Goal: Feedback & Contribution: Contribute content

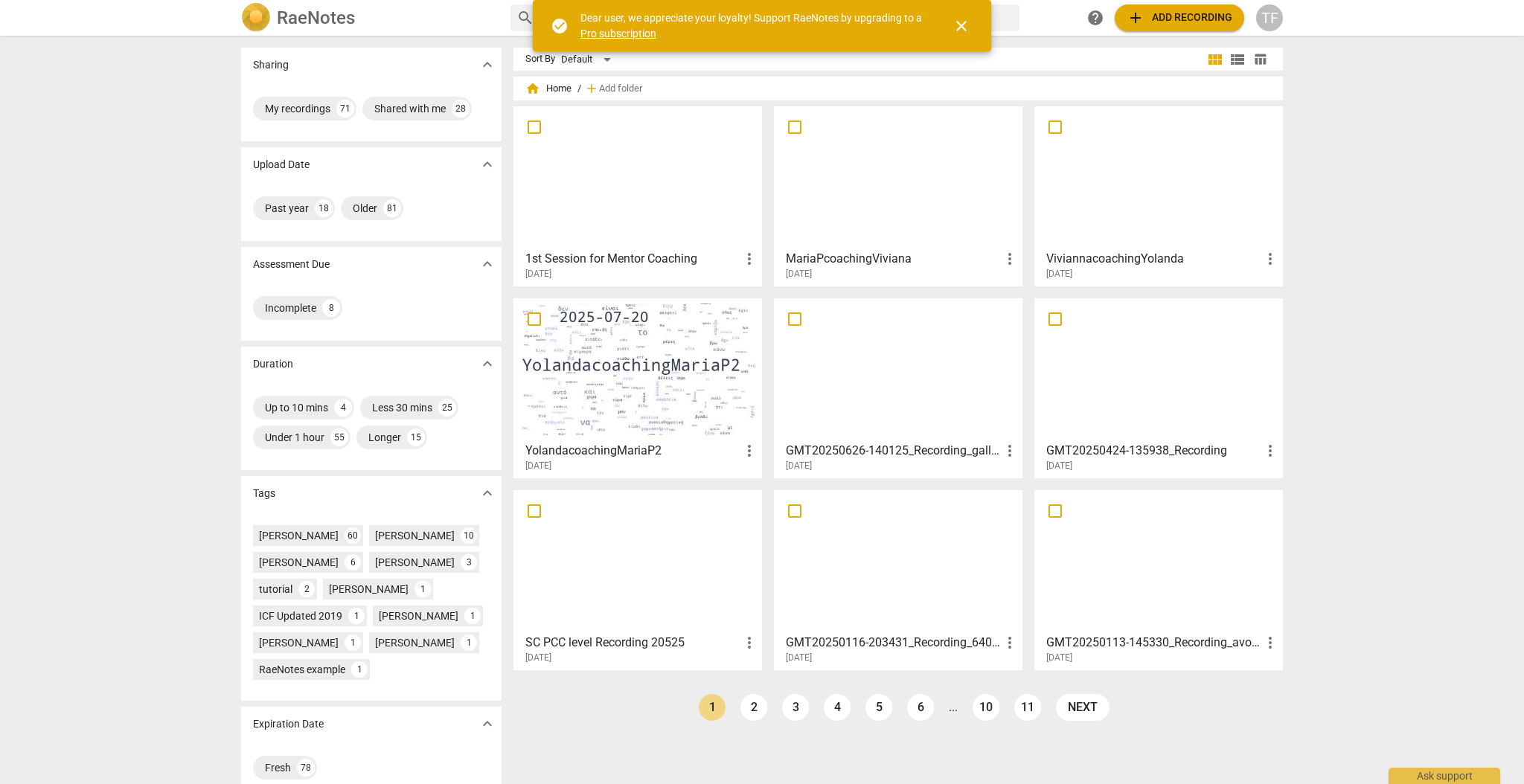
click at [1096, 181] on div at bounding box center [1158, 177] width 238 height 131
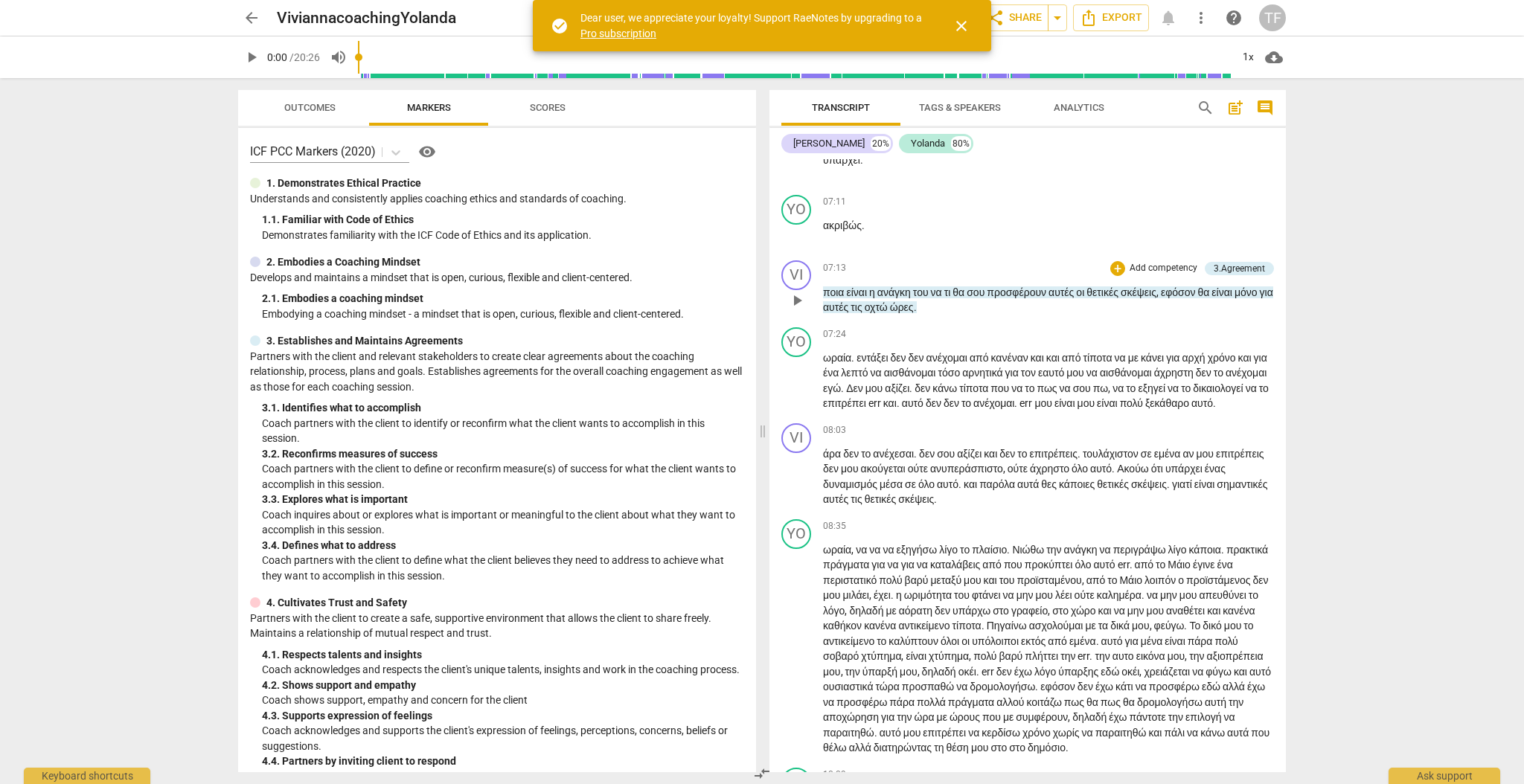
scroll to position [1820, 0]
click at [797, 305] on span "play_arrow" at bounding box center [797, 297] width 18 height 18
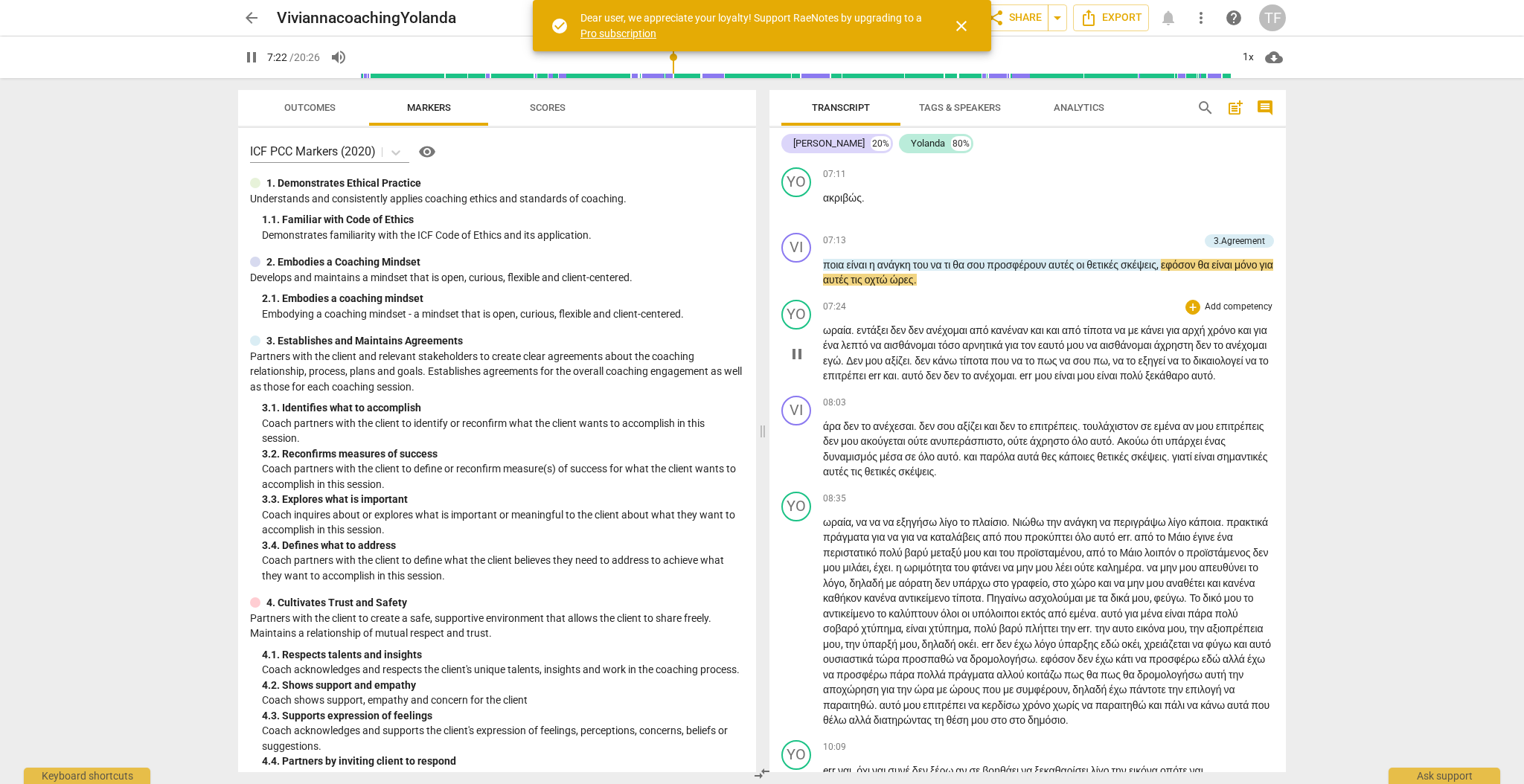
scroll to position [1849, 0]
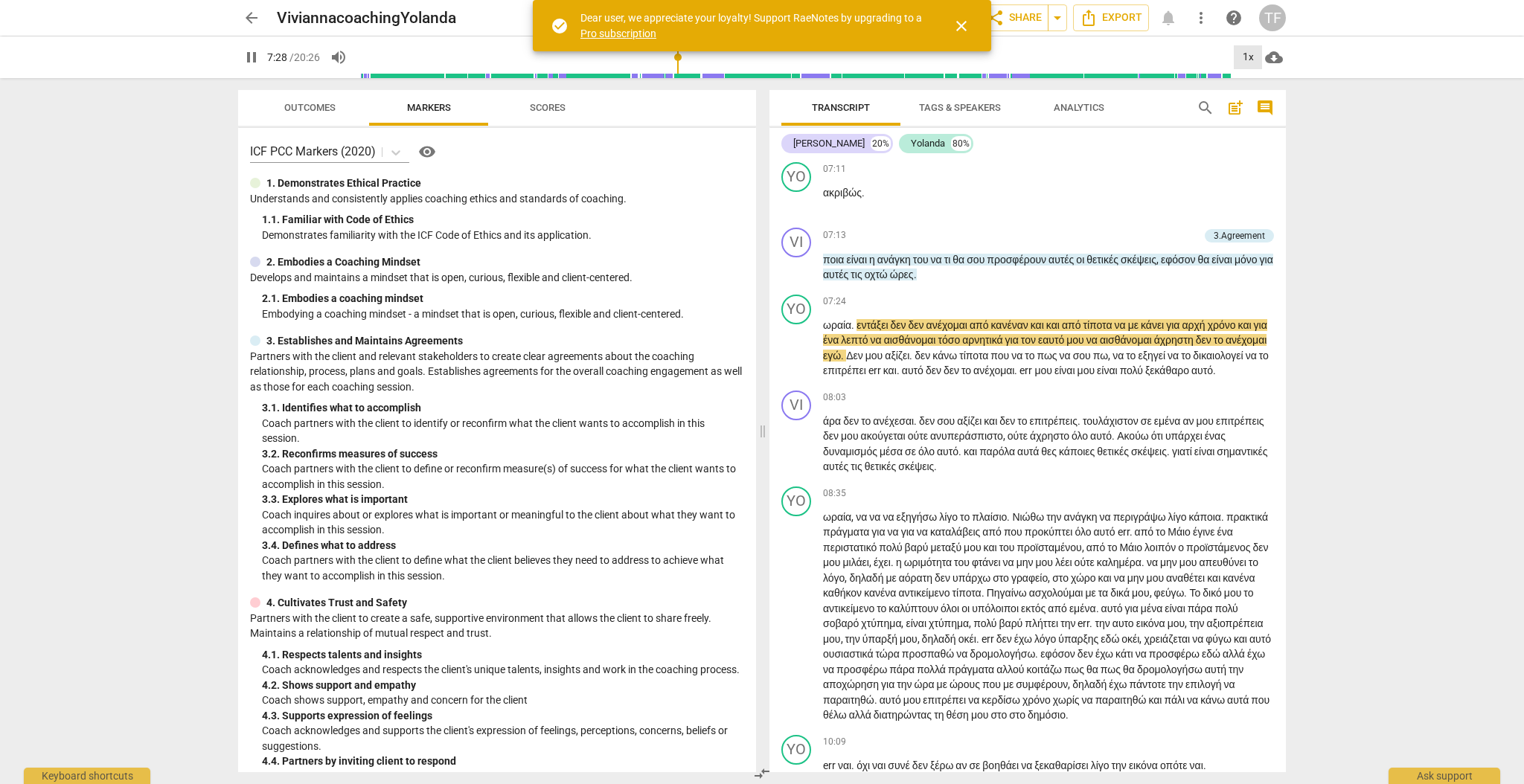
click at [1252, 57] on div "1x" at bounding box center [1248, 57] width 28 height 24
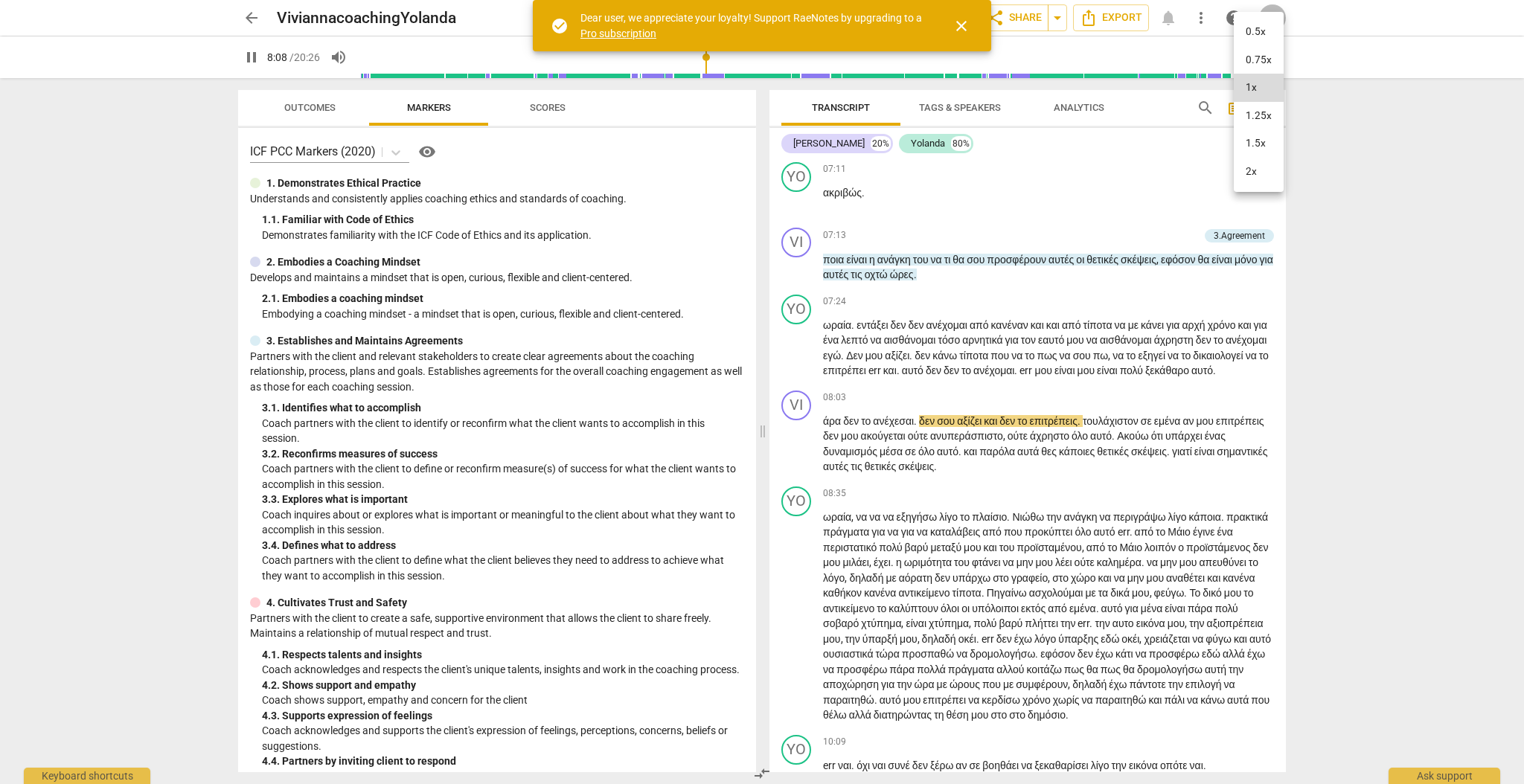
click at [1486, 325] on div at bounding box center [762, 392] width 1524 height 784
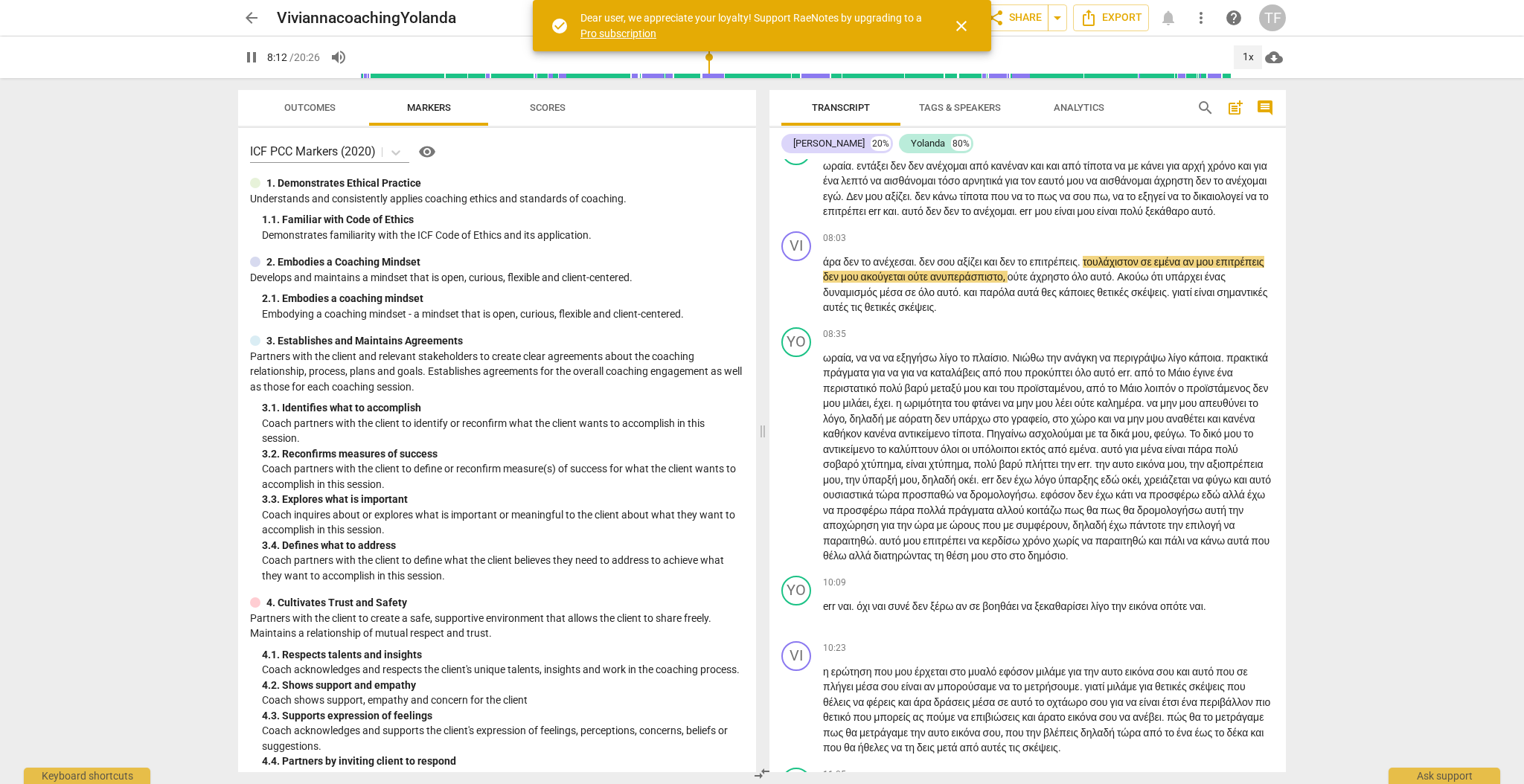
scroll to position [2048, 0]
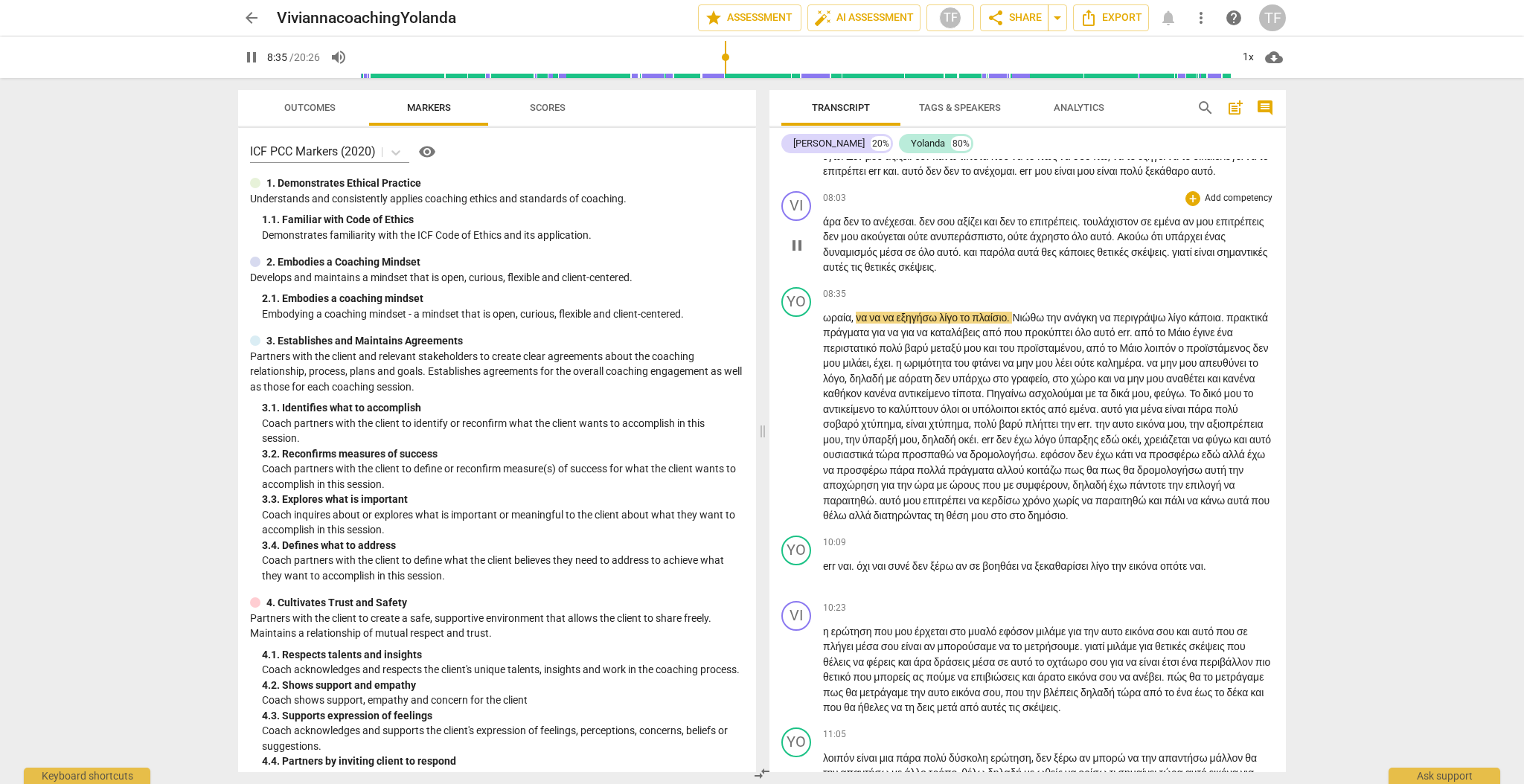
click at [1217, 258] on span "σημαντικές" at bounding box center [1241, 252] width 50 height 12
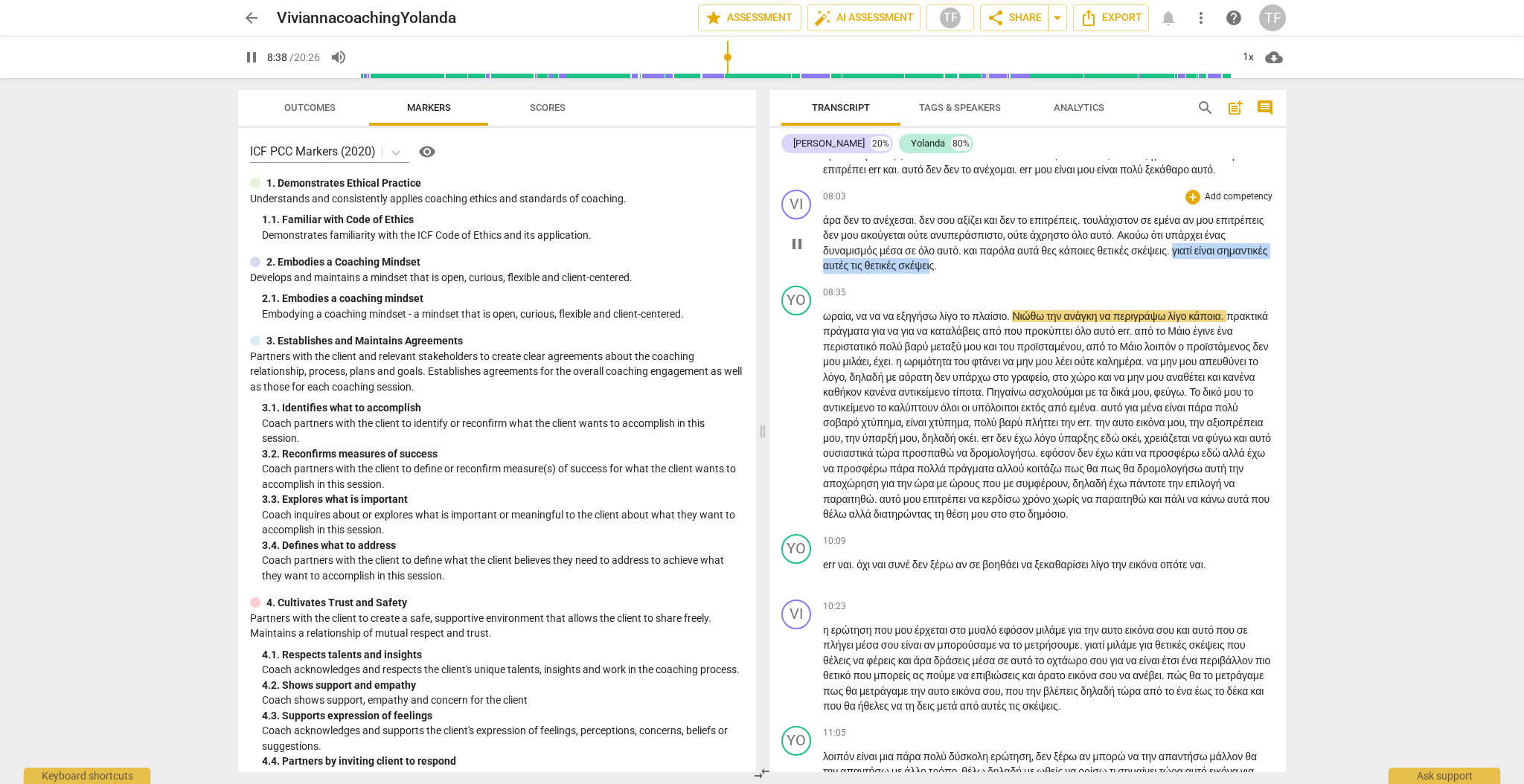
drag, startPoint x: 1053, startPoint y: 321, endPoint x: 824, endPoint y: 315, distance: 229.1
click at [818, 280] on div "VI play_arrow pause 08:03 + Add competency keyboard_arrow_right άρα δεν το ανέχ…" at bounding box center [1028, 231] width 516 height 96
click at [1186, 206] on div "+" at bounding box center [1193, 199] width 15 height 15
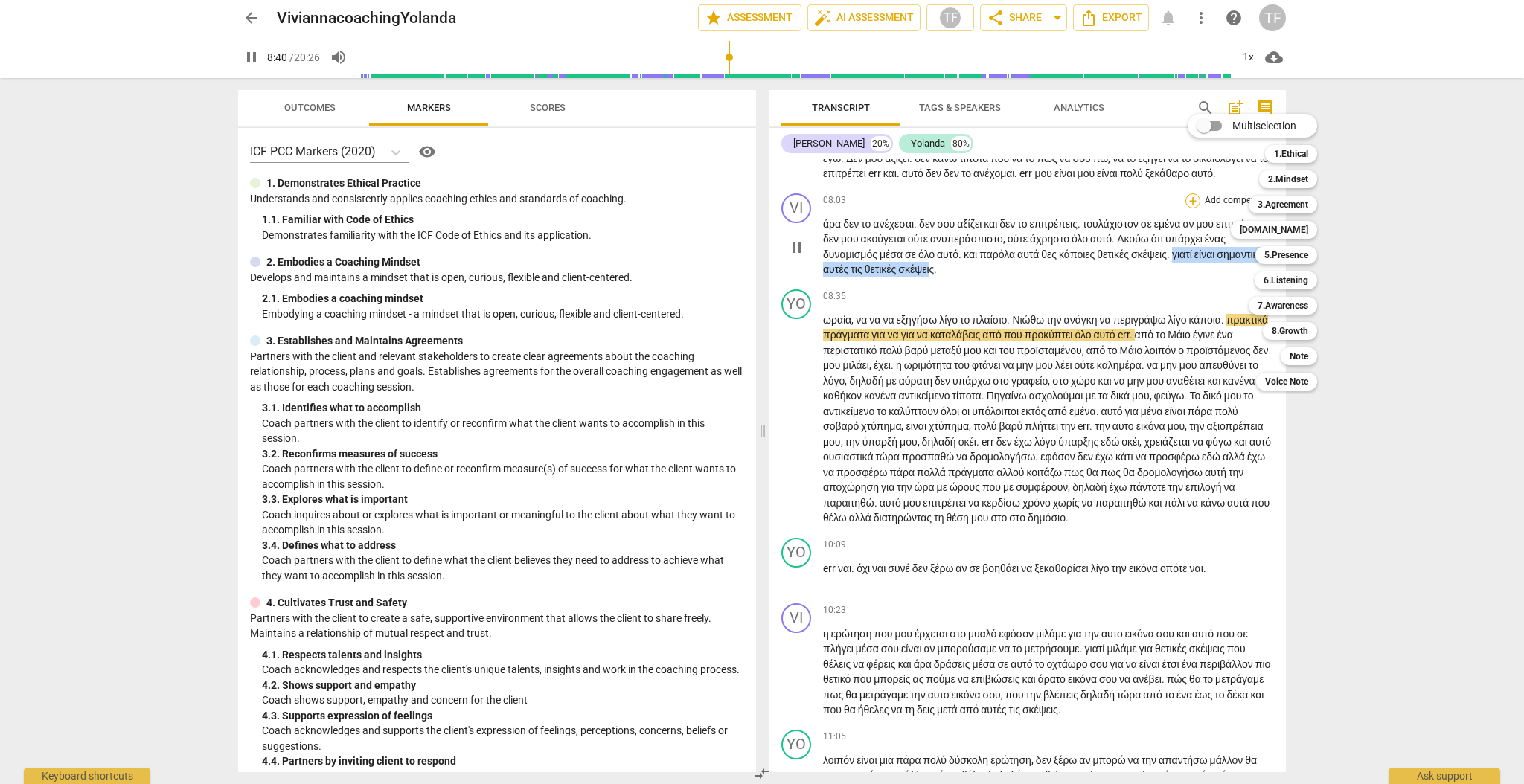
scroll to position [2045, 0]
click at [1289, 203] on b "3.Agreement" at bounding box center [1282, 205] width 50 height 18
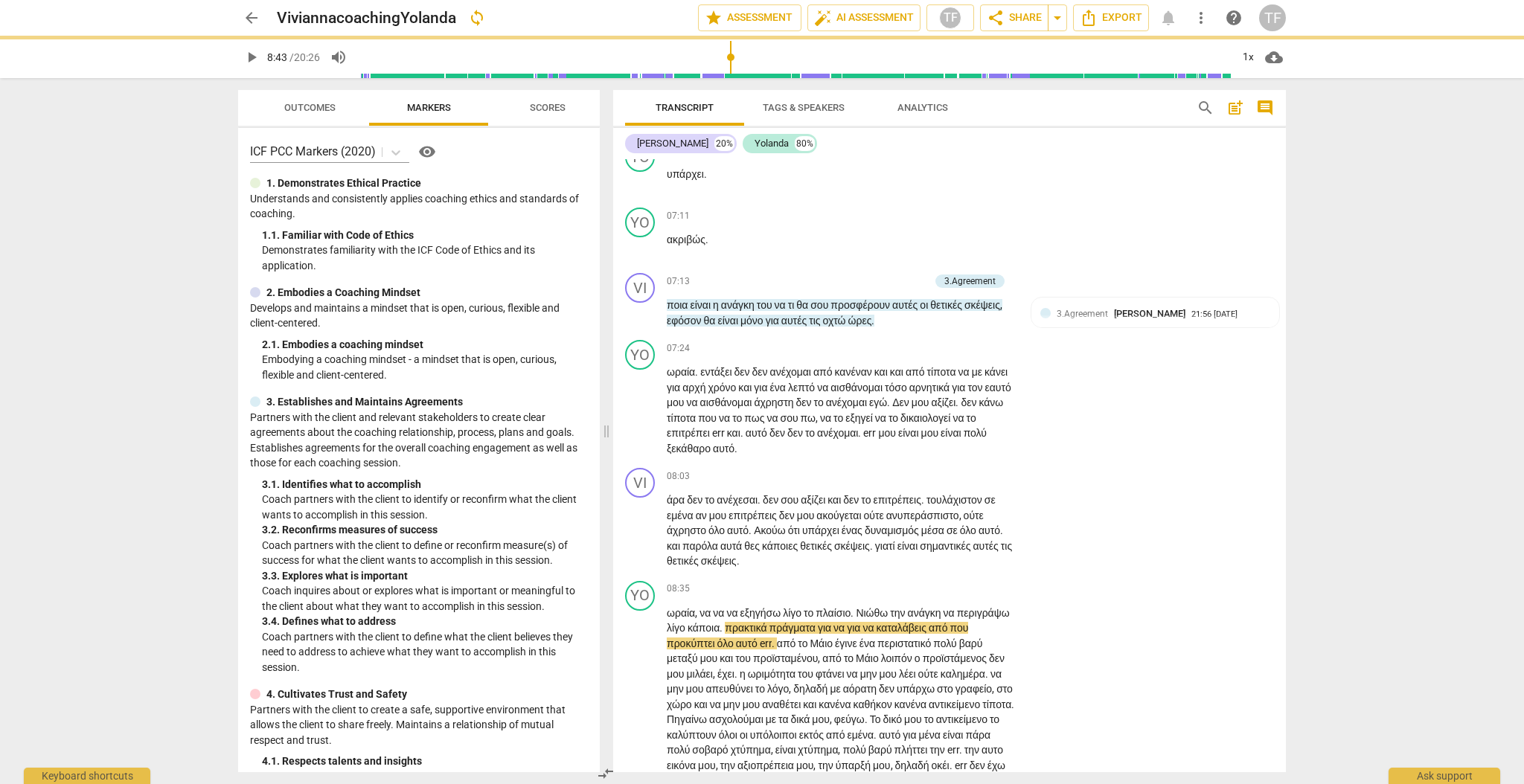
type input "523"
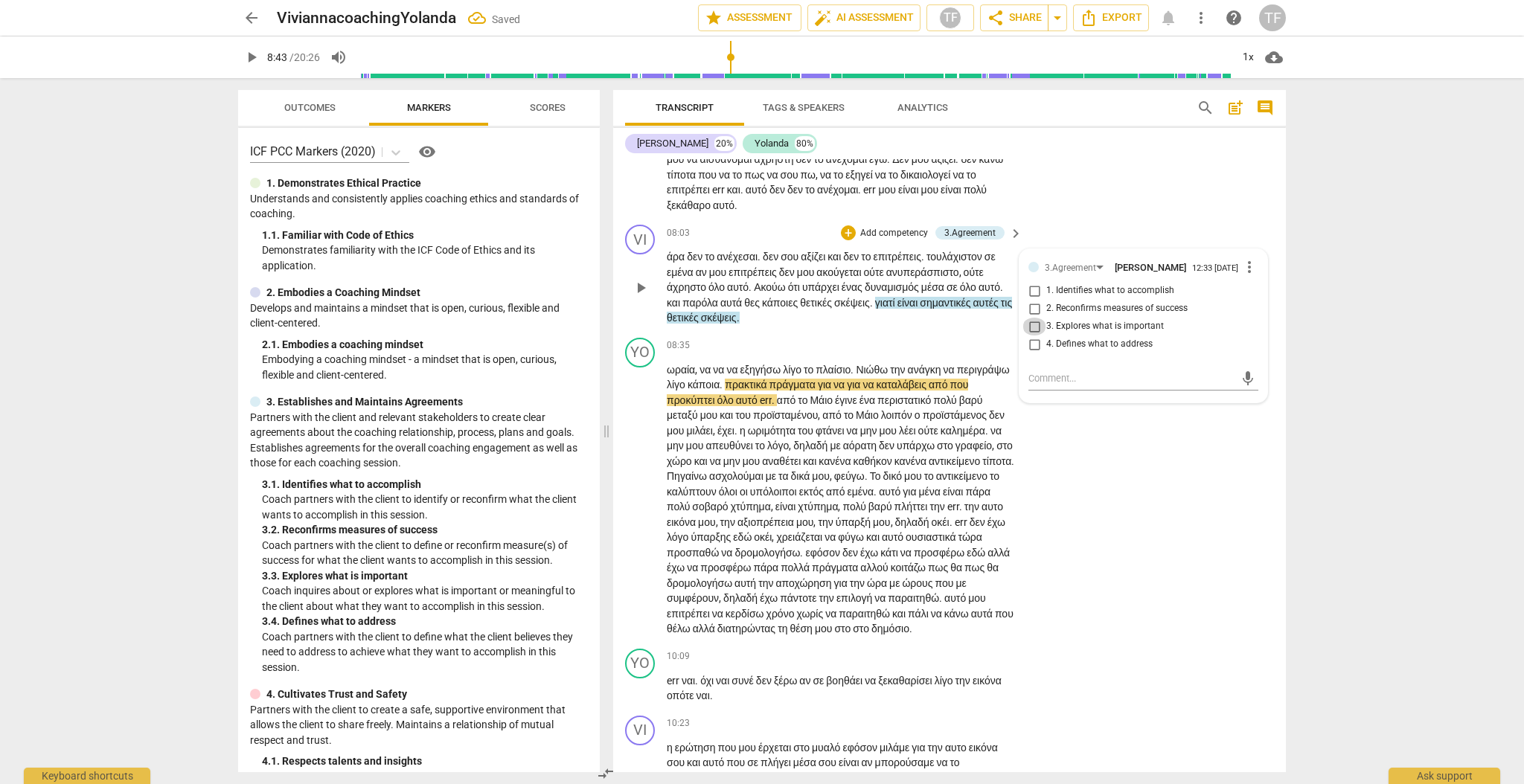
click at [1028, 335] on input "3. Explores what is important" at bounding box center [1034, 326] width 24 height 18
checkbox input "true"
click at [1063, 386] on textarea at bounding box center [1131, 377] width 206 height 14
type textarea "Ψ"
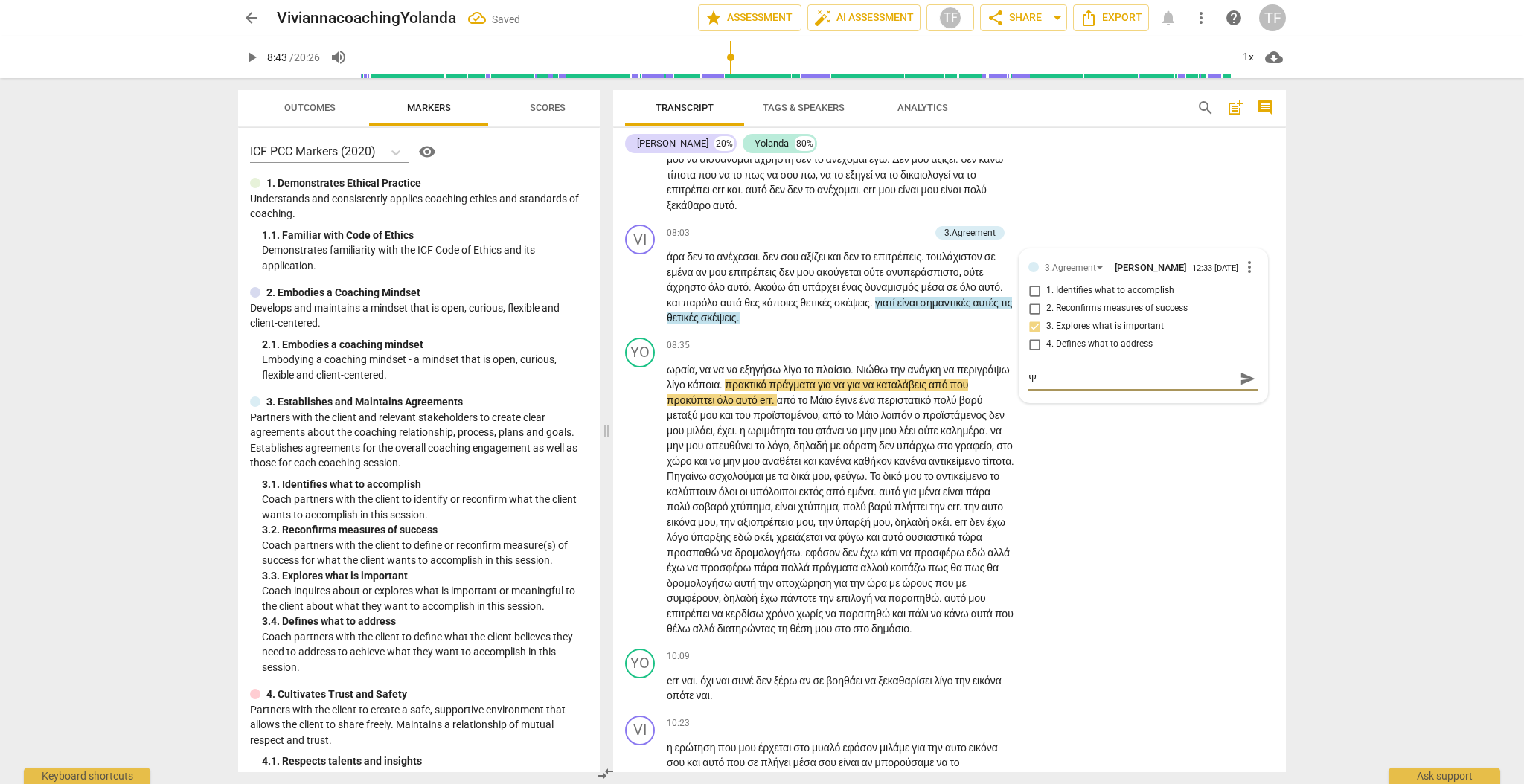
type textarea "Ψο"
type textarea "Ψοα"
type textarea "Ψοαψ"
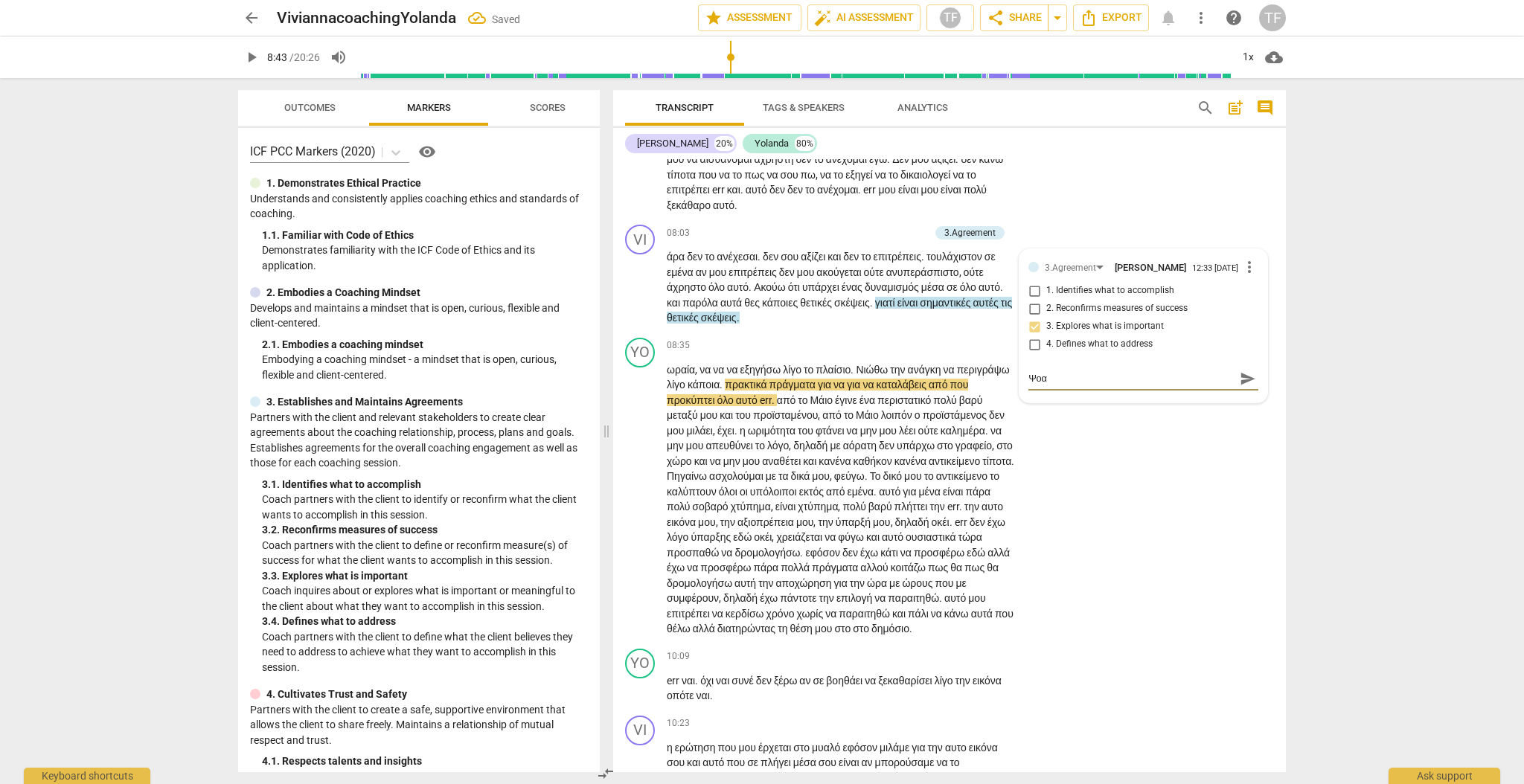
type textarea "Ψοαψ"
type textarea "Ψοαψη"
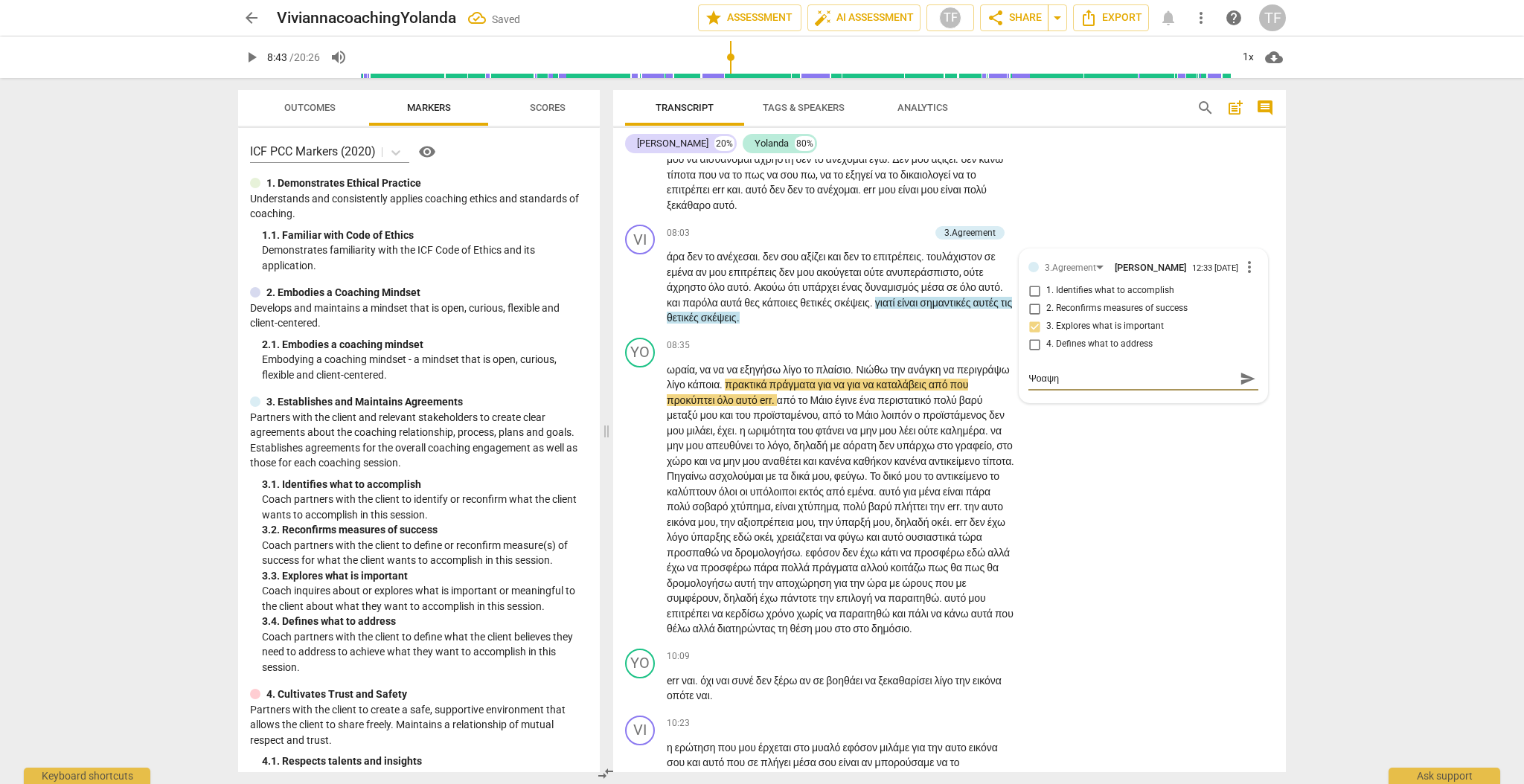
type textarea "Ψοαψη"
type textarea "Ψοαψ"
type textarea "Ψοα"
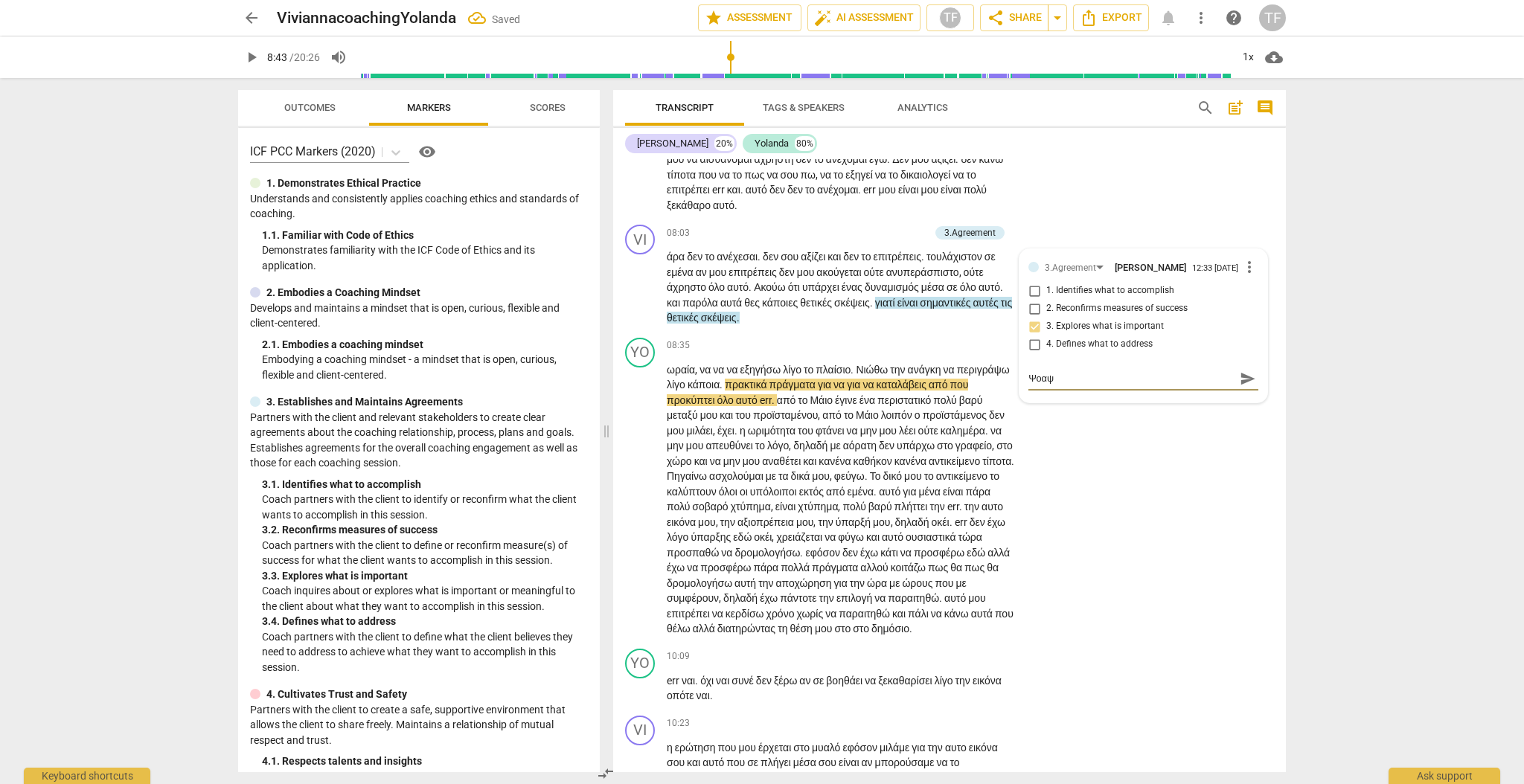
type textarea "Ψοα"
type textarea "Ψο"
type textarea "Ψ"
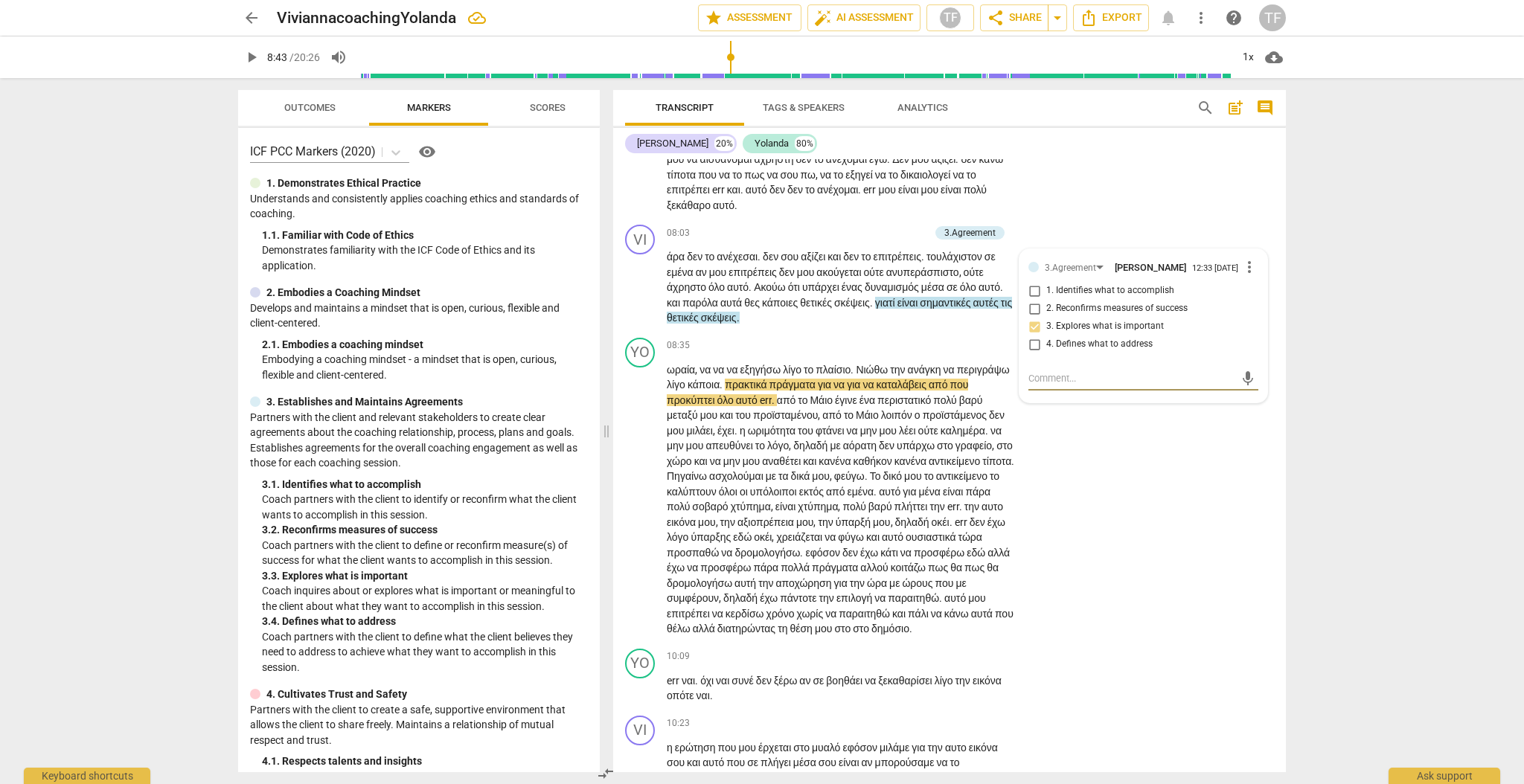
type textarea "C"
type textarea "Co"
type textarea "Coa"
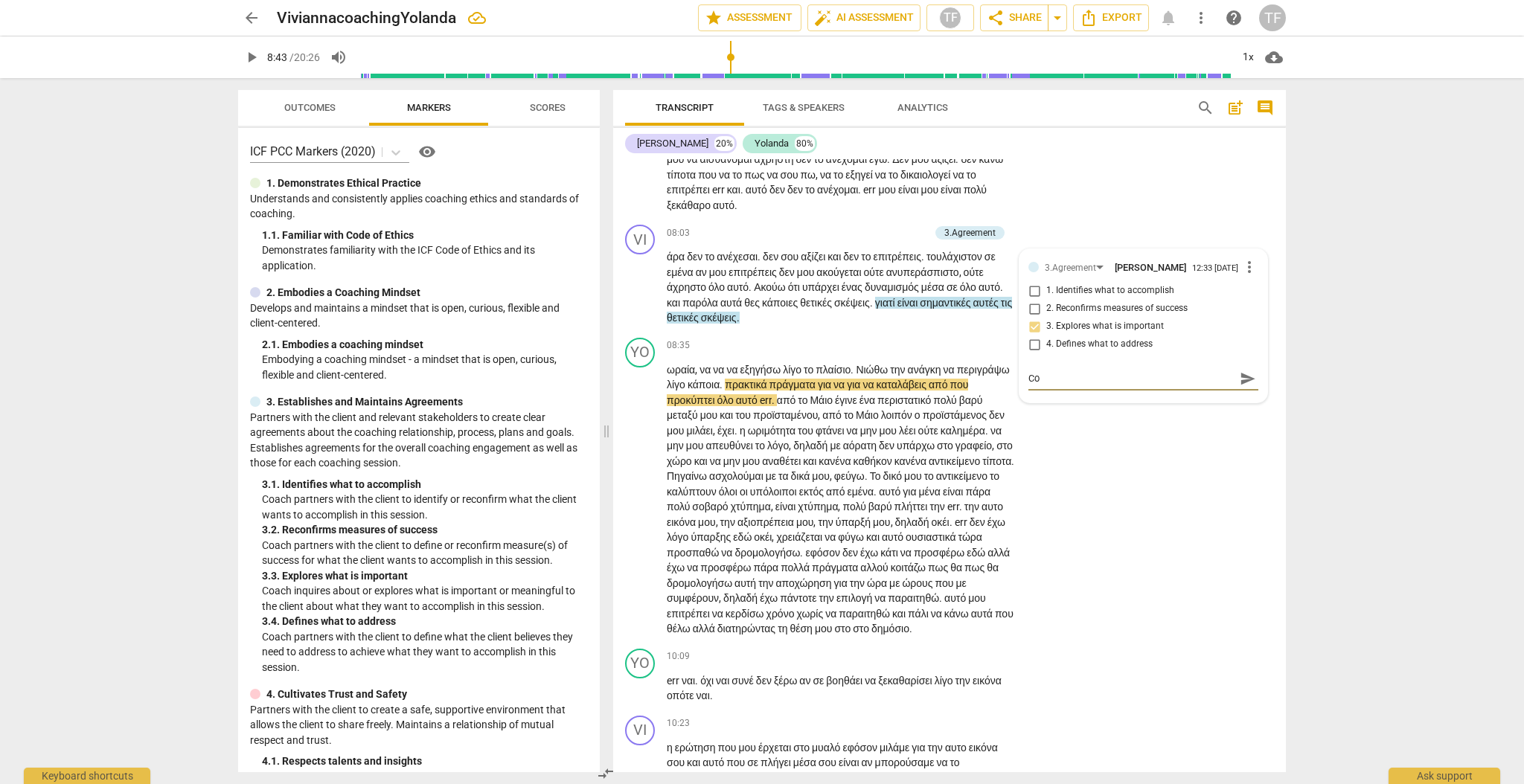
type textarea "Coa"
type textarea "Coac"
type textarea "Coach"
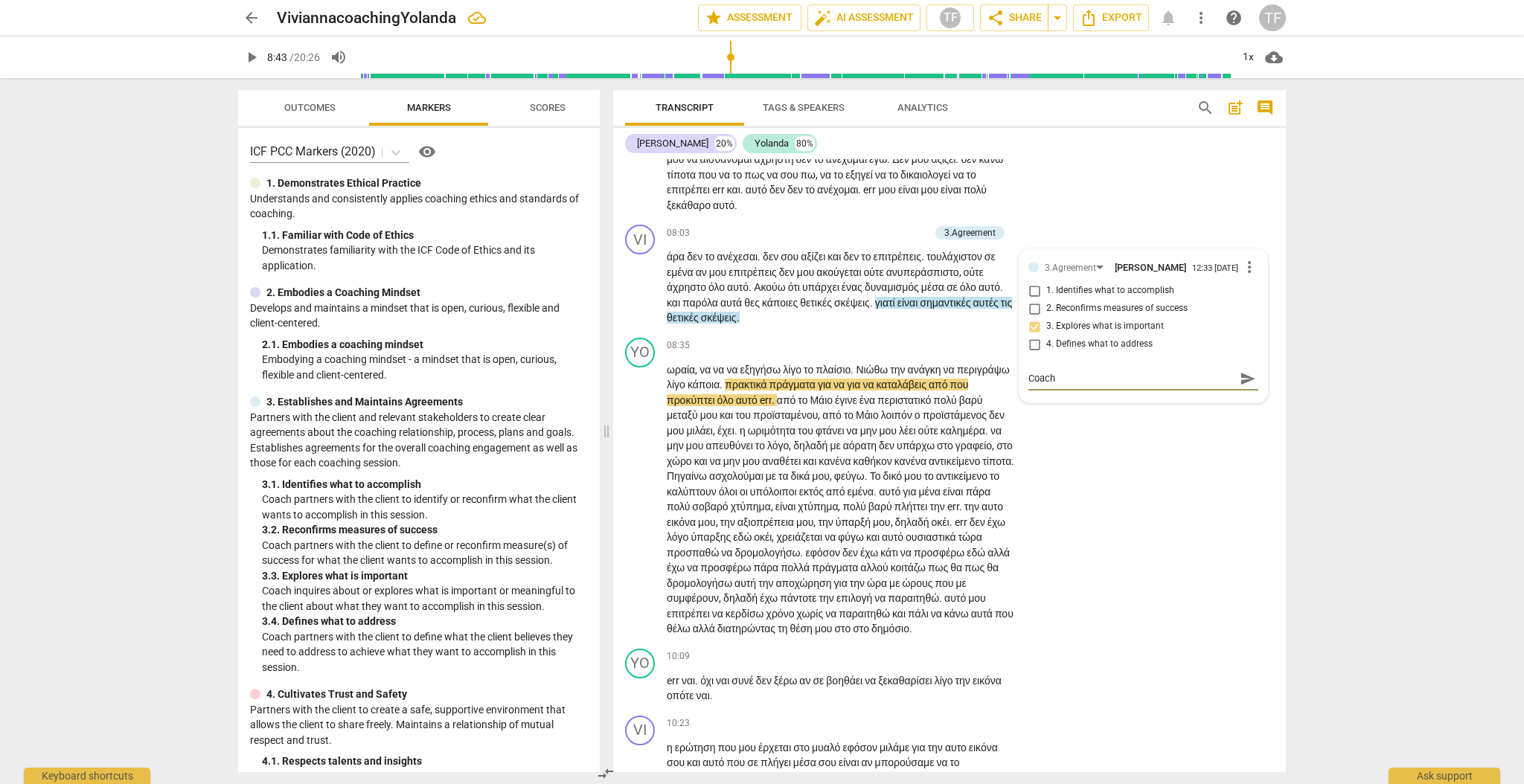
type textarea "Coach"
type textarea "Coach e"
type textarea "Coach ex"
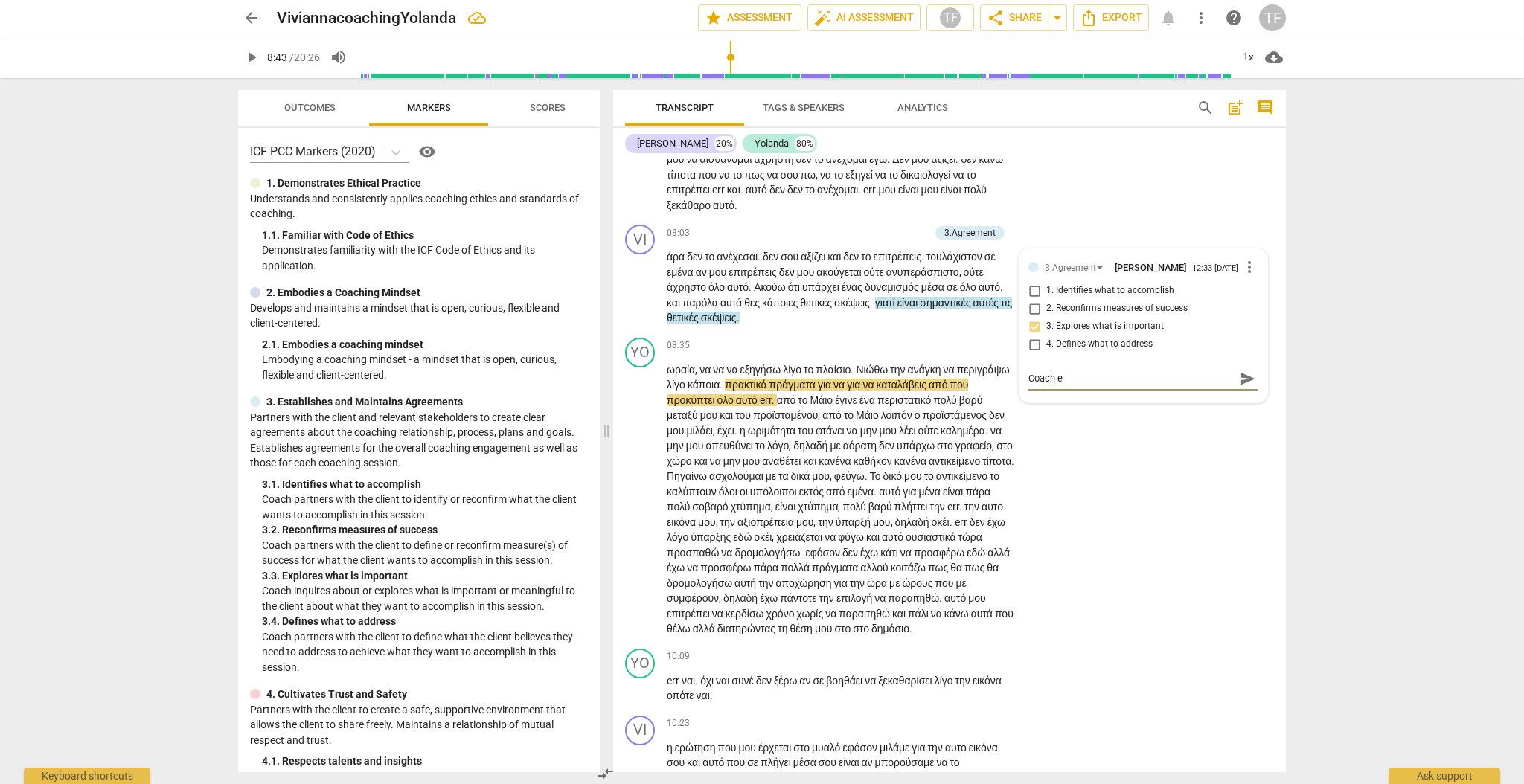
type textarea "Coach ex"
type textarea "Coach exp"
type textarea "Coach expl"
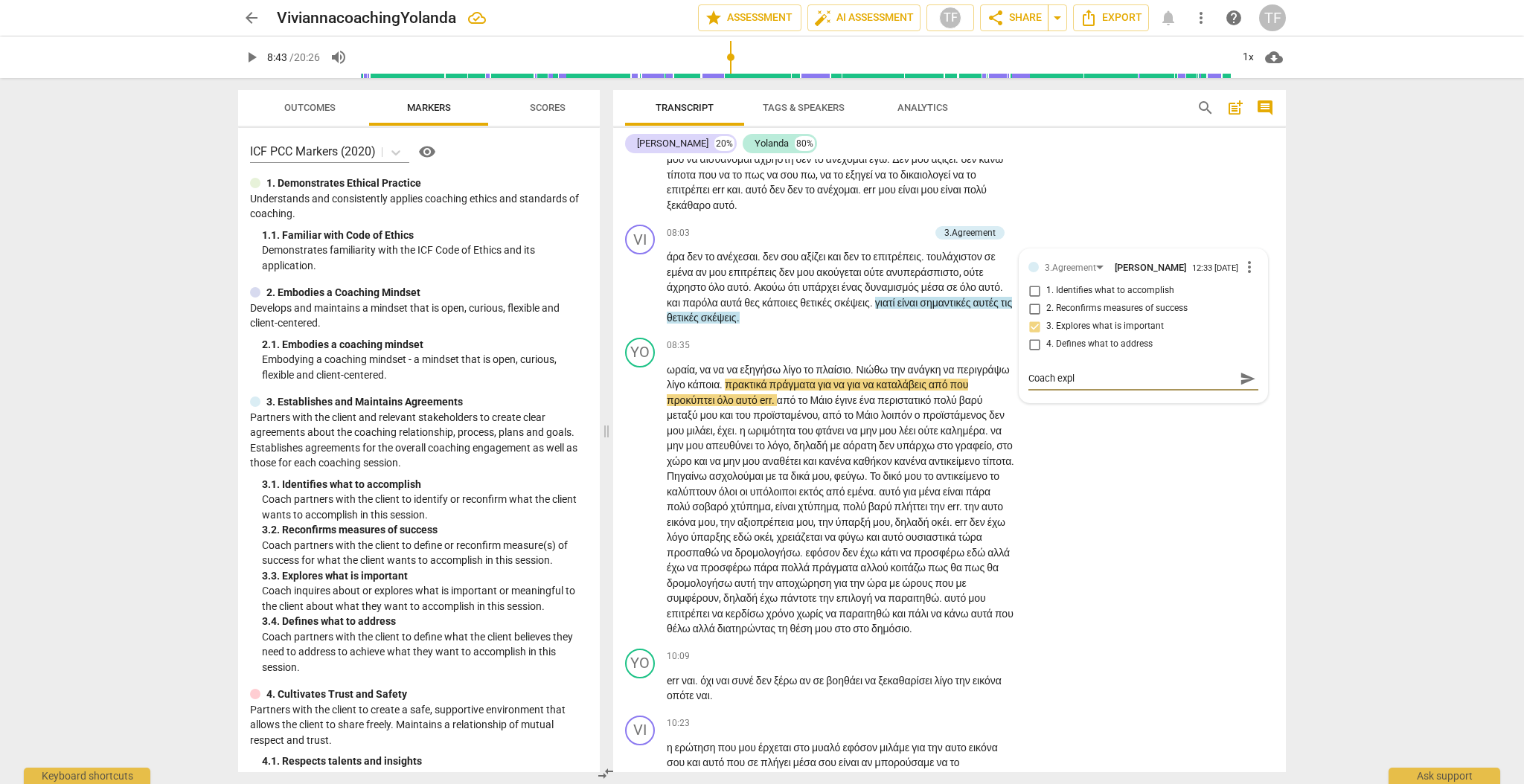
type textarea "Coach explo"
type textarea "Coach explor"
type textarea "Coach explore"
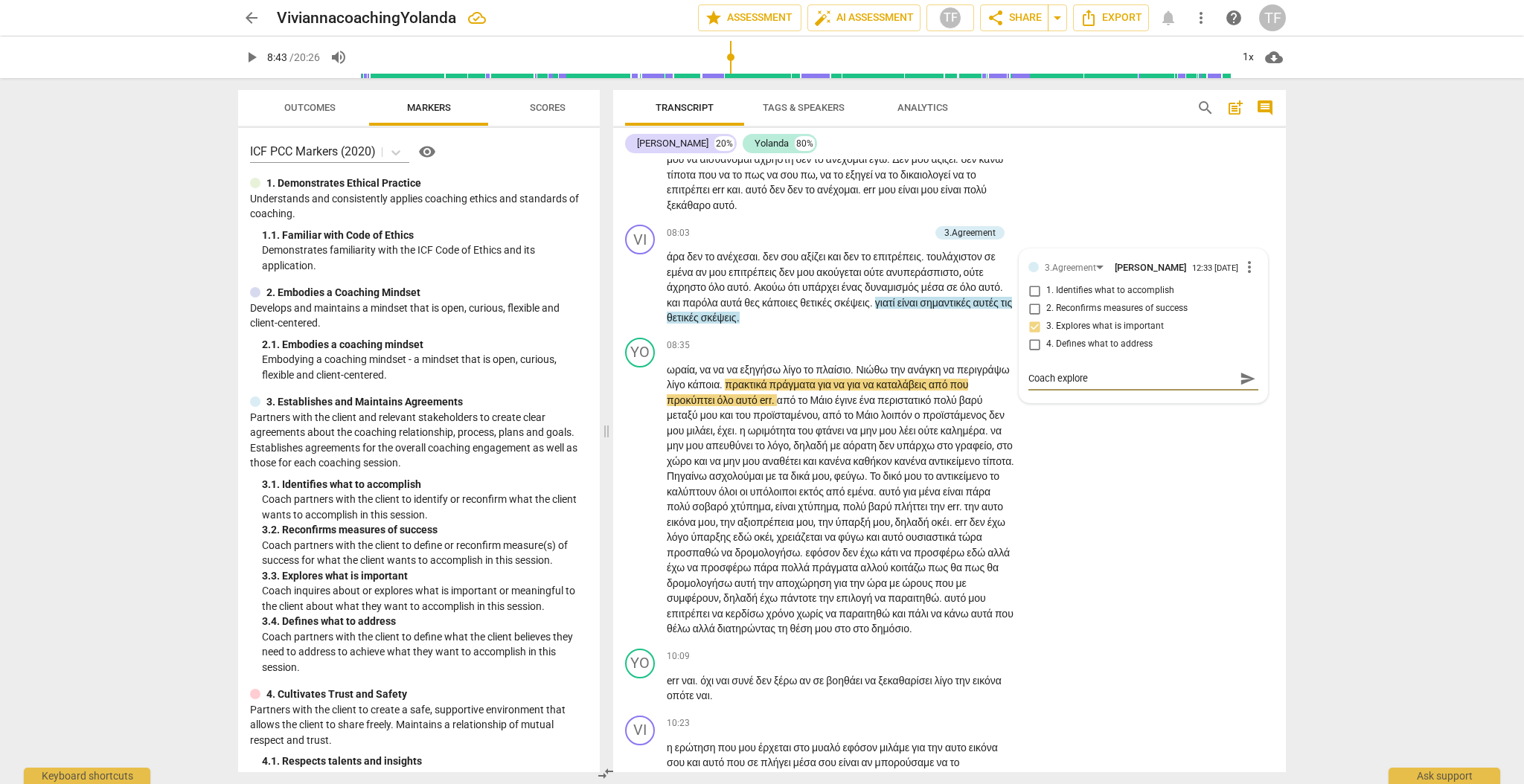
type textarea "Coach exploree"
type textarea "Coach explorees"
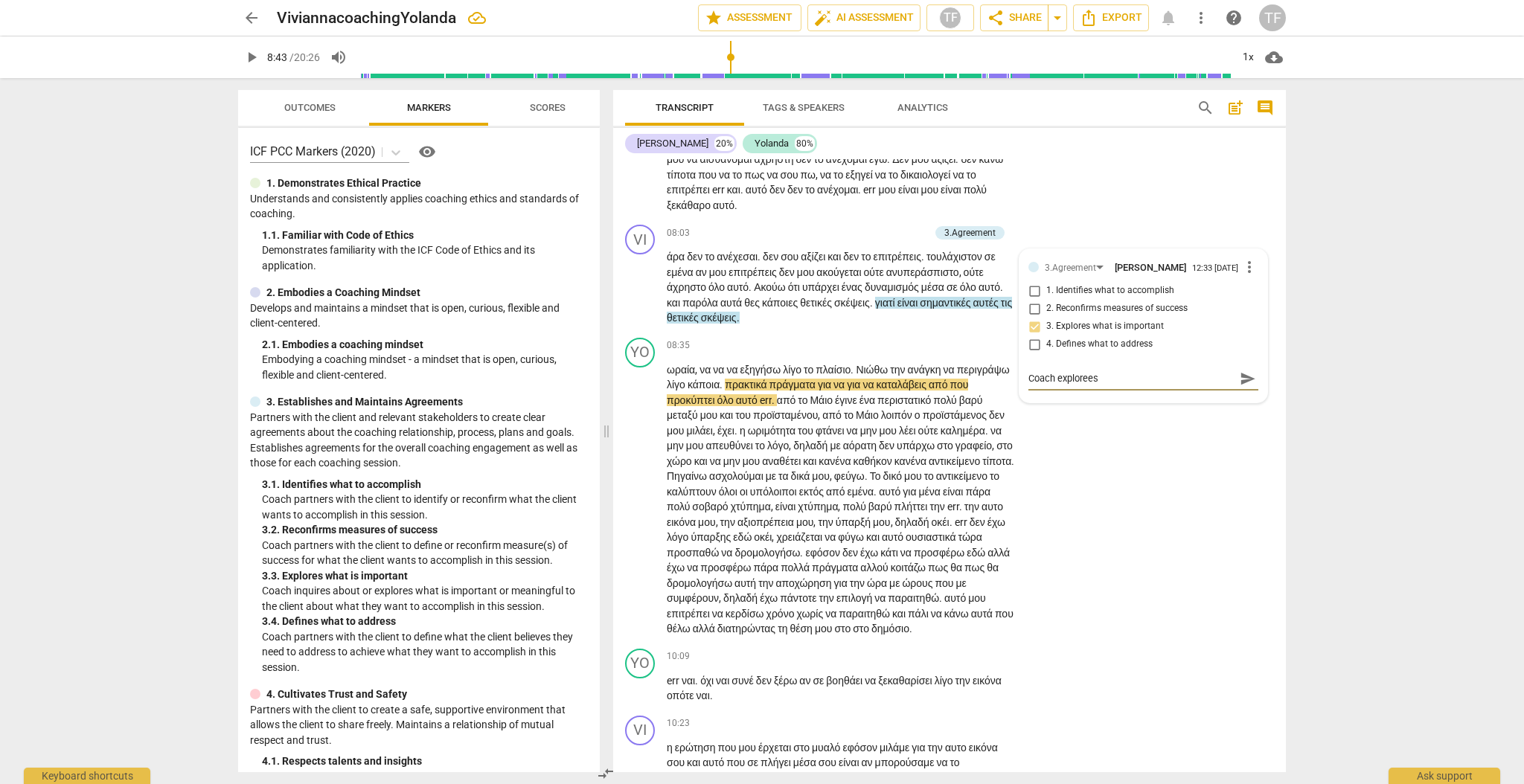
type textarea "Coach explorees t"
type textarea "Coach explorees th"
type textarea "Coach explorees the"
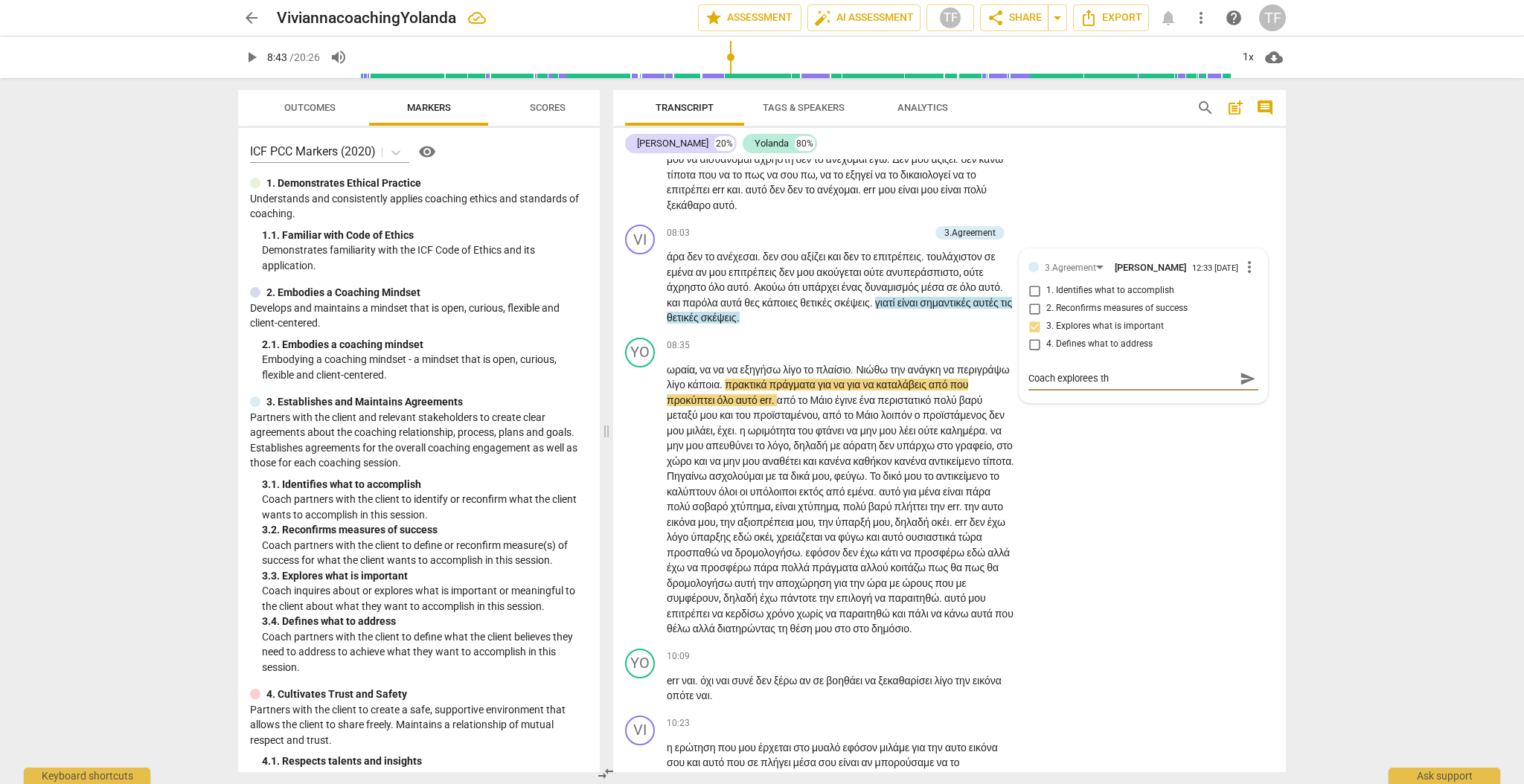
type textarea "Coach explorees the"
type textarea "Coach explorees the i"
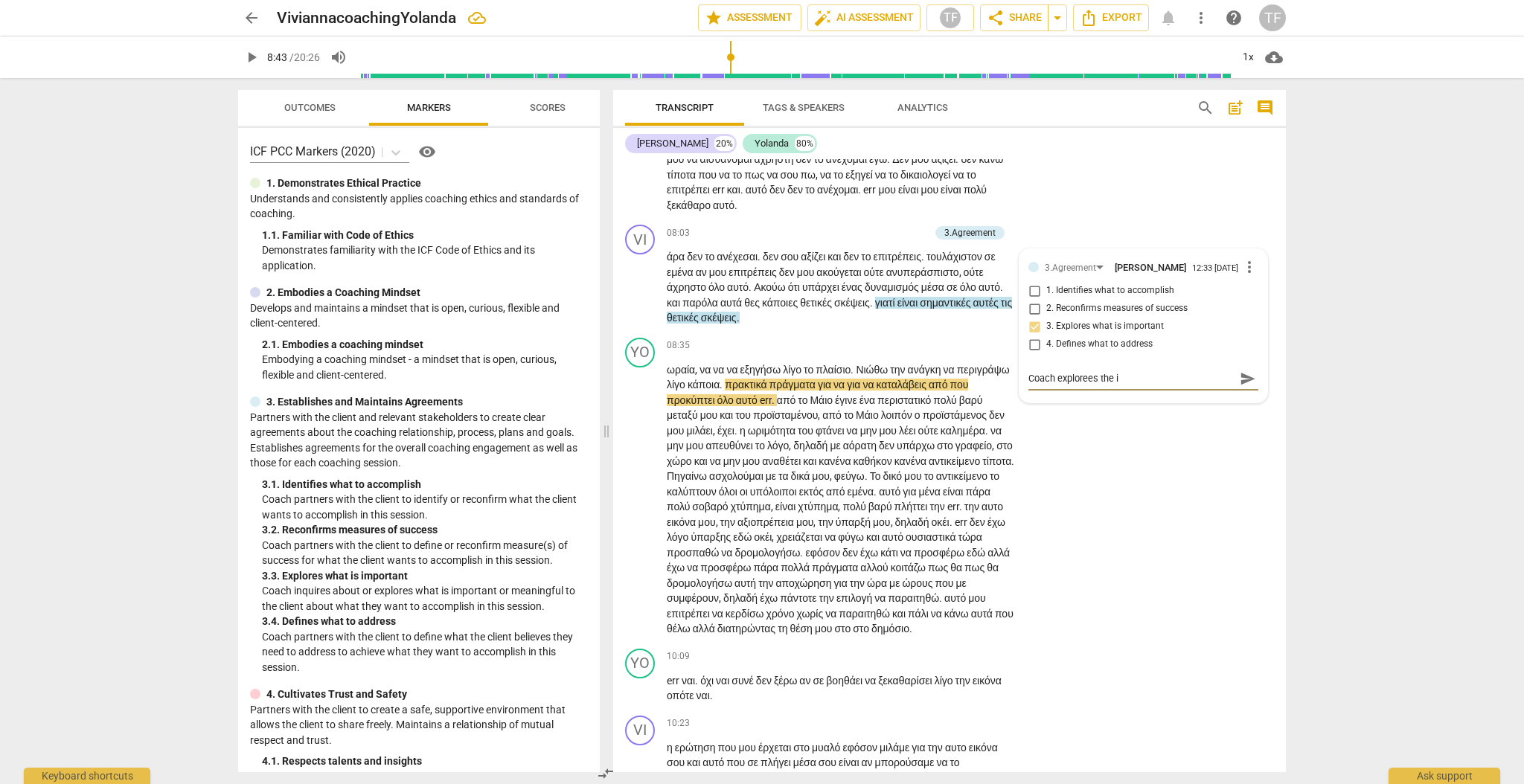
type textarea "Coach explorees the im"
type textarea "Coach explorees the imp"
type textarea "Coach explorees the im"
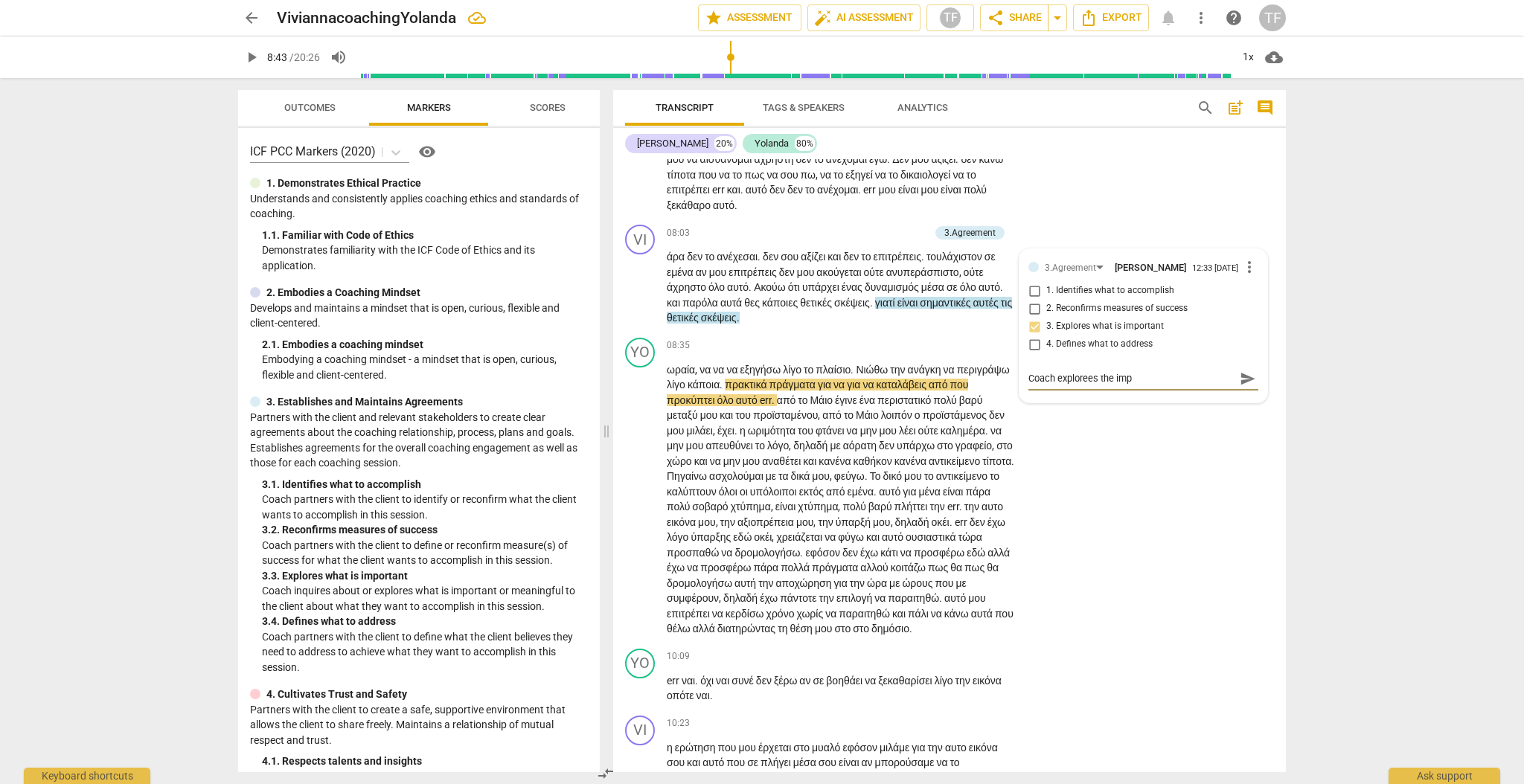
type textarea "Coach explorees the im"
type textarea "Coach explorees the i"
type textarea "Coach explorees the"
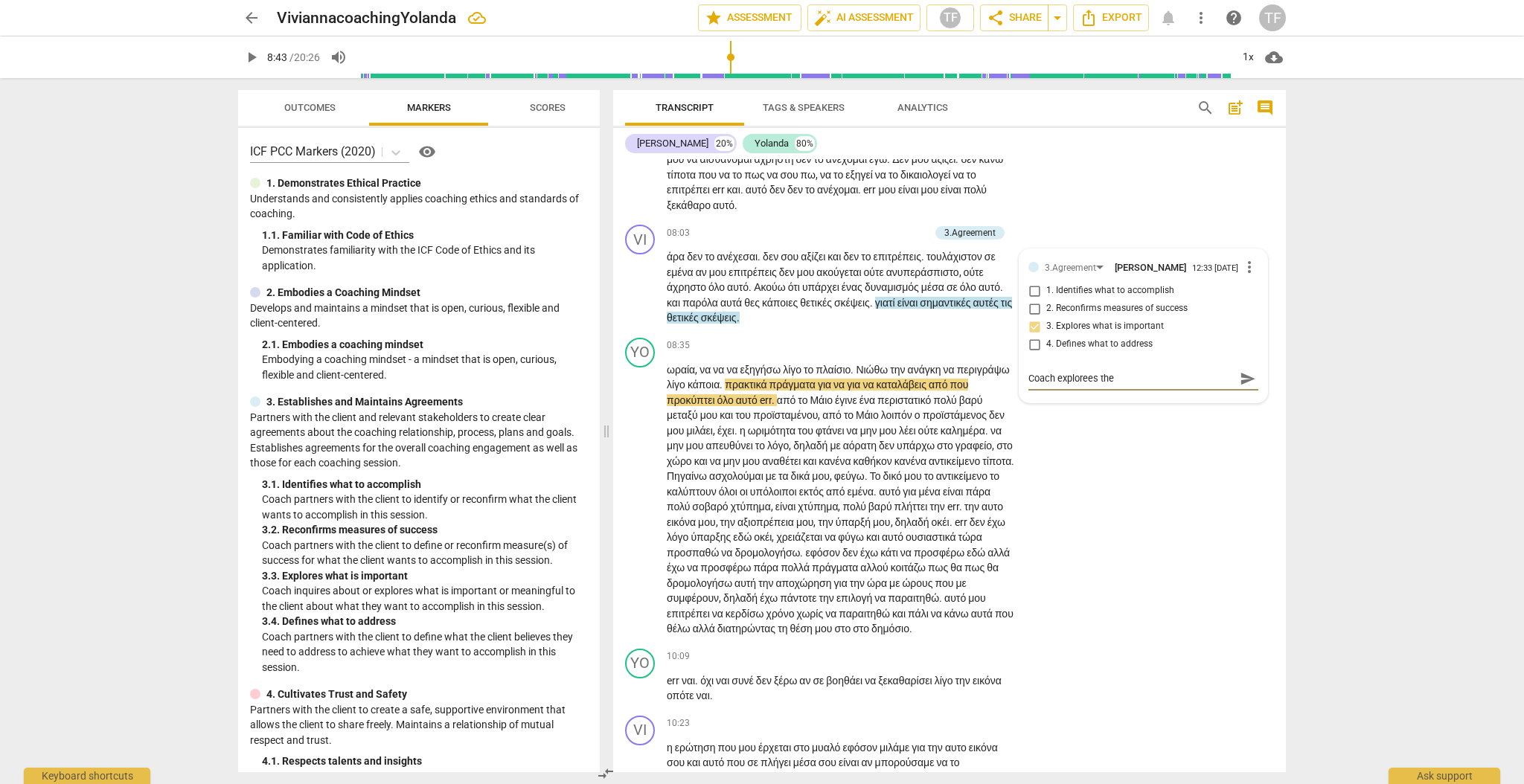
type textarea "Coach explorees the"
type textarea "Coach explorees th"
type textarea "Coach explorees t"
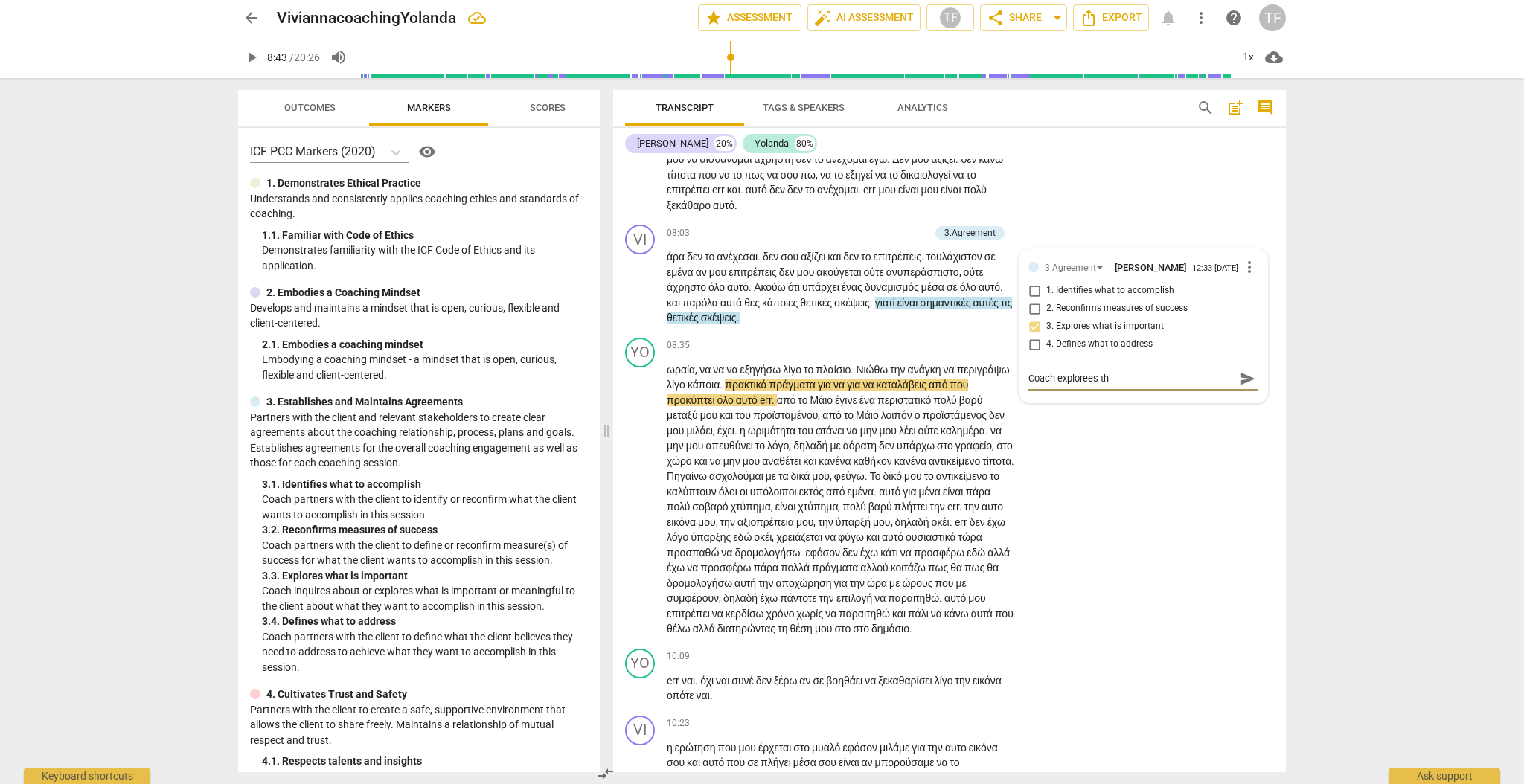
type textarea "Coach explorees t"
type textarea "Coach explorees"
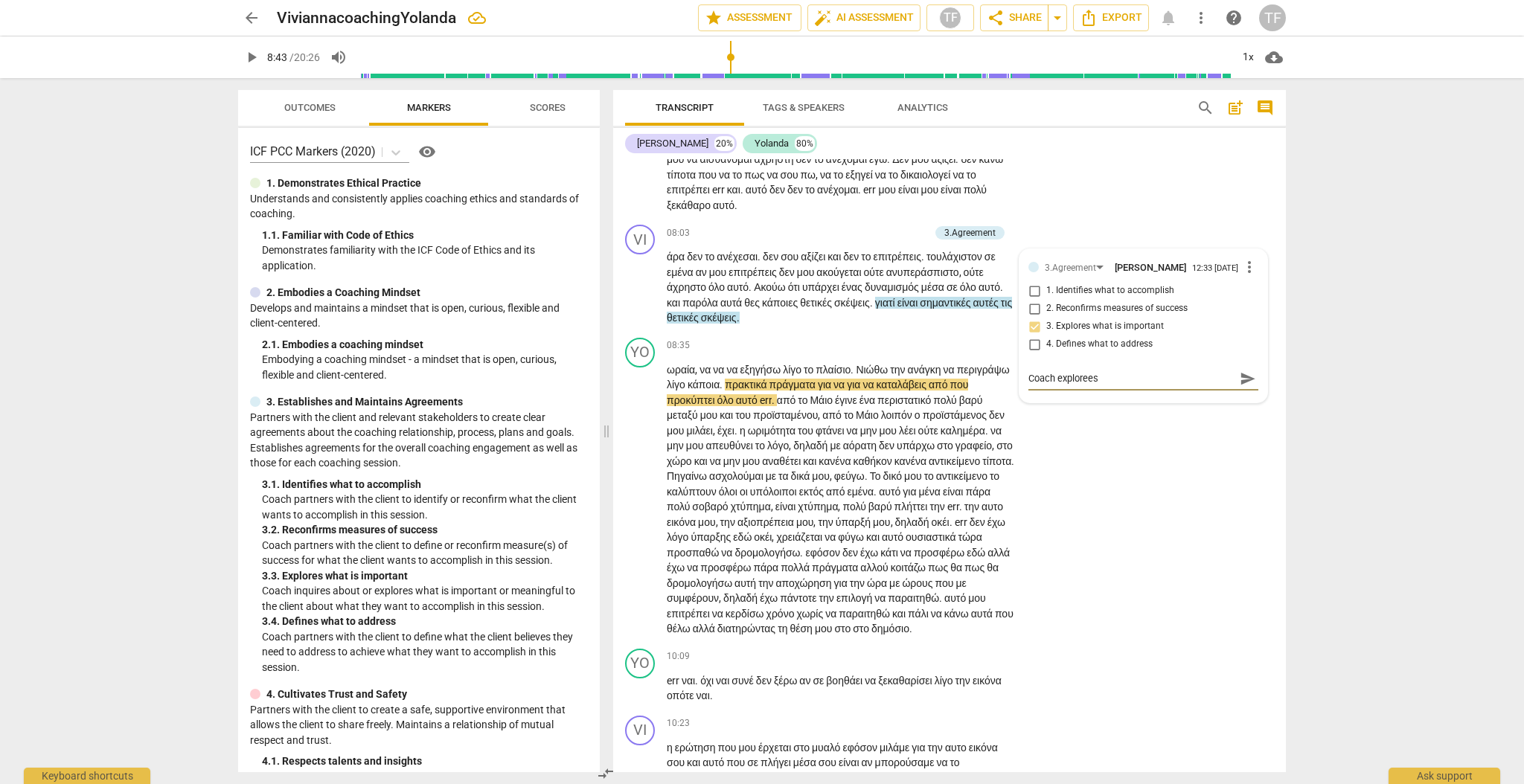
type textarea "Coach exploree"
type textarea "Coach explore"
type textarea "Coach explores"
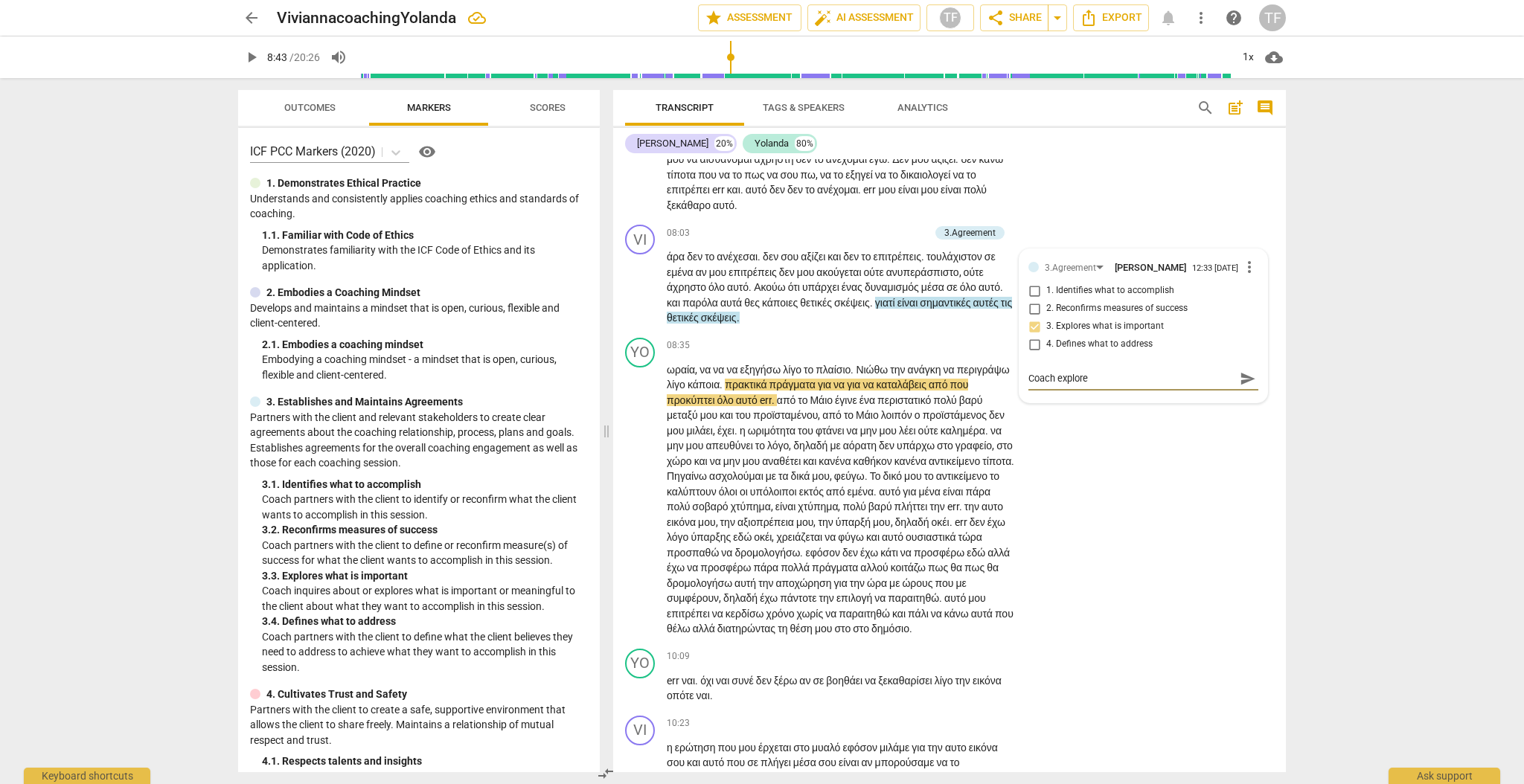
type textarea "Coach explores"
type textarea "Coach explores t"
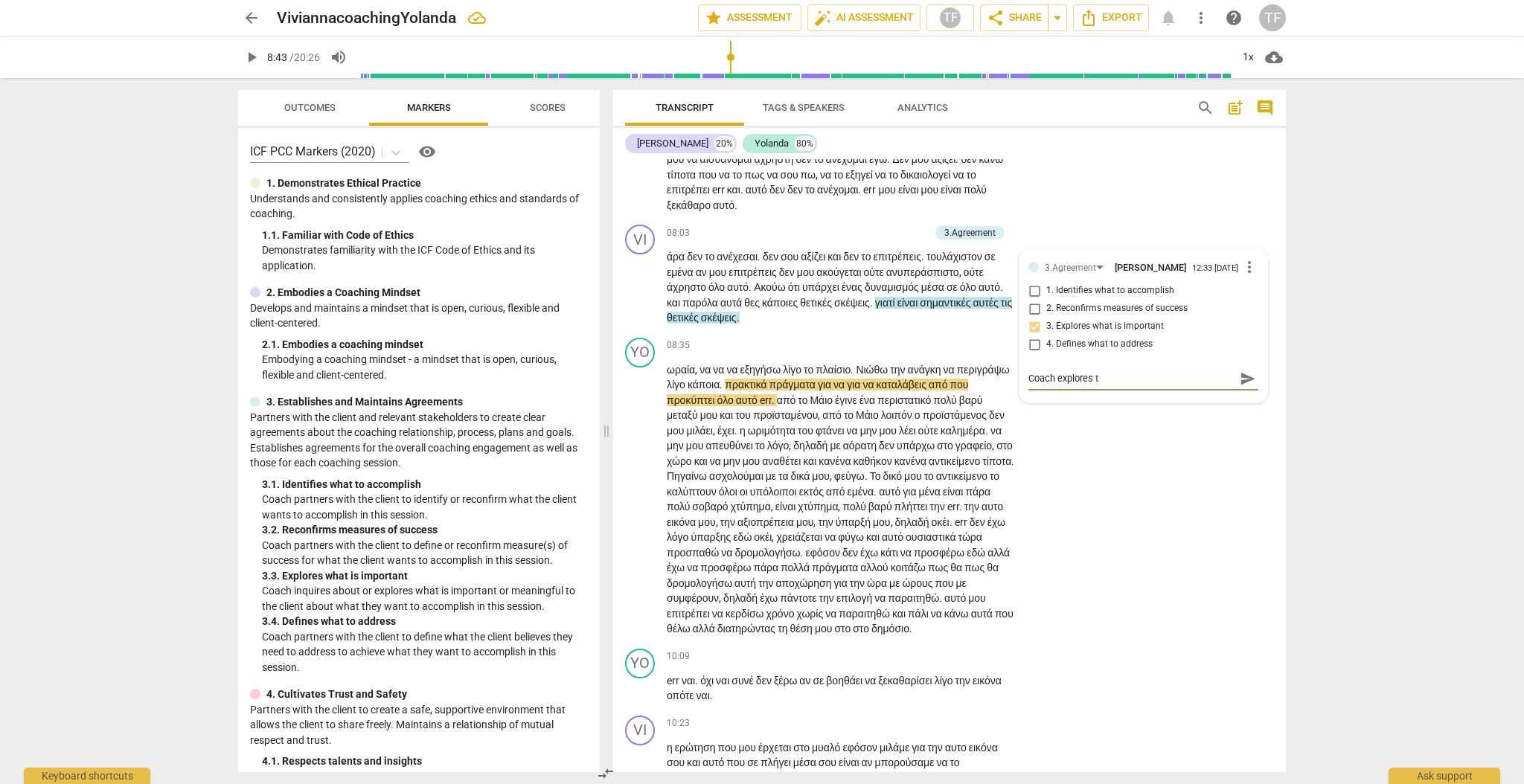
type textarea "Coach explores th"
type textarea "Coach explores the"
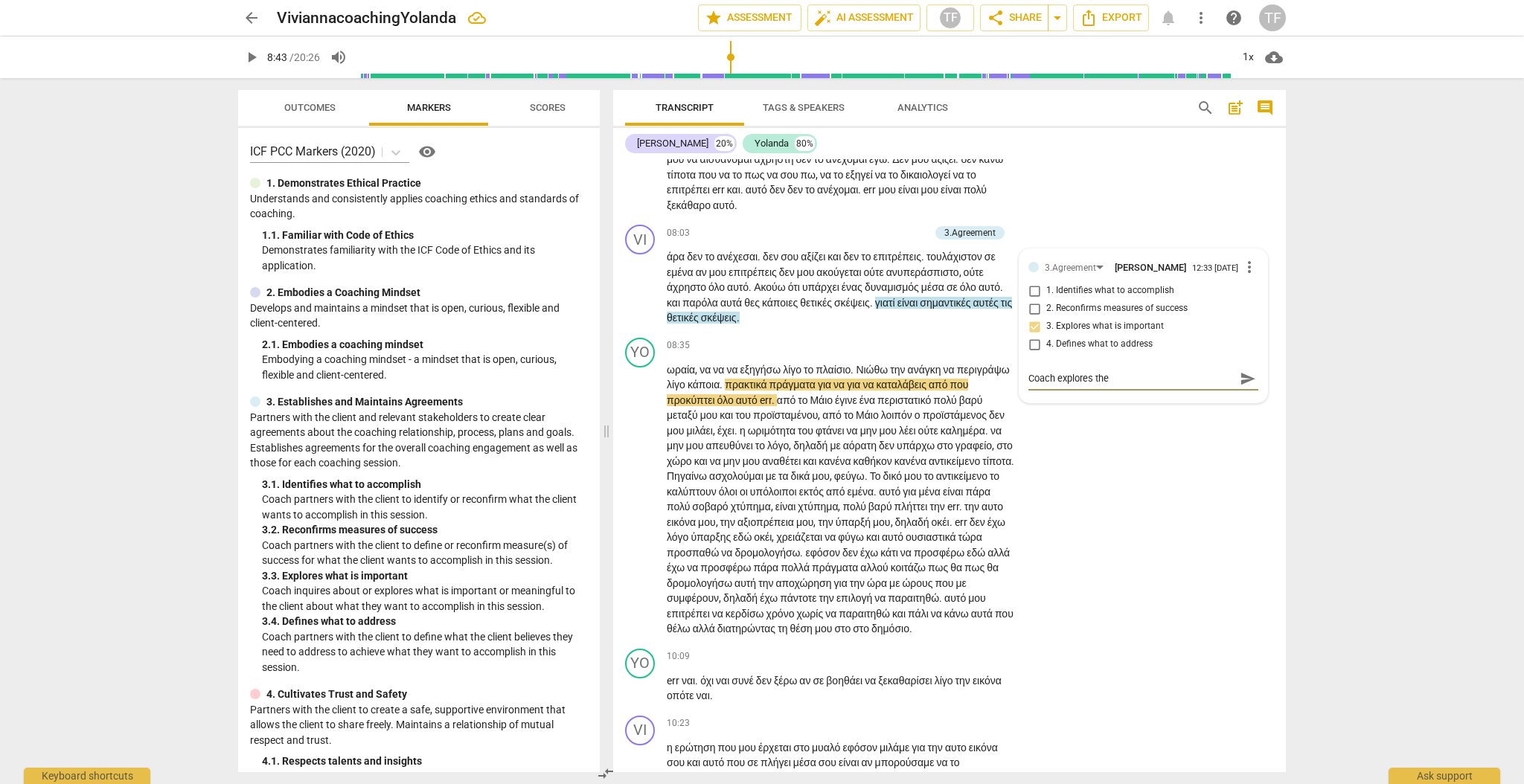
type textarea "Coach explores the"
type textarea "Coach explores the i"
type textarea "Coach explores the im"
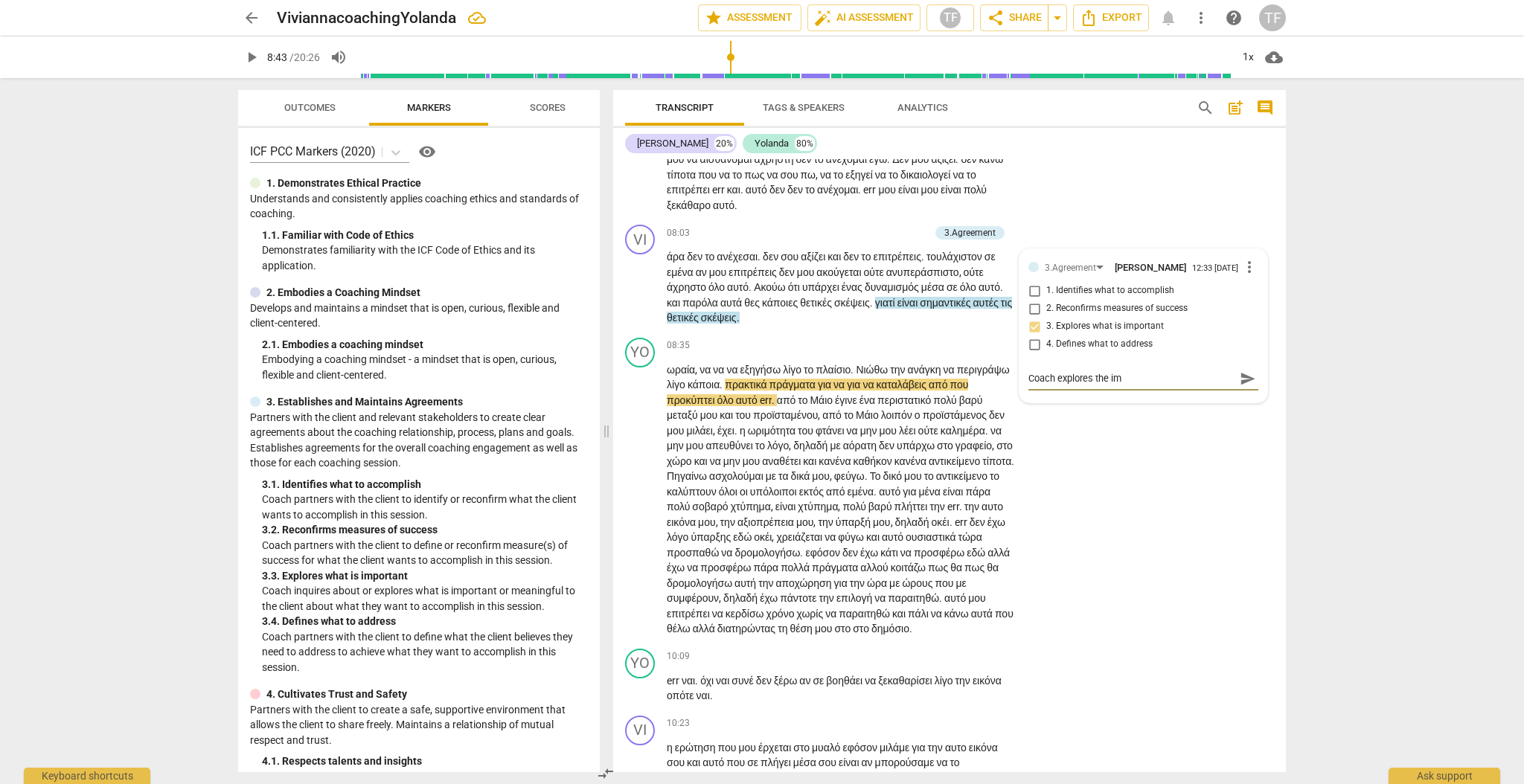
type textarea "Coach explores the imp"
type textarea "Coach explores the impo"
type textarea "Coach explores the impor"
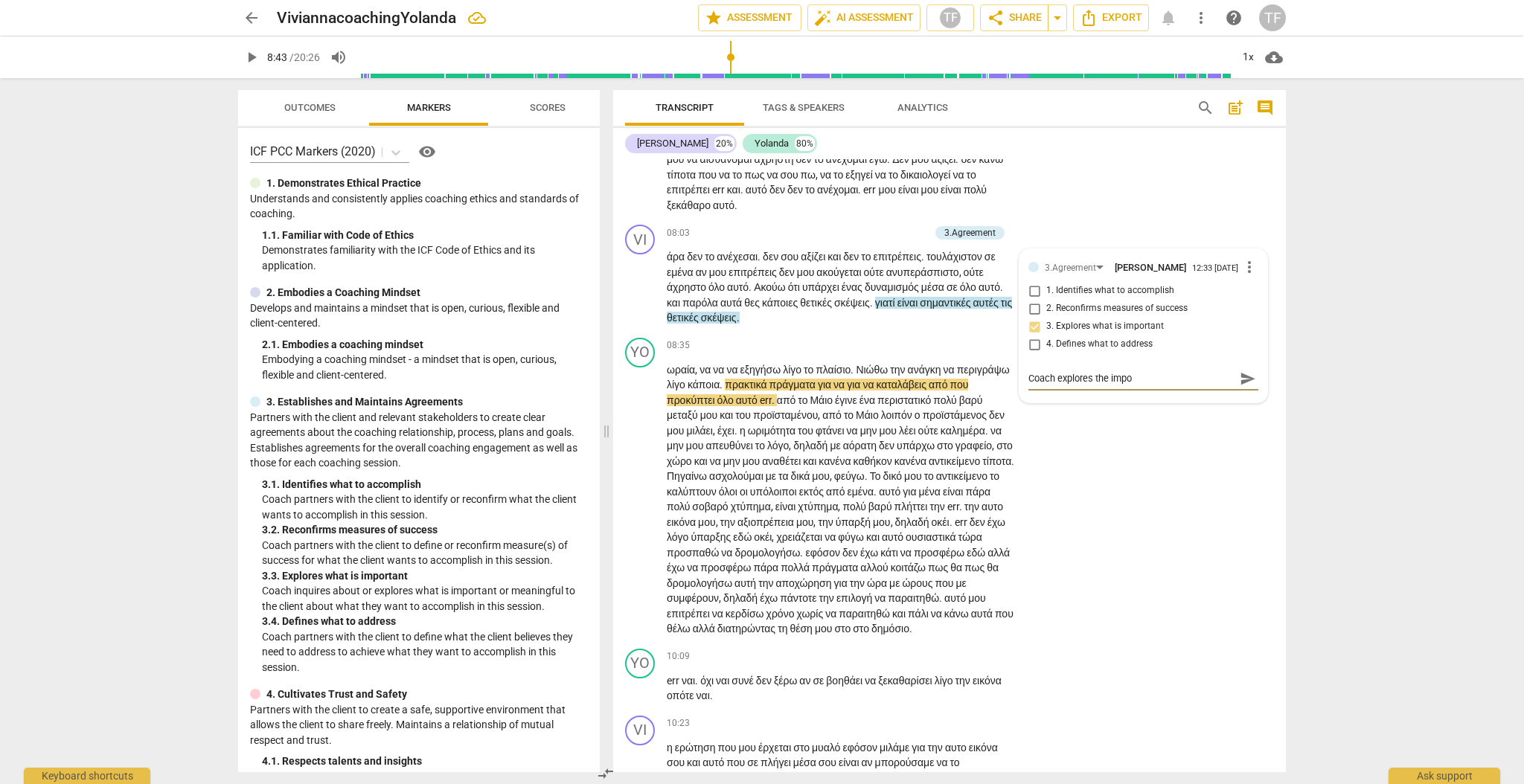
type textarea "Coach explores the impor"
type textarea "Coach explores the import"
type textarea "Coach explores the importa"
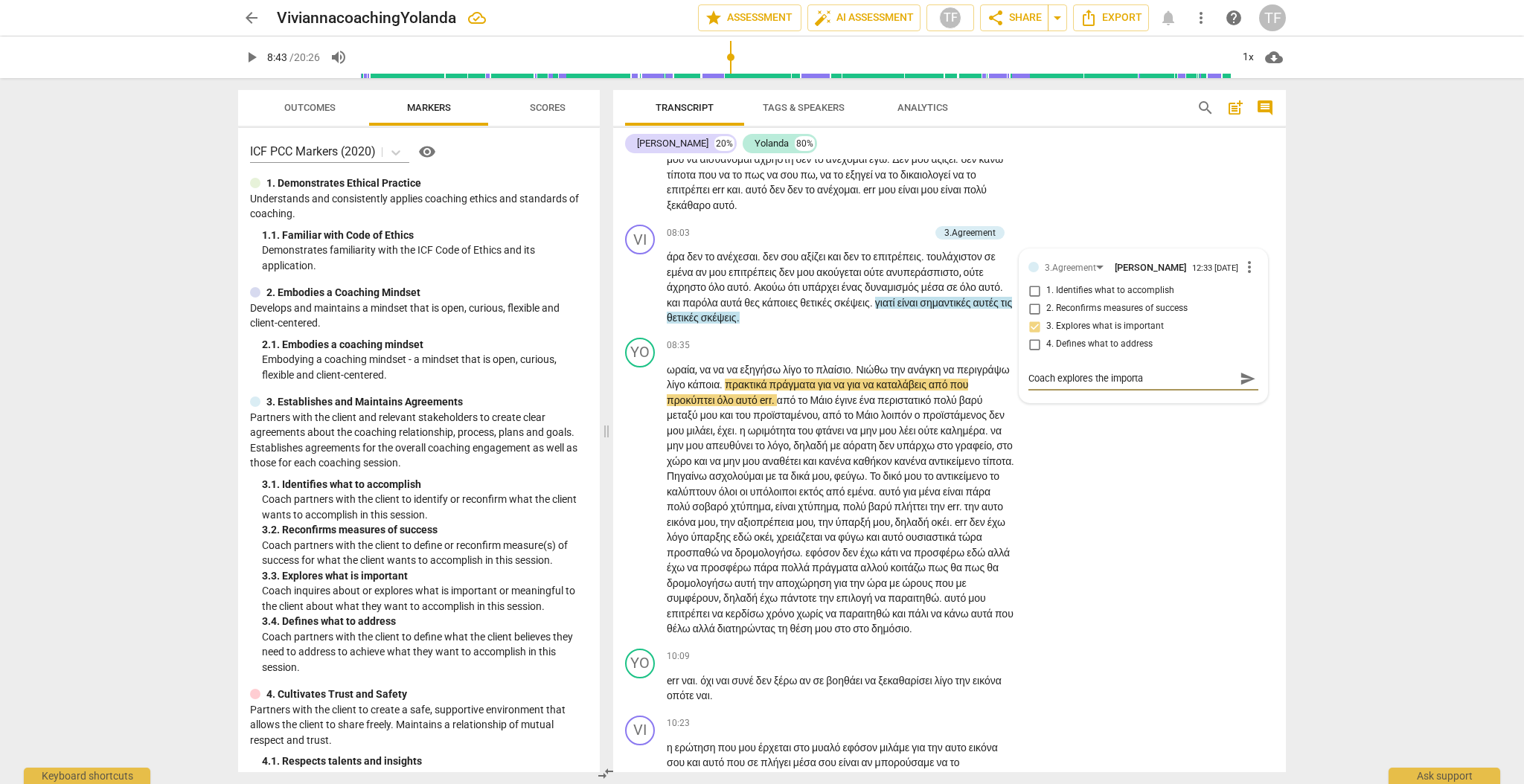
type textarea "Coach explores the importan"
type textarea "Coach explores the important"
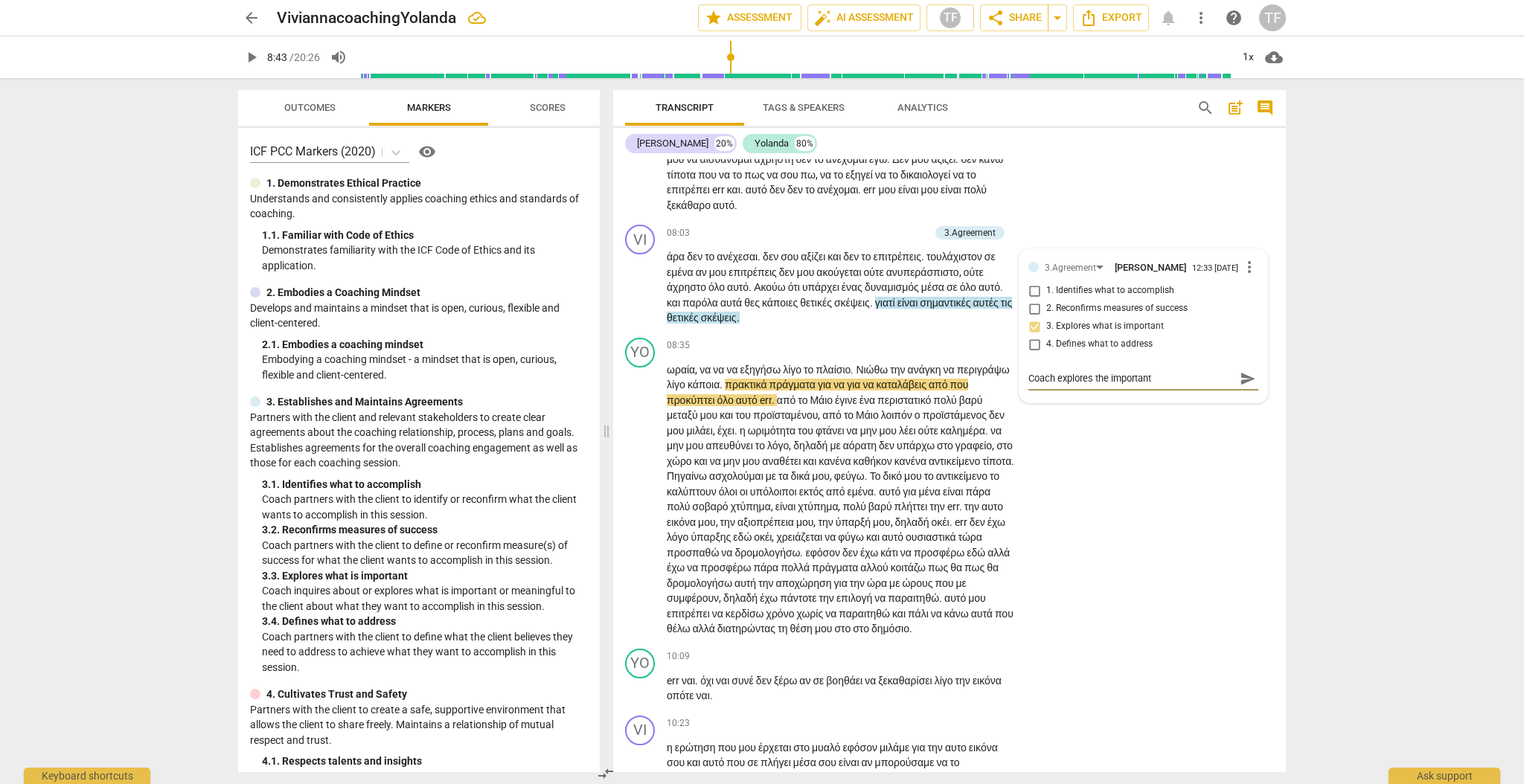
type textarea "Coach explores the important"
type textarea "Coach explores the important o"
type textarea "Coach explores the important of"
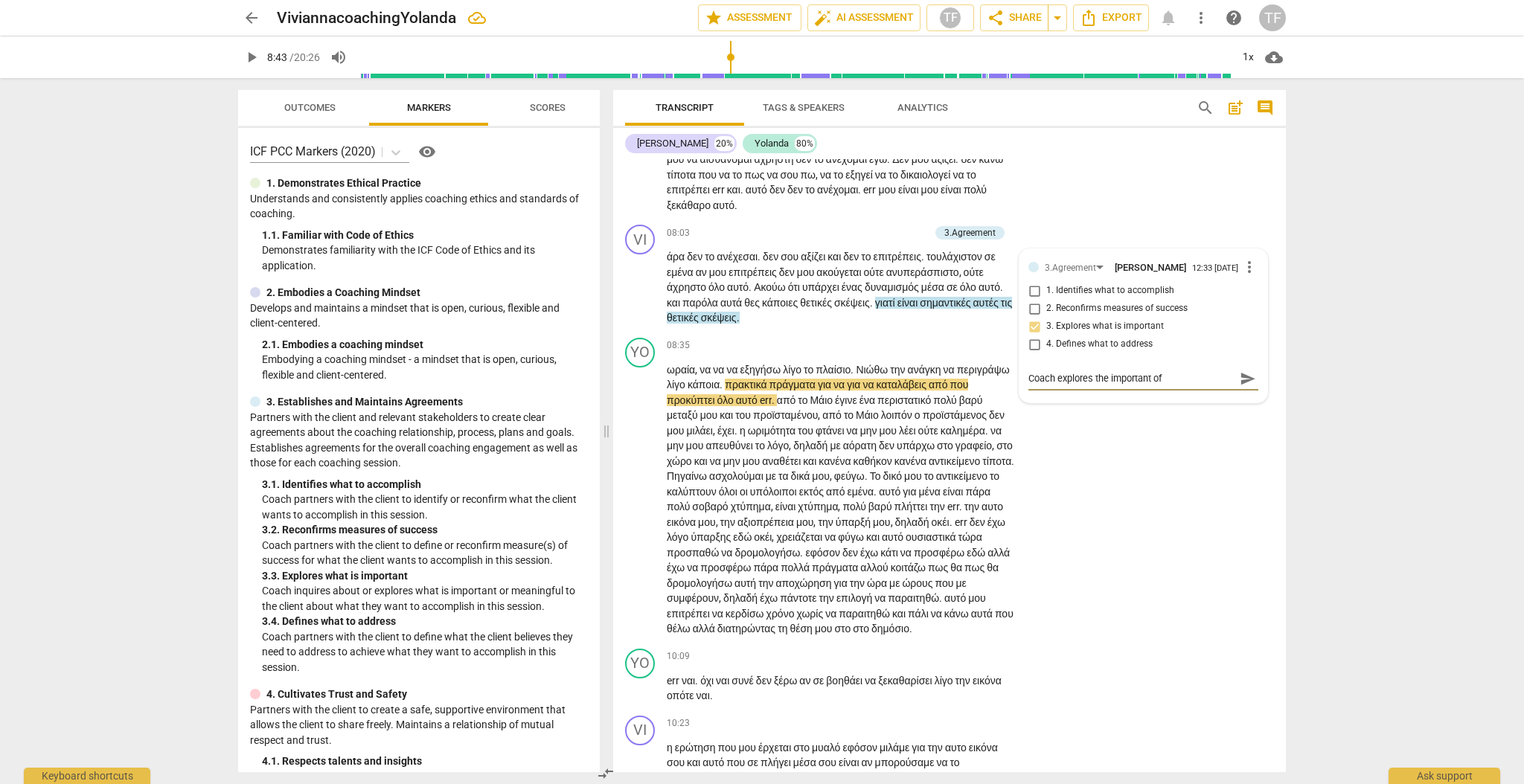
type textarea "Coach explores the important of"
type textarea "Coach explores the important of p"
type textarea "Coach explores the important of po"
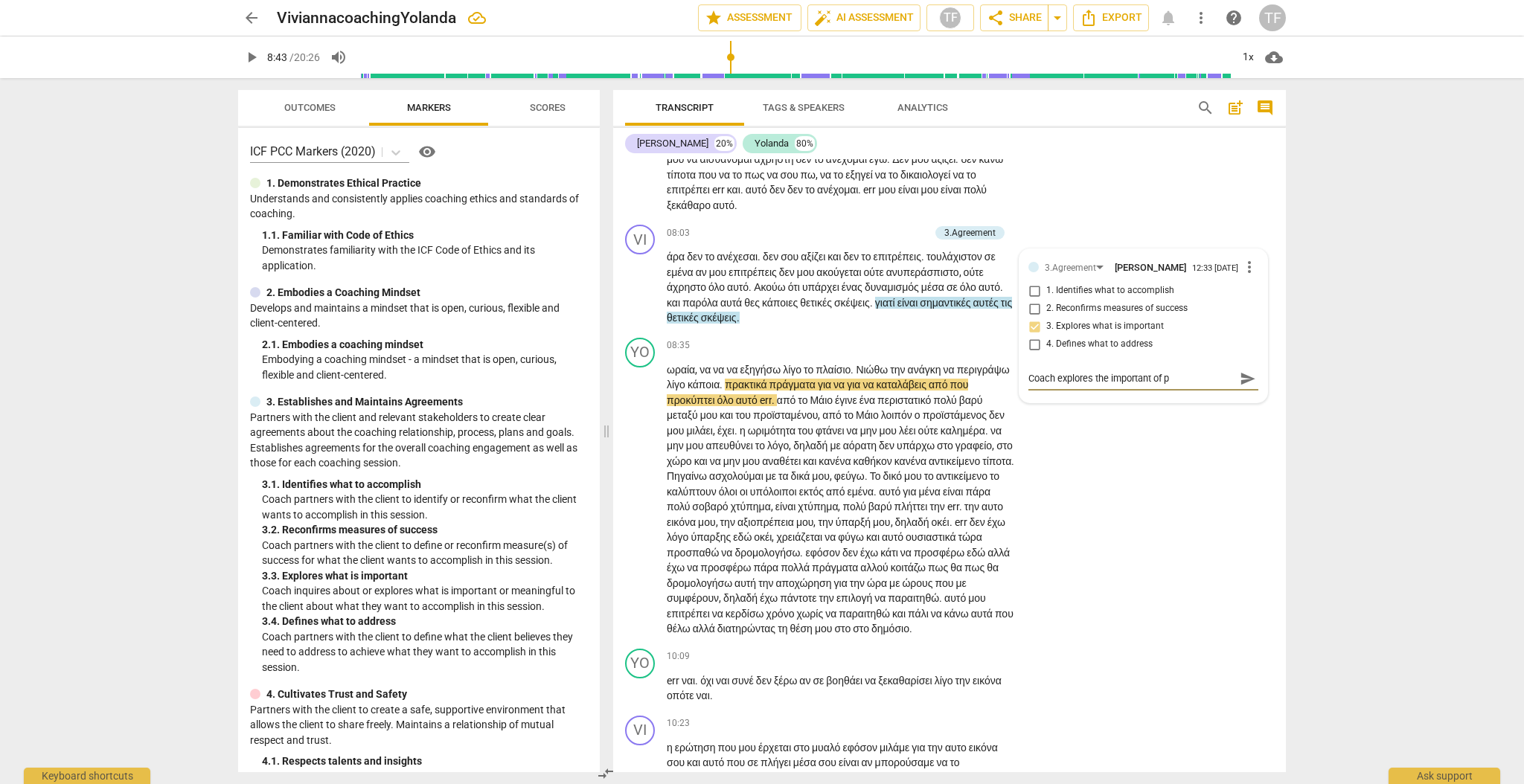
type textarea "Coach explores the important of po"
type textarea "Coach explores the important of pos"
type textarea "Coach explores the important of posi"
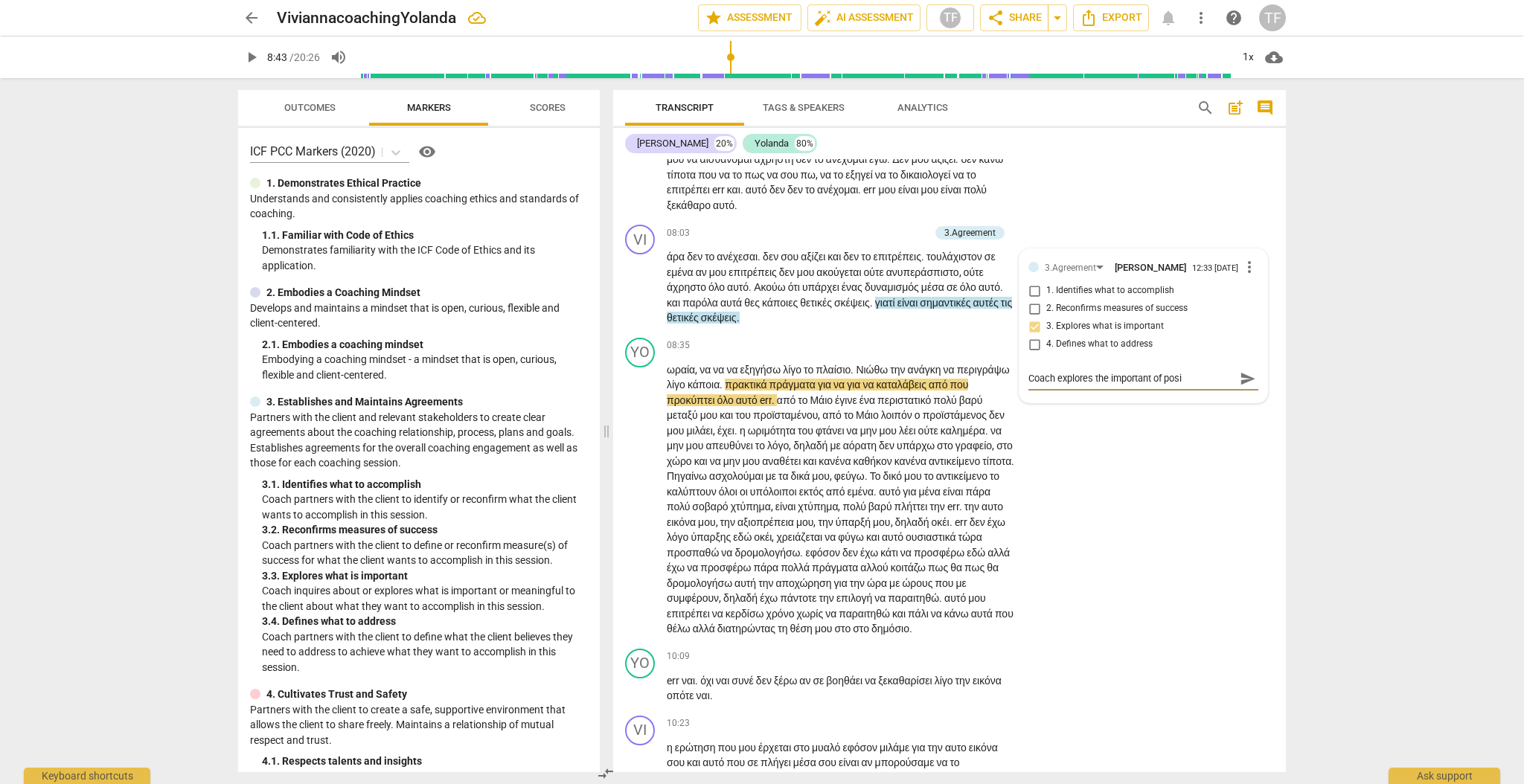
type textarea "Coach explores the important of posit"
type textarea "Coach explores the important of positi"
type textarea "Coach explores the important of positiv"
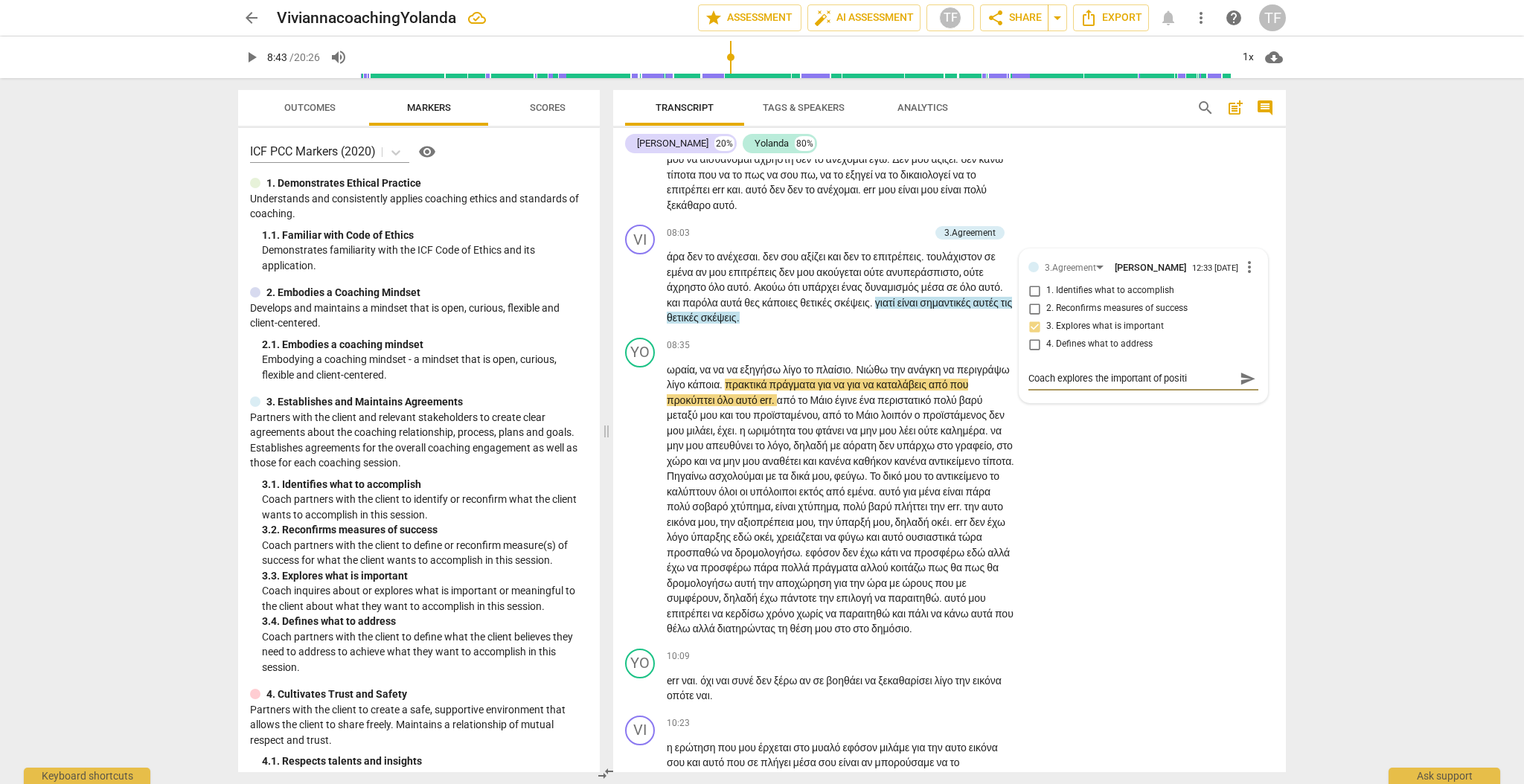
type textarea "Coach explores the important of positiv"
type textarea "Coach explores the important of positive"
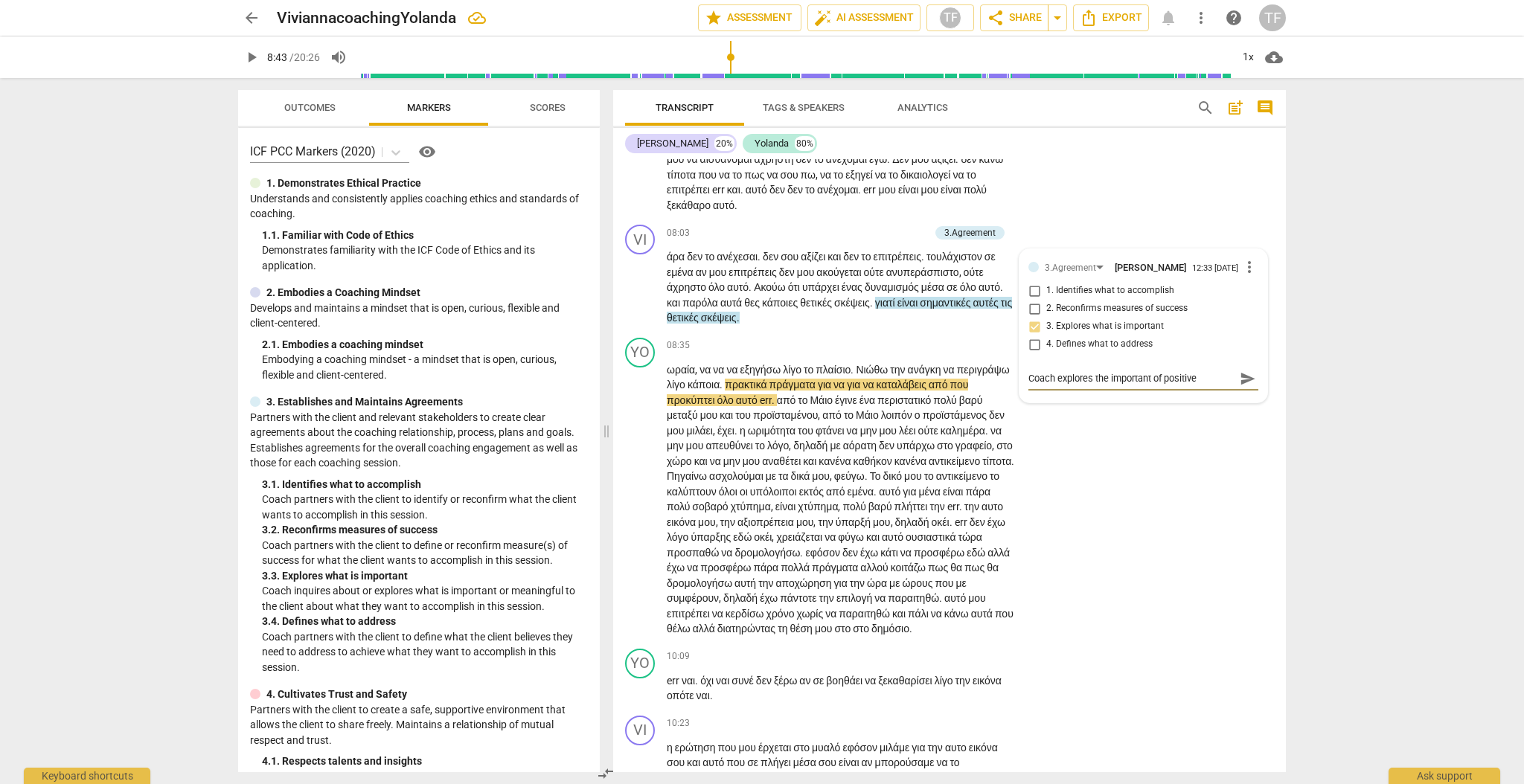
type textarea "Coach explores the important of positive t"
type textarea "Coach explores the important of positive th"
type textarea "Coach explores the important of positive tho"
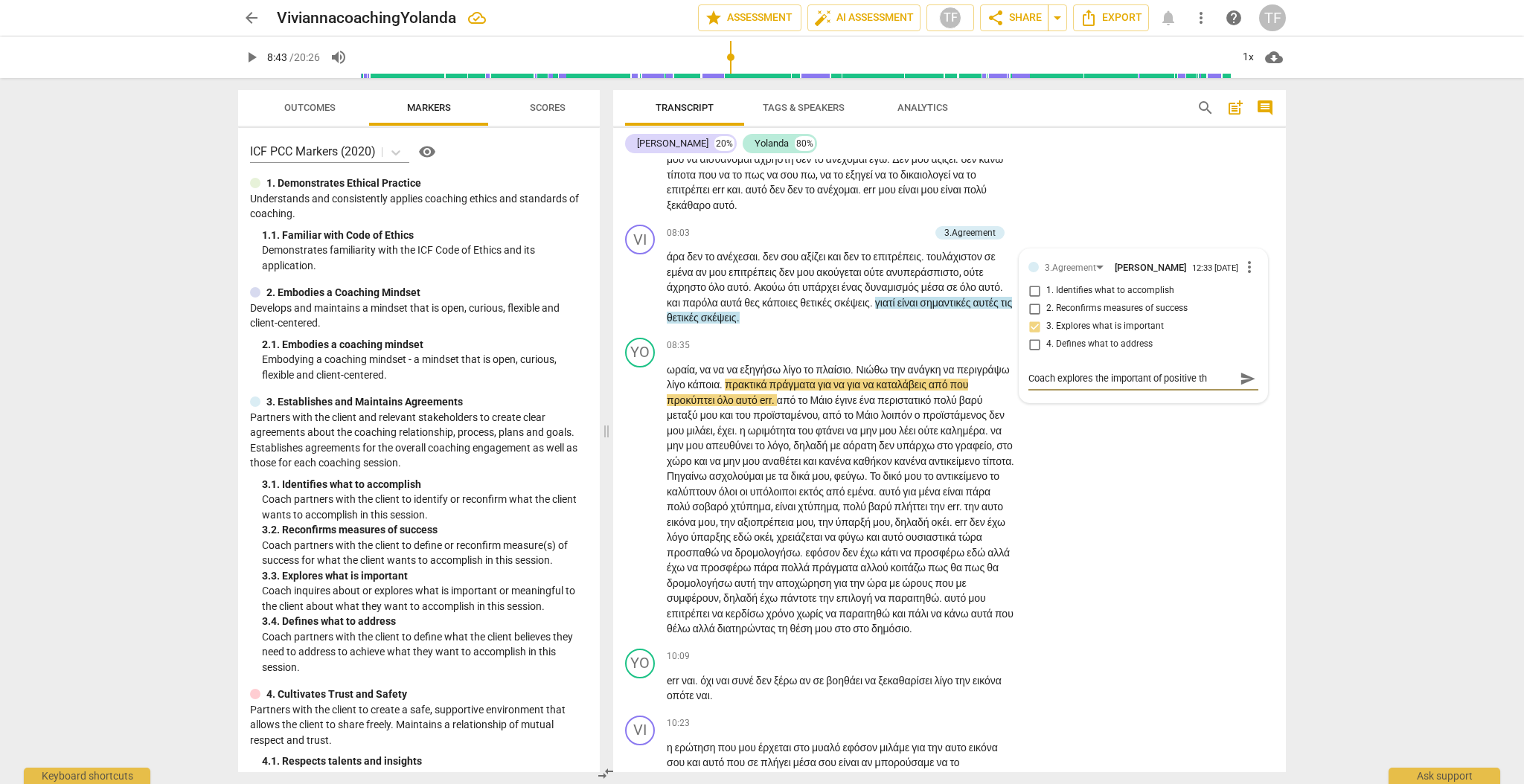
type textarea "Coach explores the important of positive tho"
type textarea "Coach explores the important of positive thou"
type textarea "Coach explores the important of positive thoug"
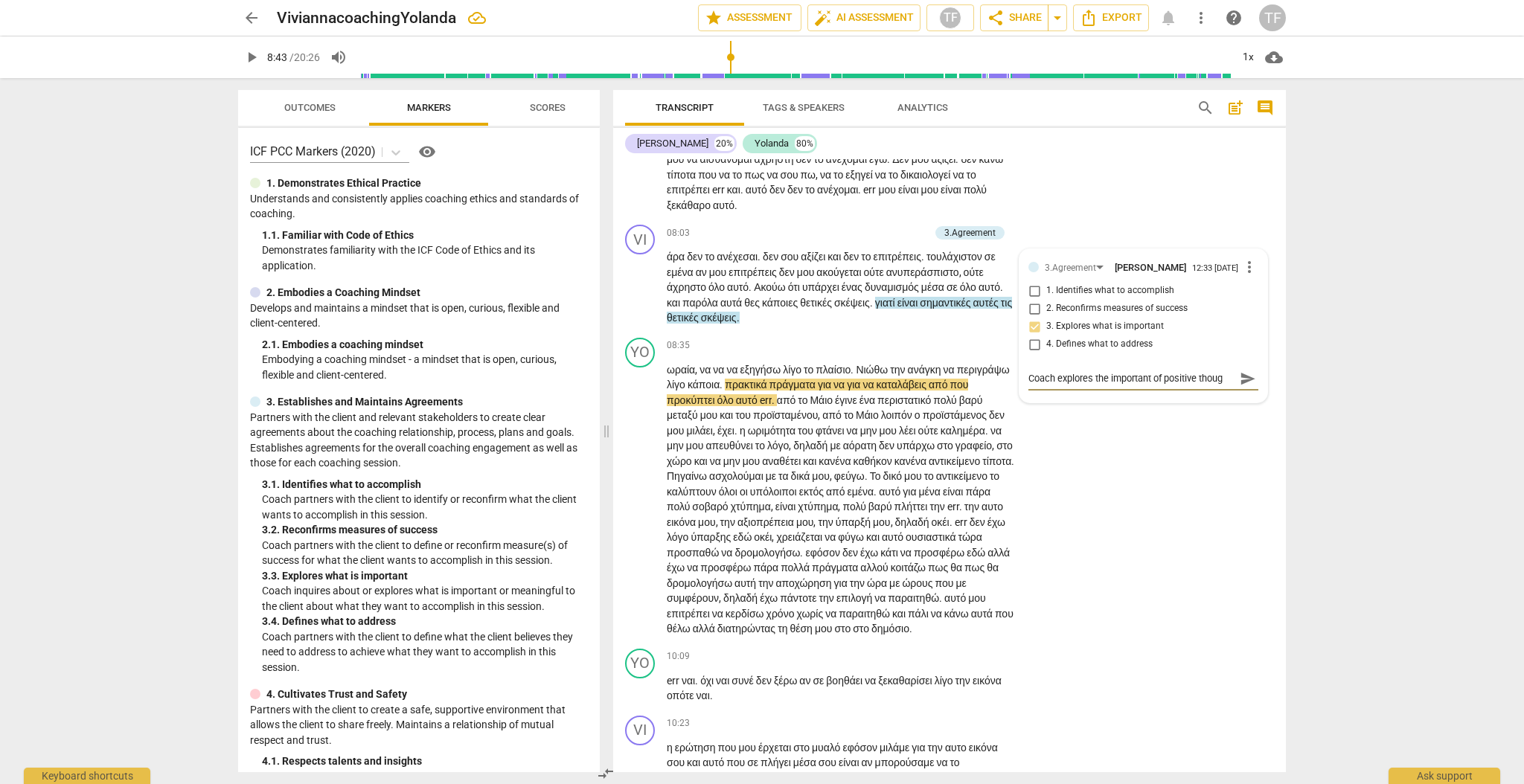
type textarea "Coach explores the important of positive though"
type textarea "Coach explores the important of positive thought"
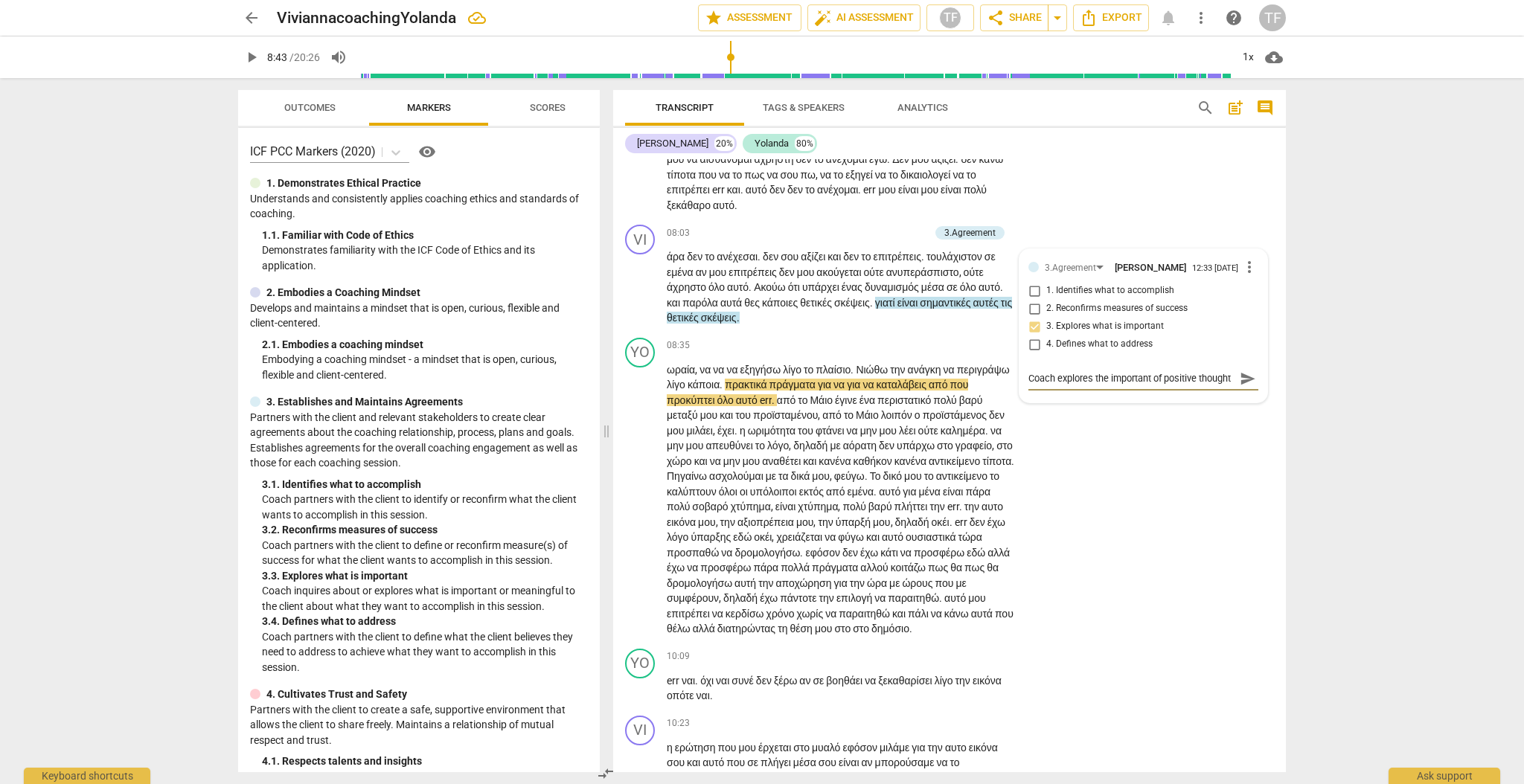
type textarea "Coach explores the important of positive thoughts"
type textarea "Coach explores the important of positive thoughts,"
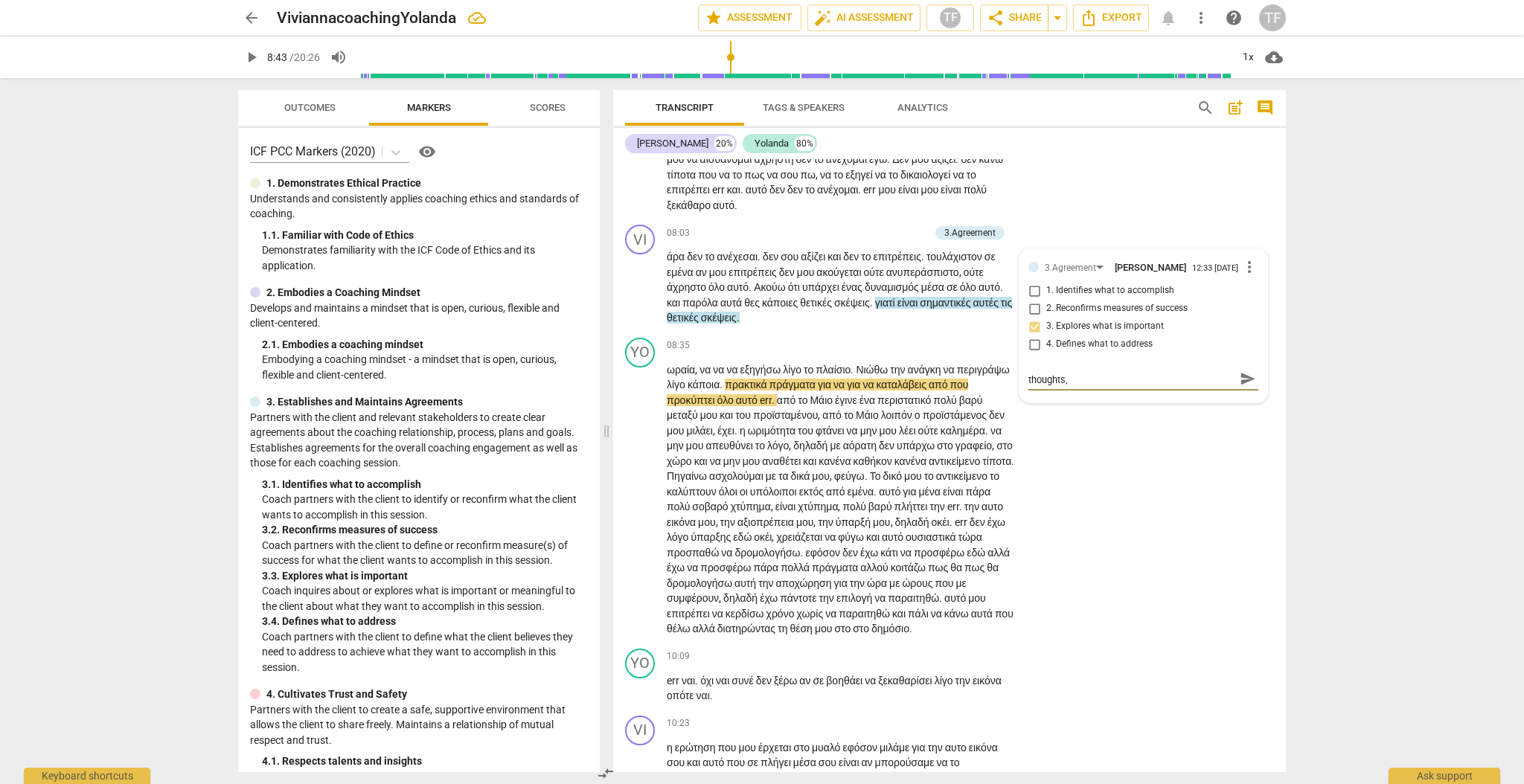
type textarea "Coach explores the important of positive thoughts,"
type textarea "Coach explores the important of positive thoughts, e"
type textarea "Coach explores the important of positive thoughts, ev"
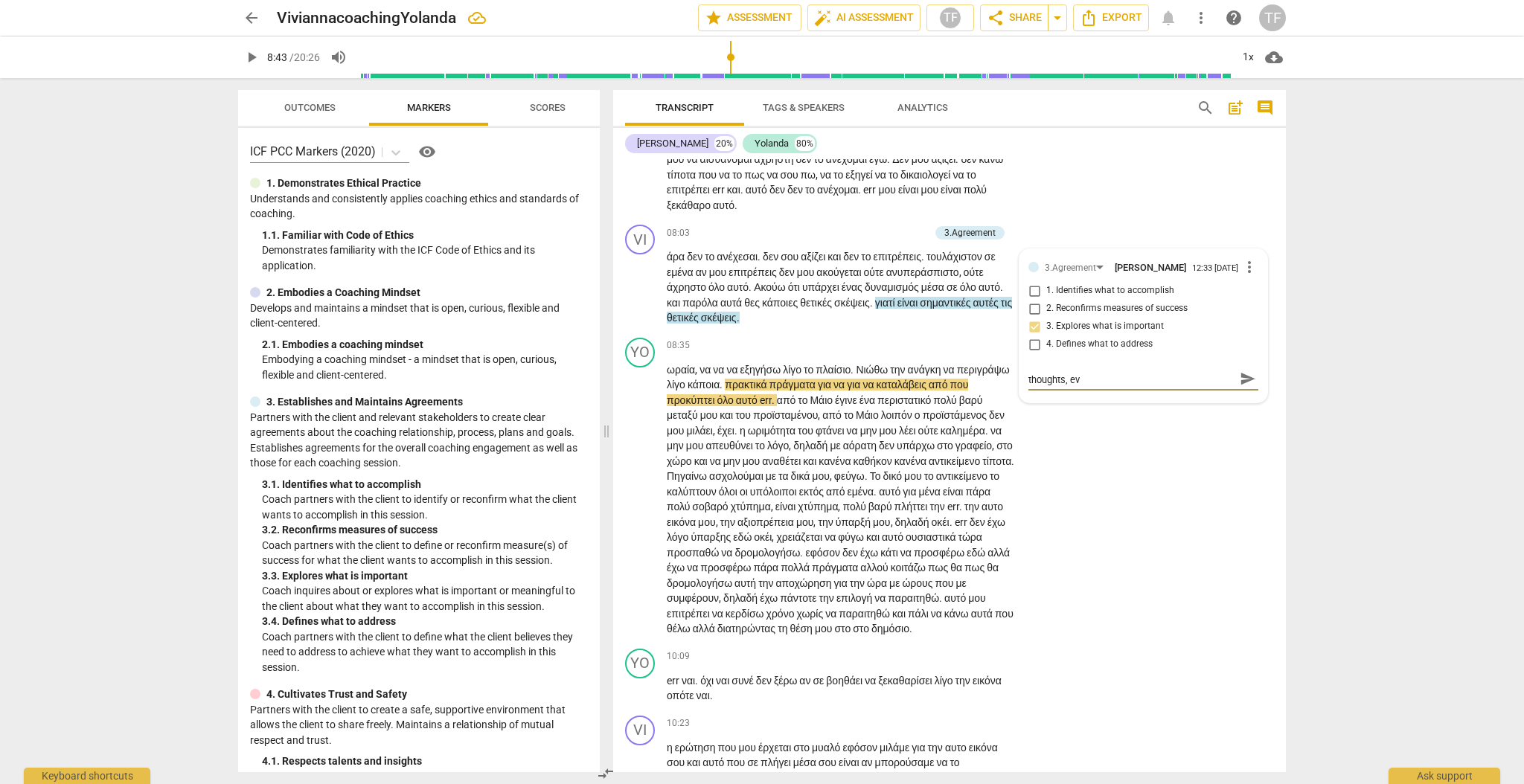
type textarea "Coach explores the important of positive thoughts, [PERSON_NAME]"
type textarea "Coach explores the important of positive thoughts, even"
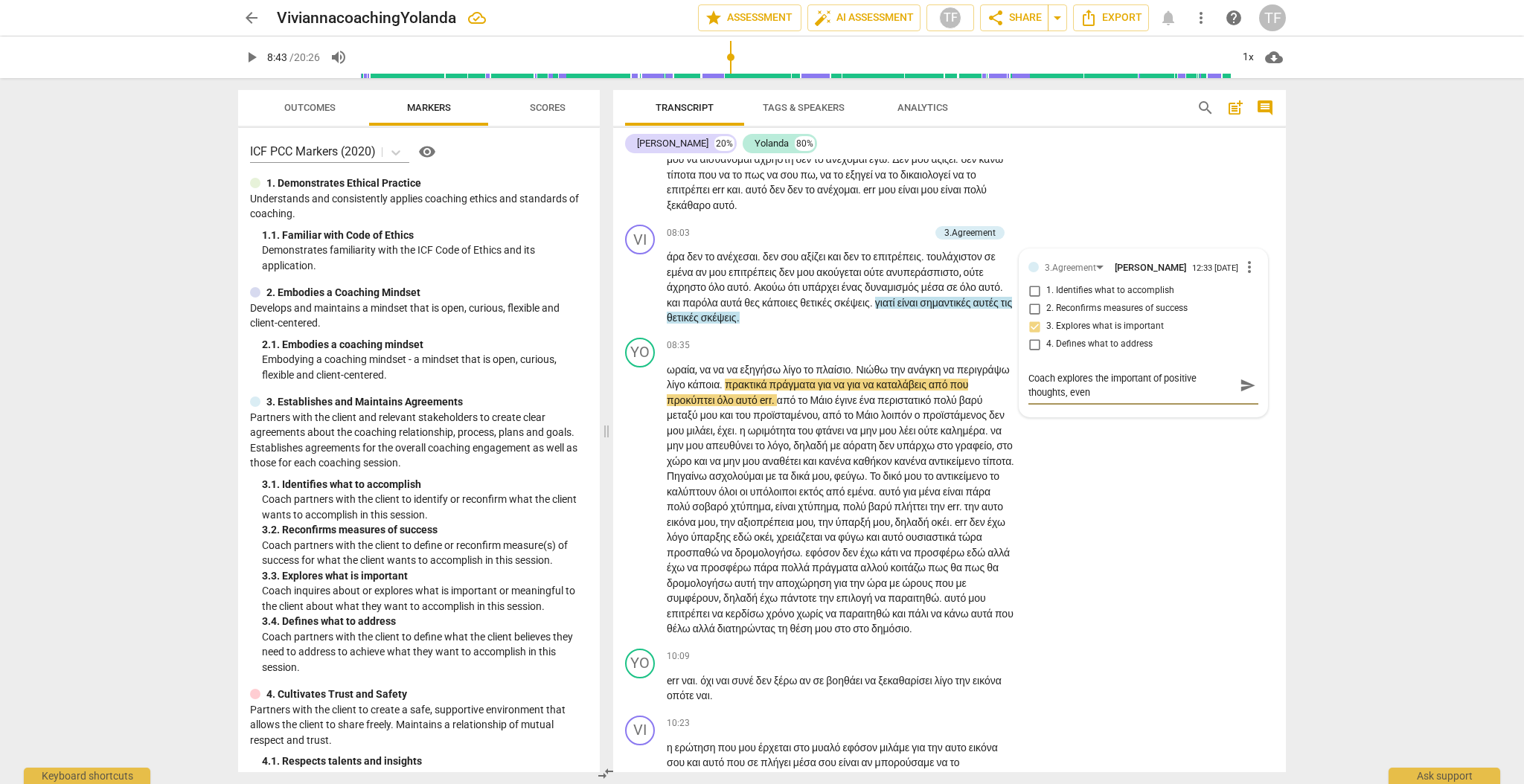
type textarea "Coach explores the important of positive thoughts, even"
type textarea "Coach explores the important of positive thoughts, even t"
type textarea "Coach explores the important of positive thoughts, even th"
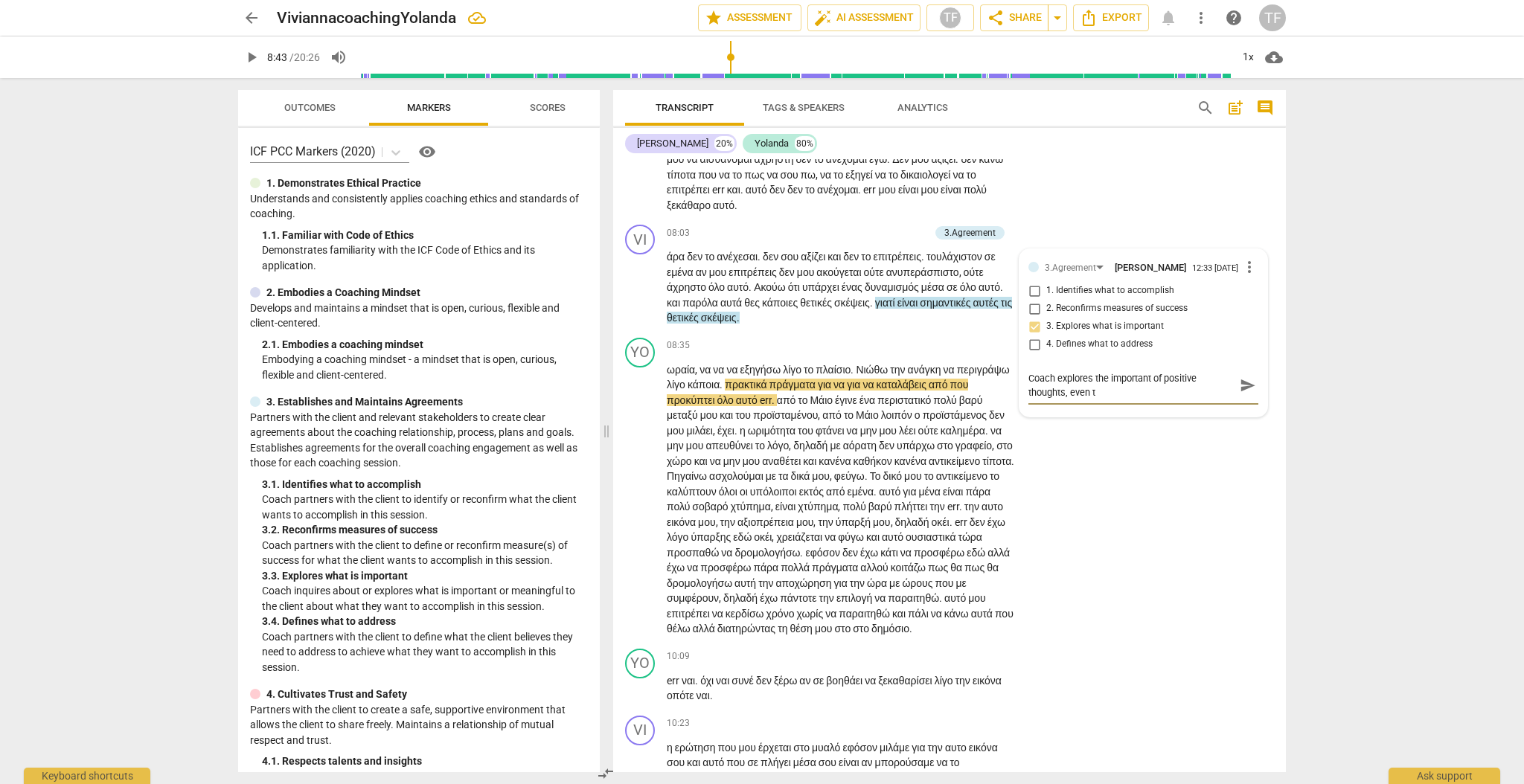
type textarea "Coach explores the important of positive thoughts, even th"
type textarea "Coach explores the important of positive thoughts, even the"
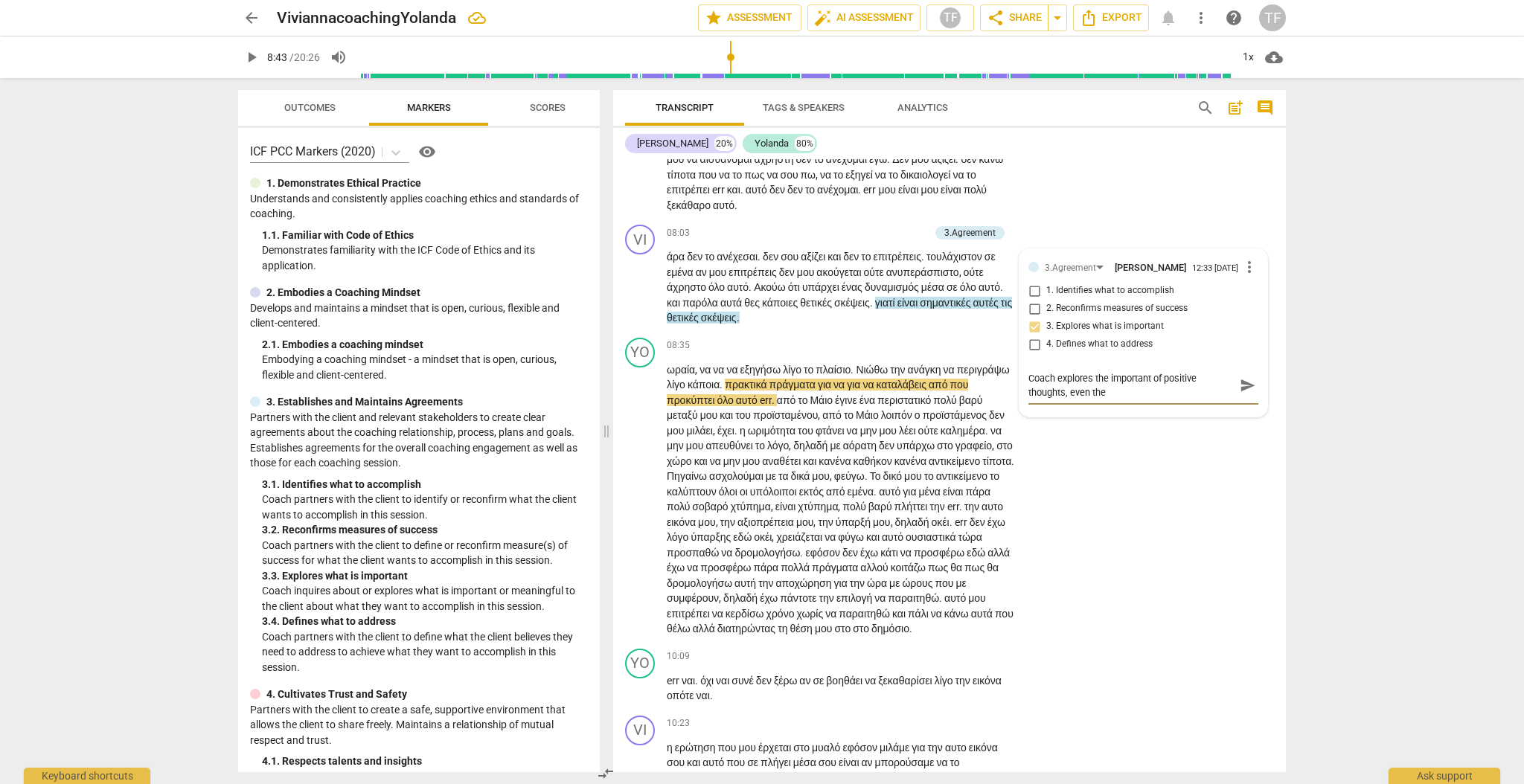
type textarea "Coach explores the important of positive thoughts, even the"
type textarea "Coach explores the important of positive thoughts, even th"
type textarea "Coach explores the important of positive thoughts, even tho"
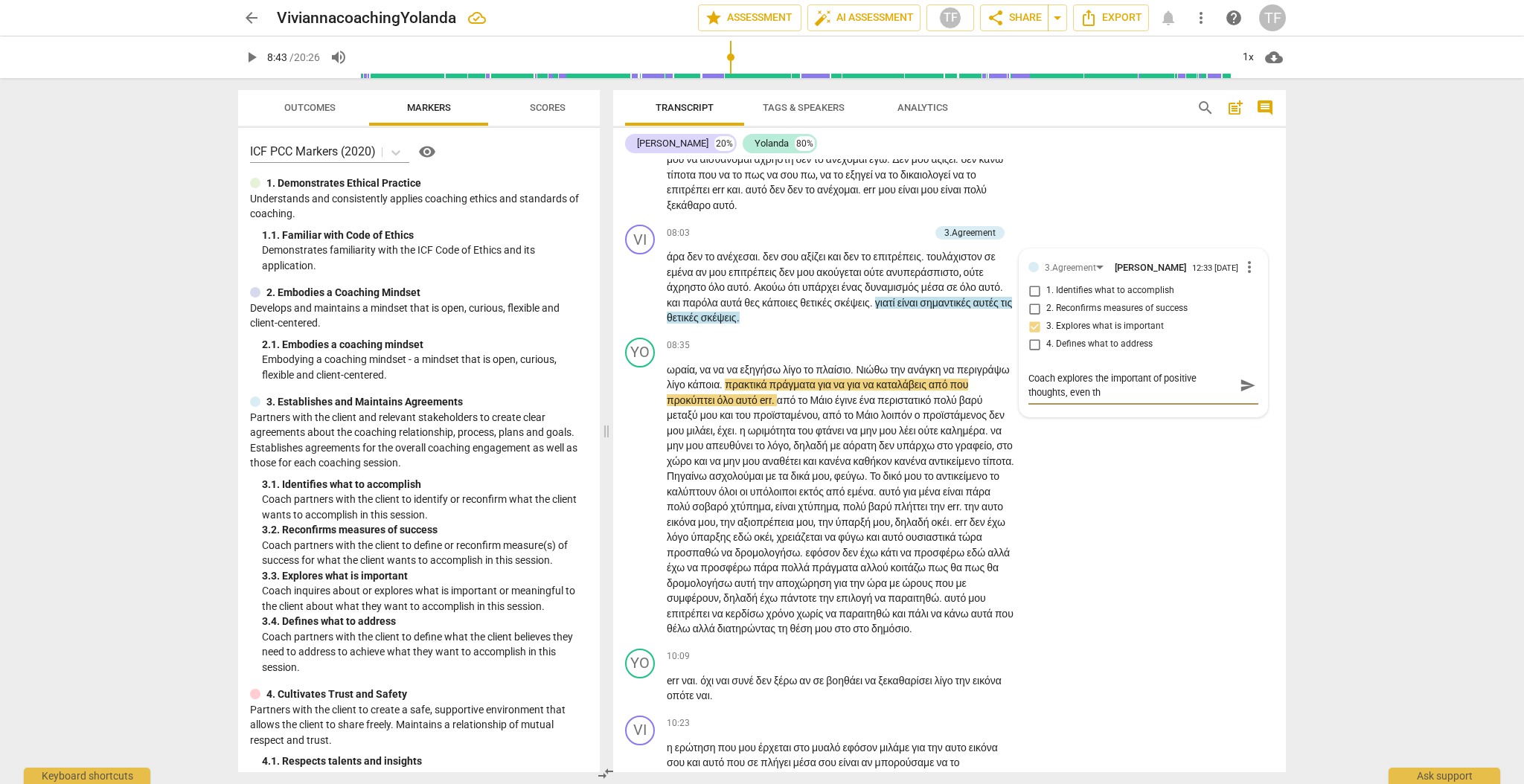
type textarea "Coach explores the important of positive thoughts, even tho"
type textarea "Coach explores the important of positive thoughts, even thou"
type textarea "Coach explores the important of positive thoughts, even thoug"
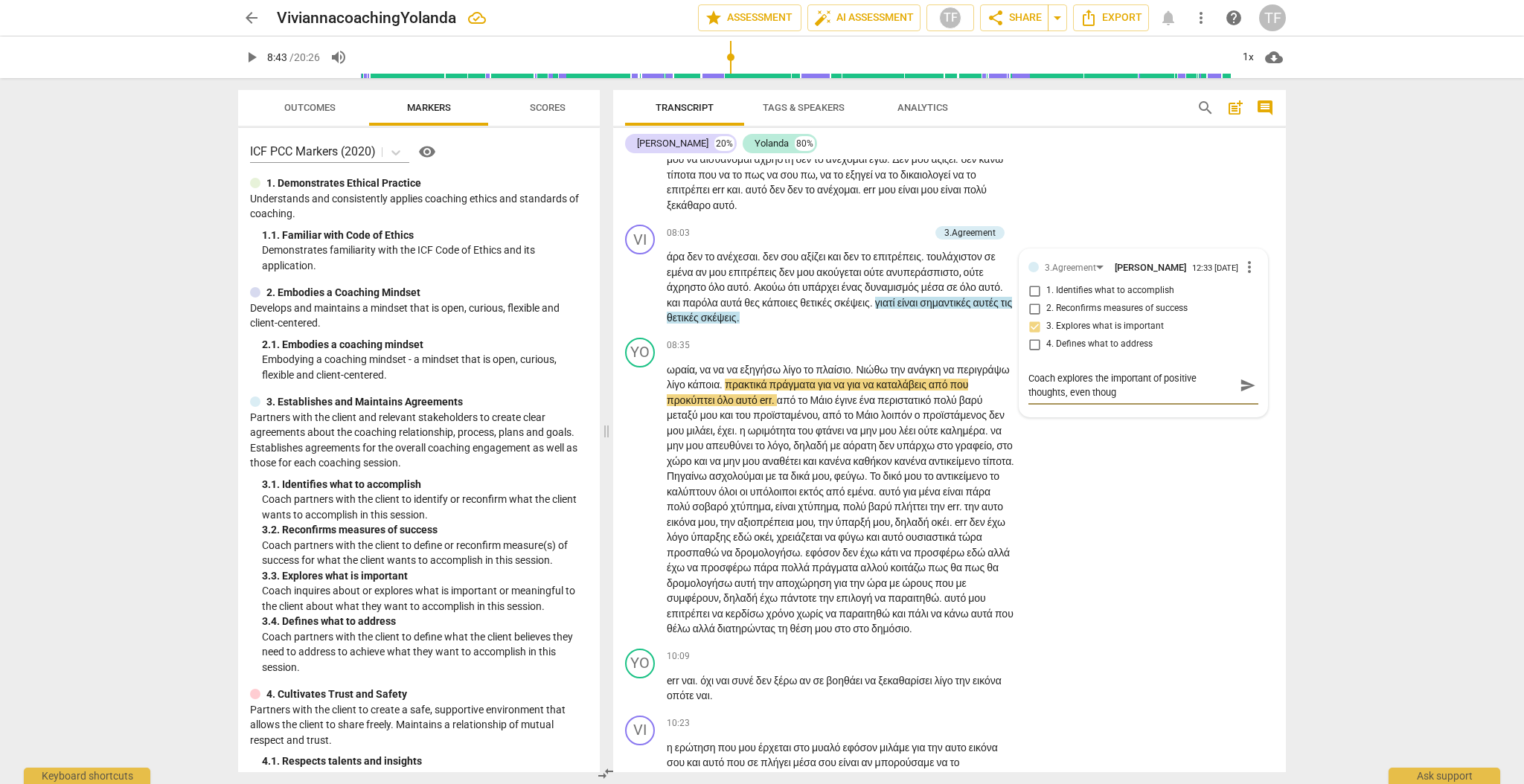
type textarea "Coach explores the important of positive thoughts, even though"
type textarea "Coach explores the important of positive thoughts, even thoug"
type textarea "Coach explores the important of positive thoughts, even thou"
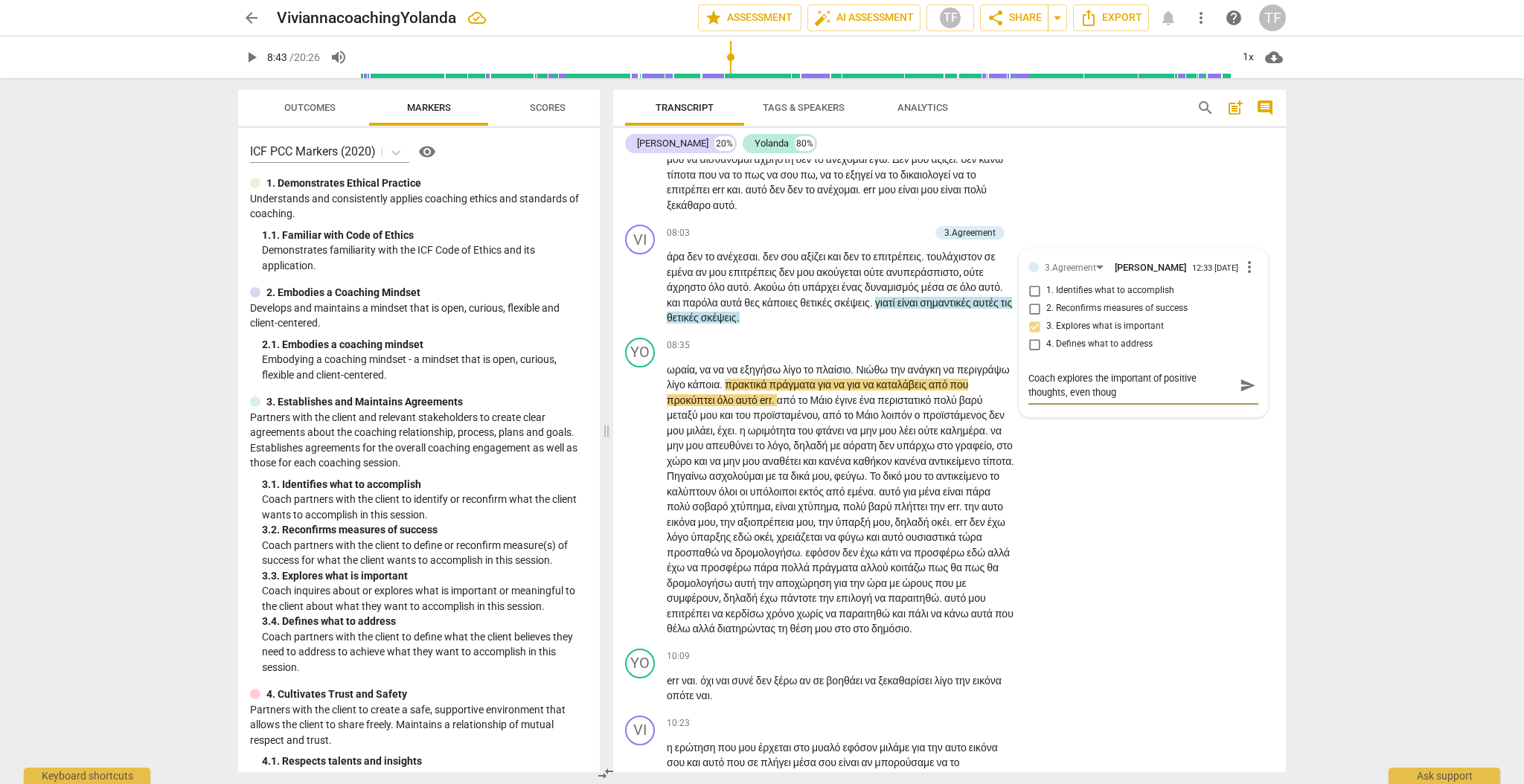
type textarea "Coach explores the important of positive thoughts, even thou"
click at [1242, 394] on span "send" at bounding box center [1248, 386] width 16 height 16
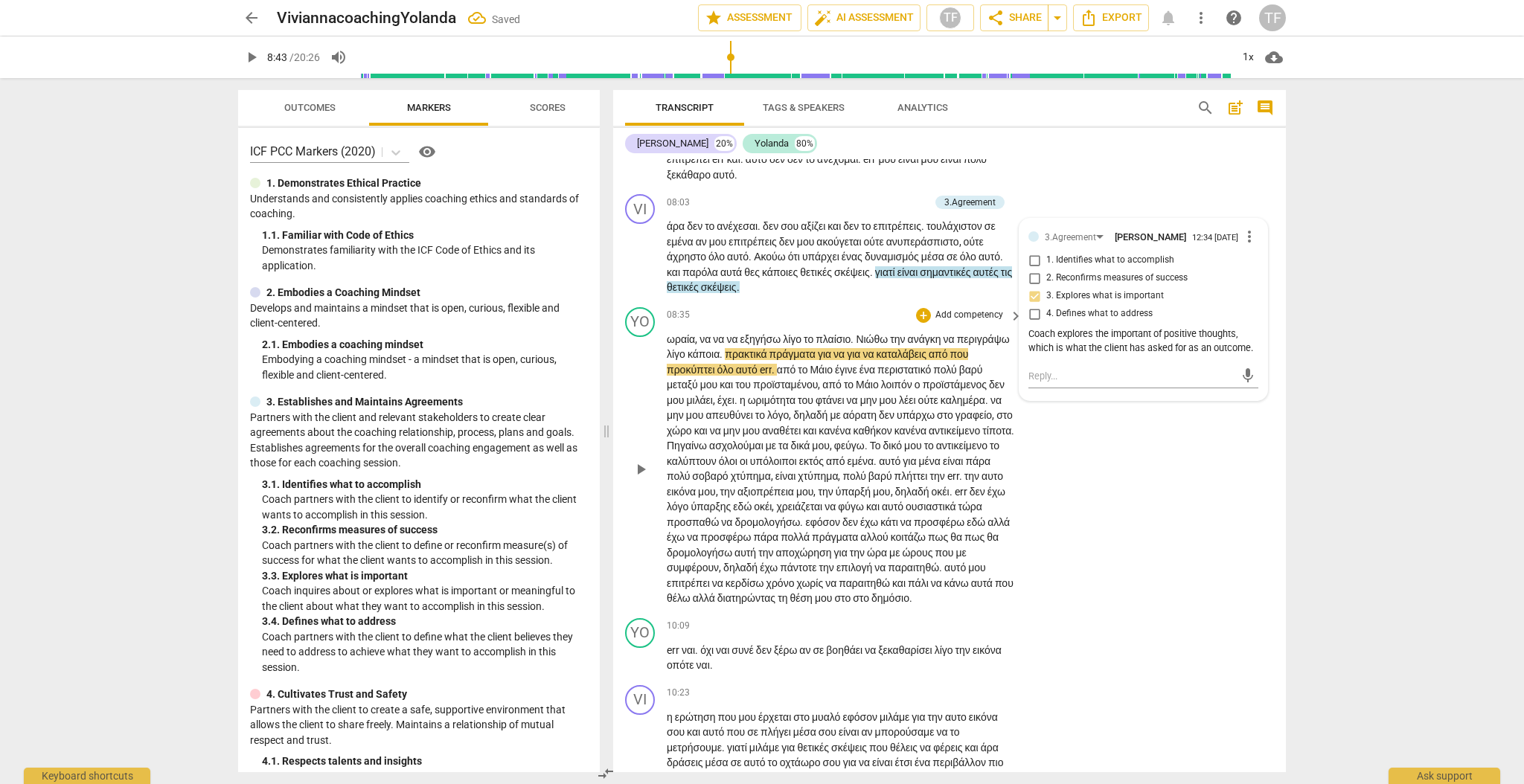
scroll to position [2326, 0]
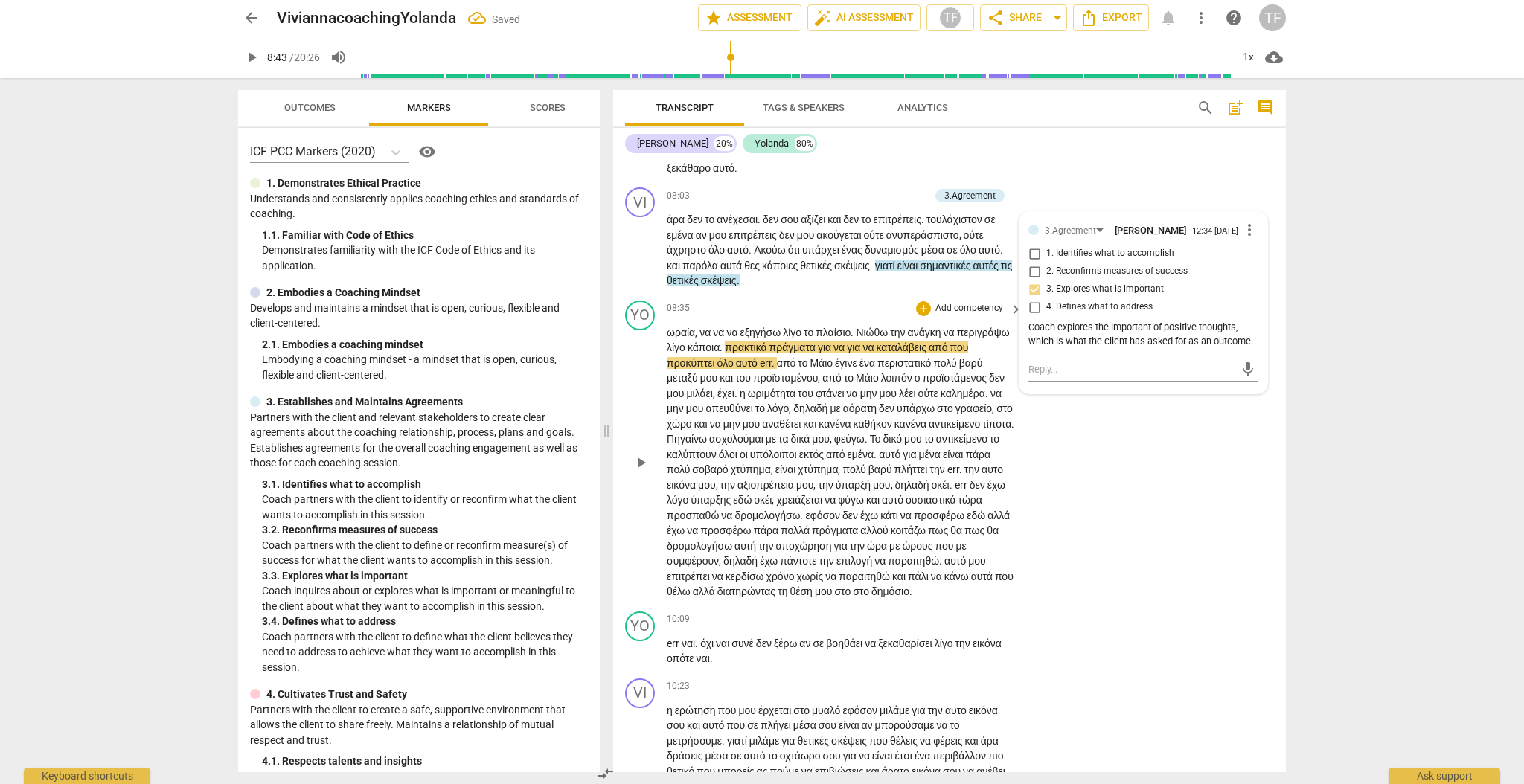
click at [644, 471] on span "play_arrow" at bounding box center [641, 463] width 18 height 18
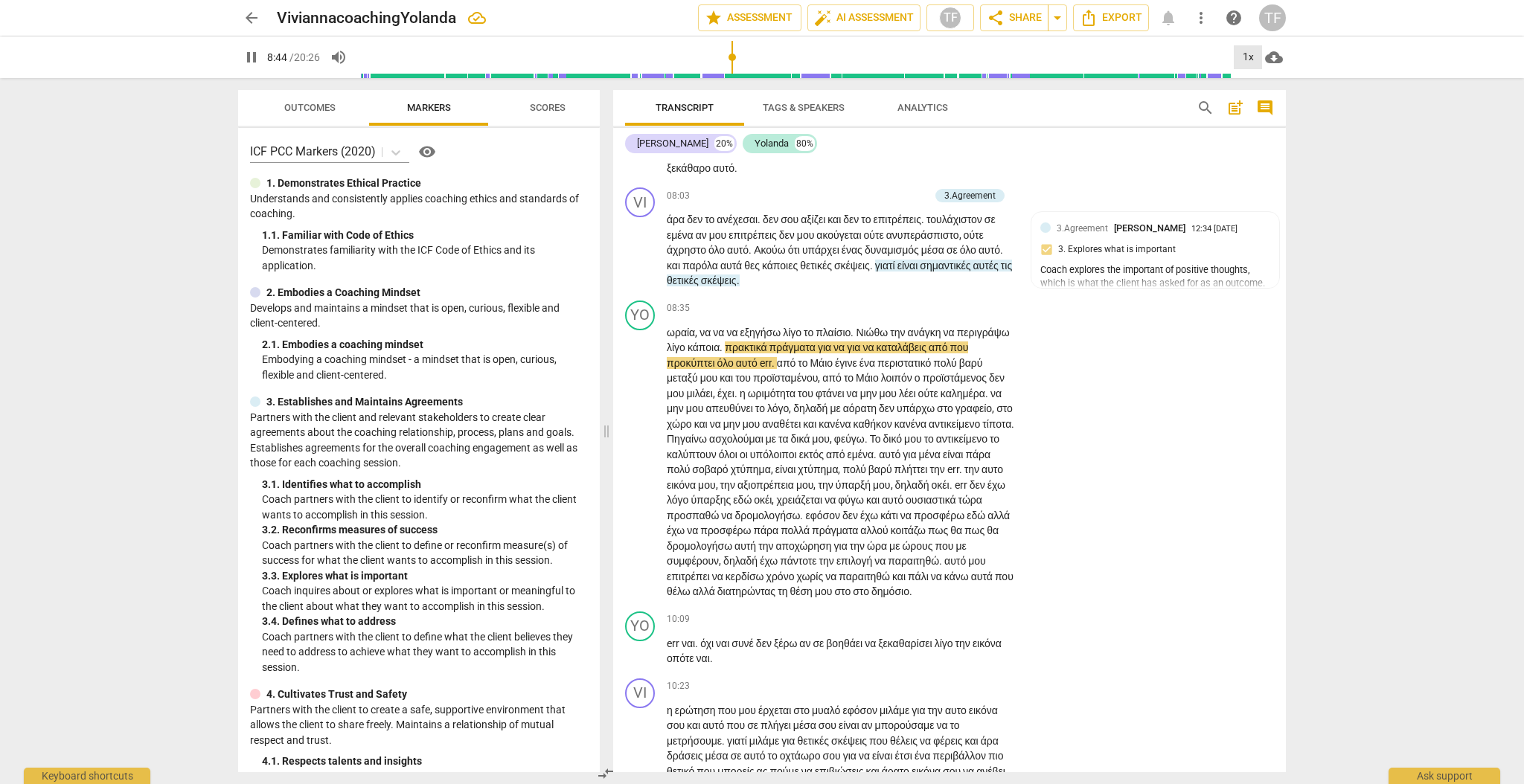
click at [1254, 56] on div "1x" at bounding box center [1248, 57] width 28 height 24
click at [1255, 148] on li "1.5x" at bounding box center [1259, 143] width 50 height 28
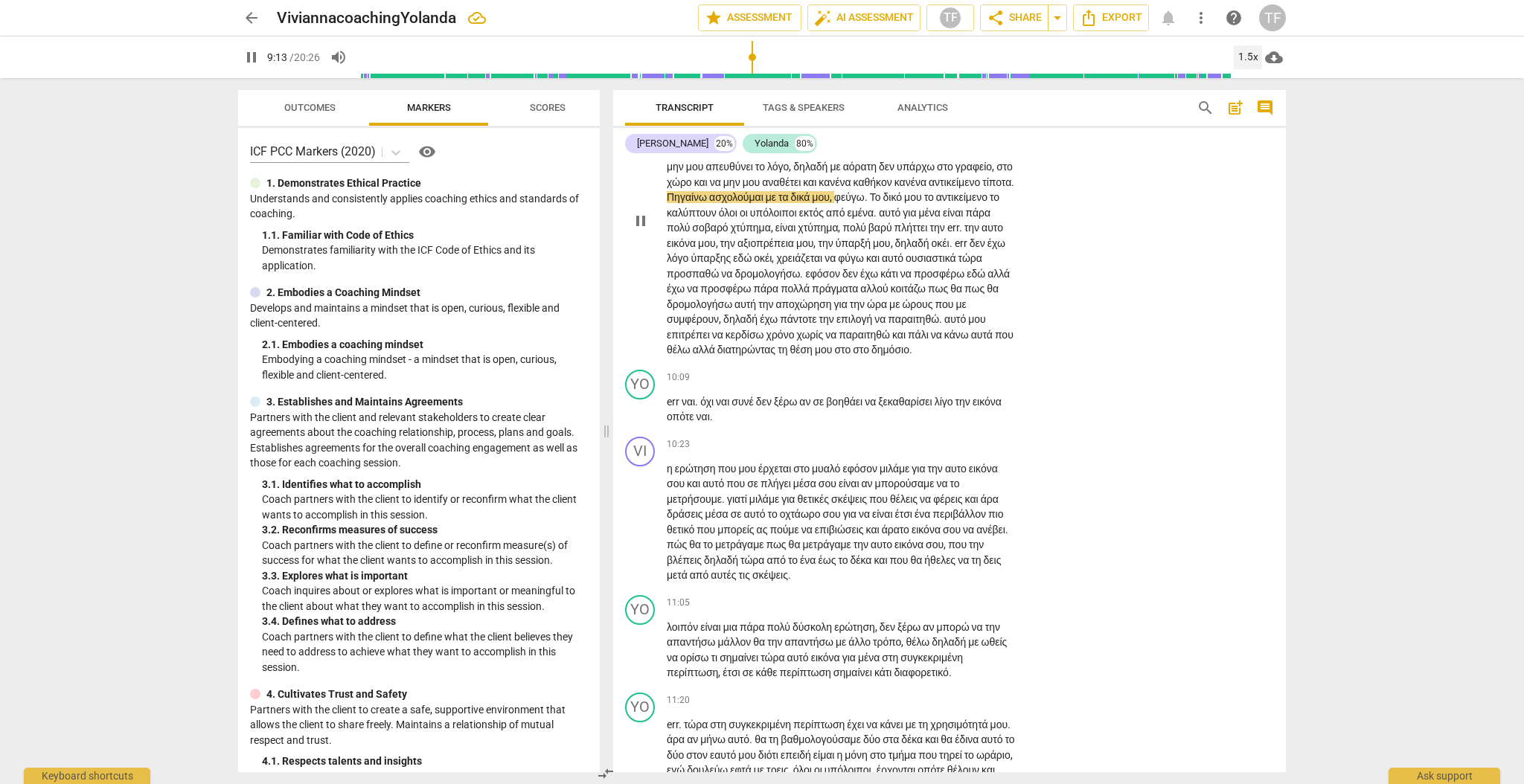
scroll to position [2570, 0]
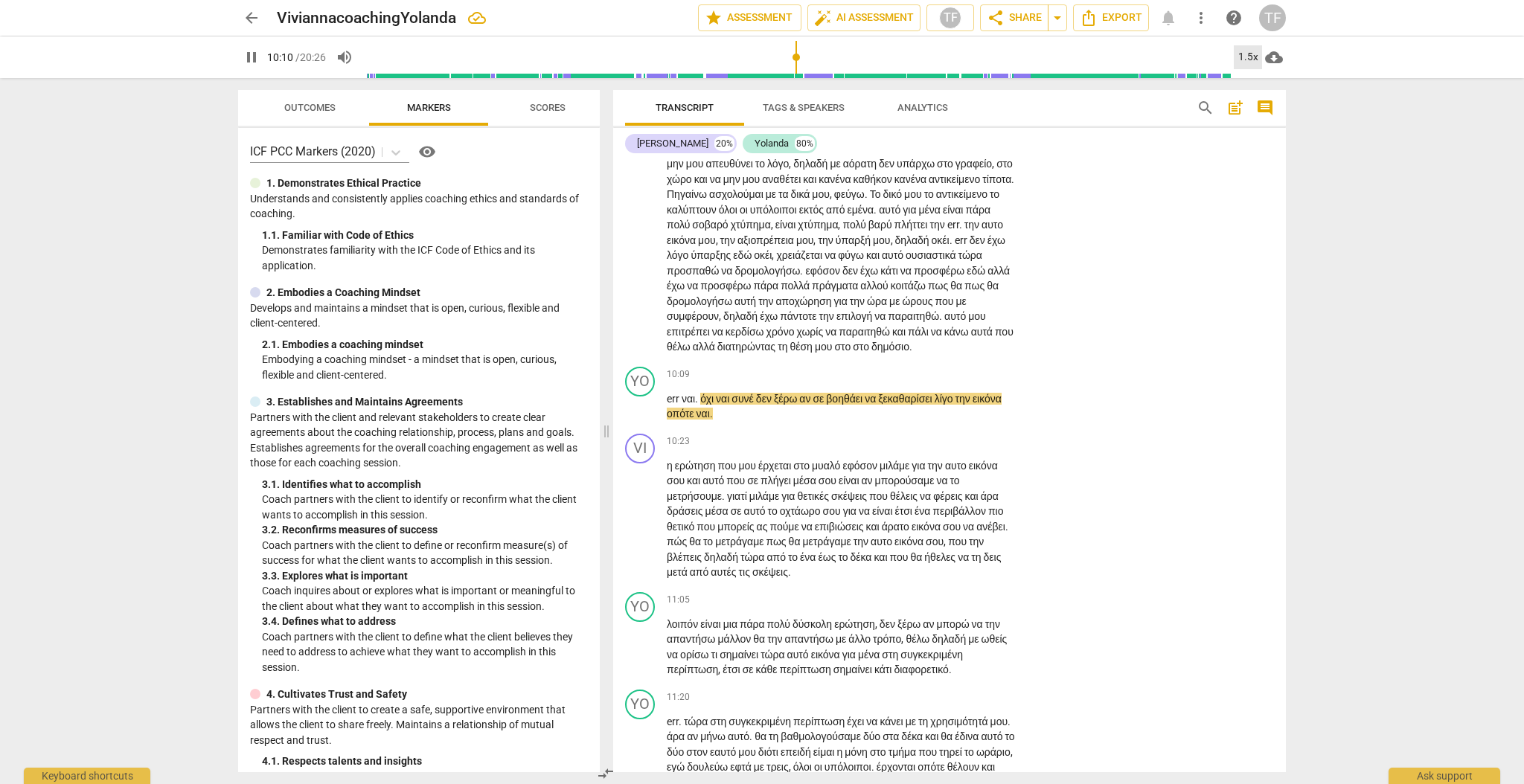
click at [1244, 55] on div "1.5x" at bounding box center [1248, 57] width 28 height 24
click at [1255, 114] on li "1.25x" at bounding box center [1259, 116] width 50 height 28
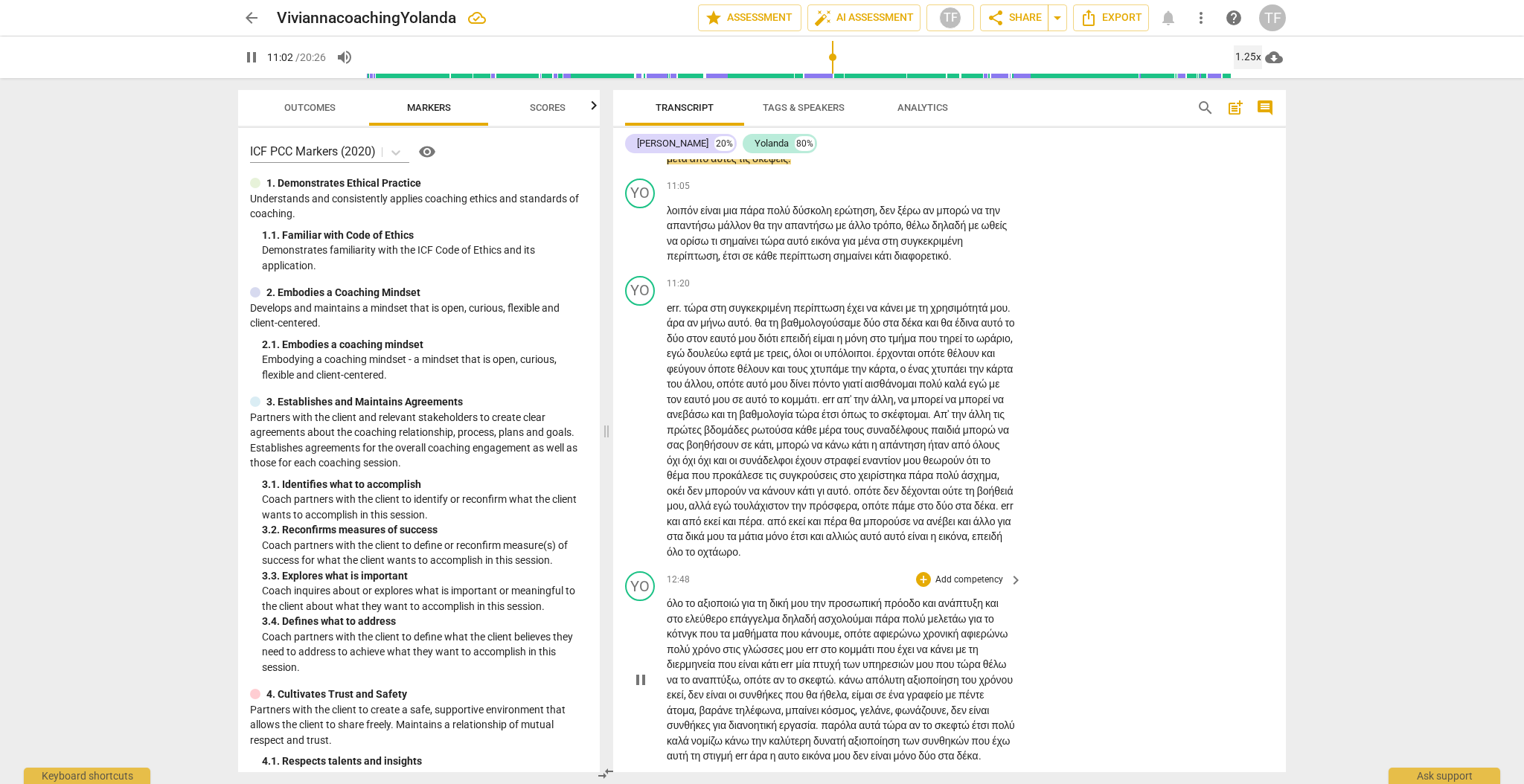
scroll to position [2940, 0]
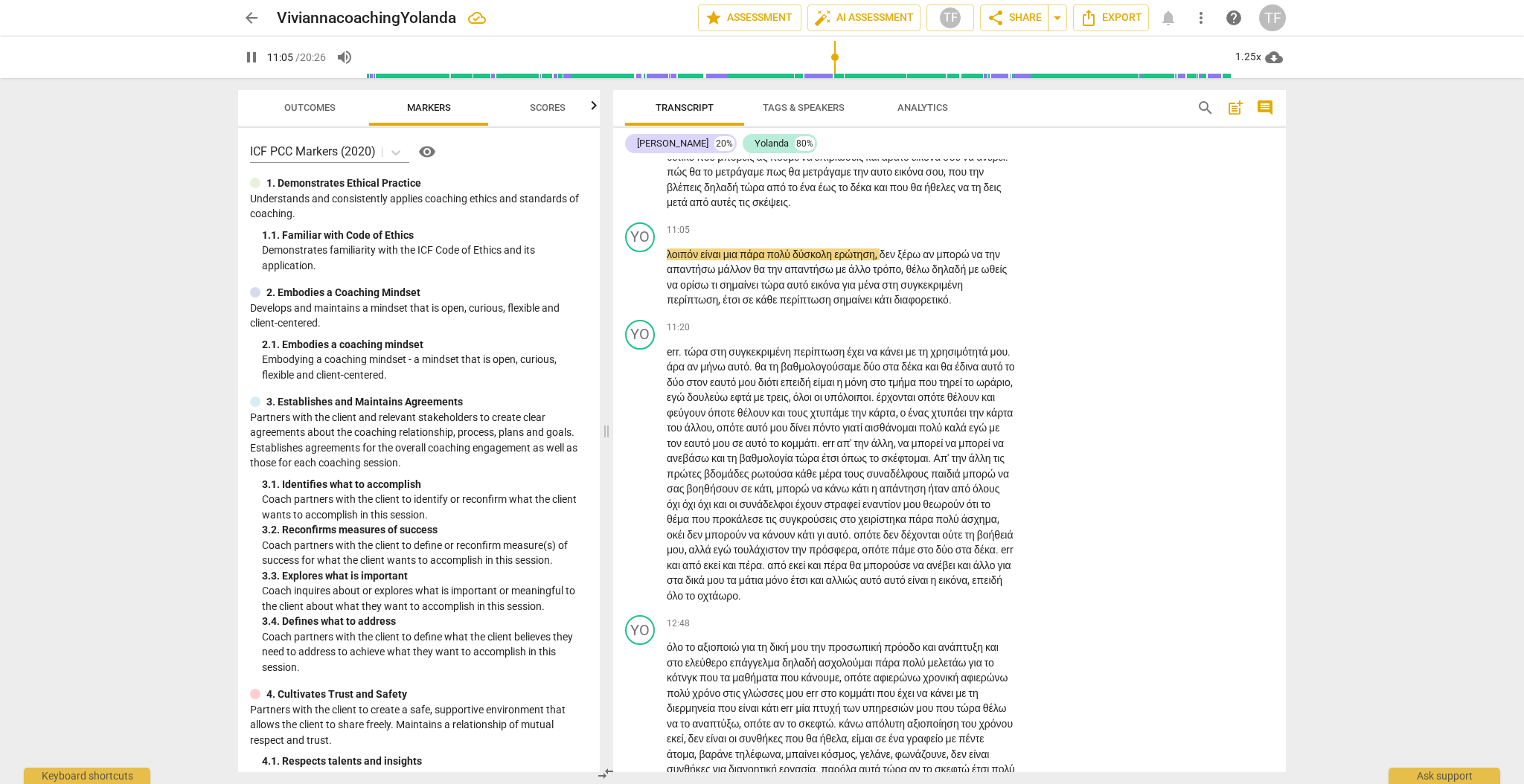
click at [642, 159] on span "pause" at bounding box center [641, 150] width 18 height 18
click at [948, 211] on p "η ερώτηση που μου έρχεται στο μυαλό εφόσον μιλάμε για την αυτο εικόνα σου και α…" at bounding box center [841, 150] width 348 height 122
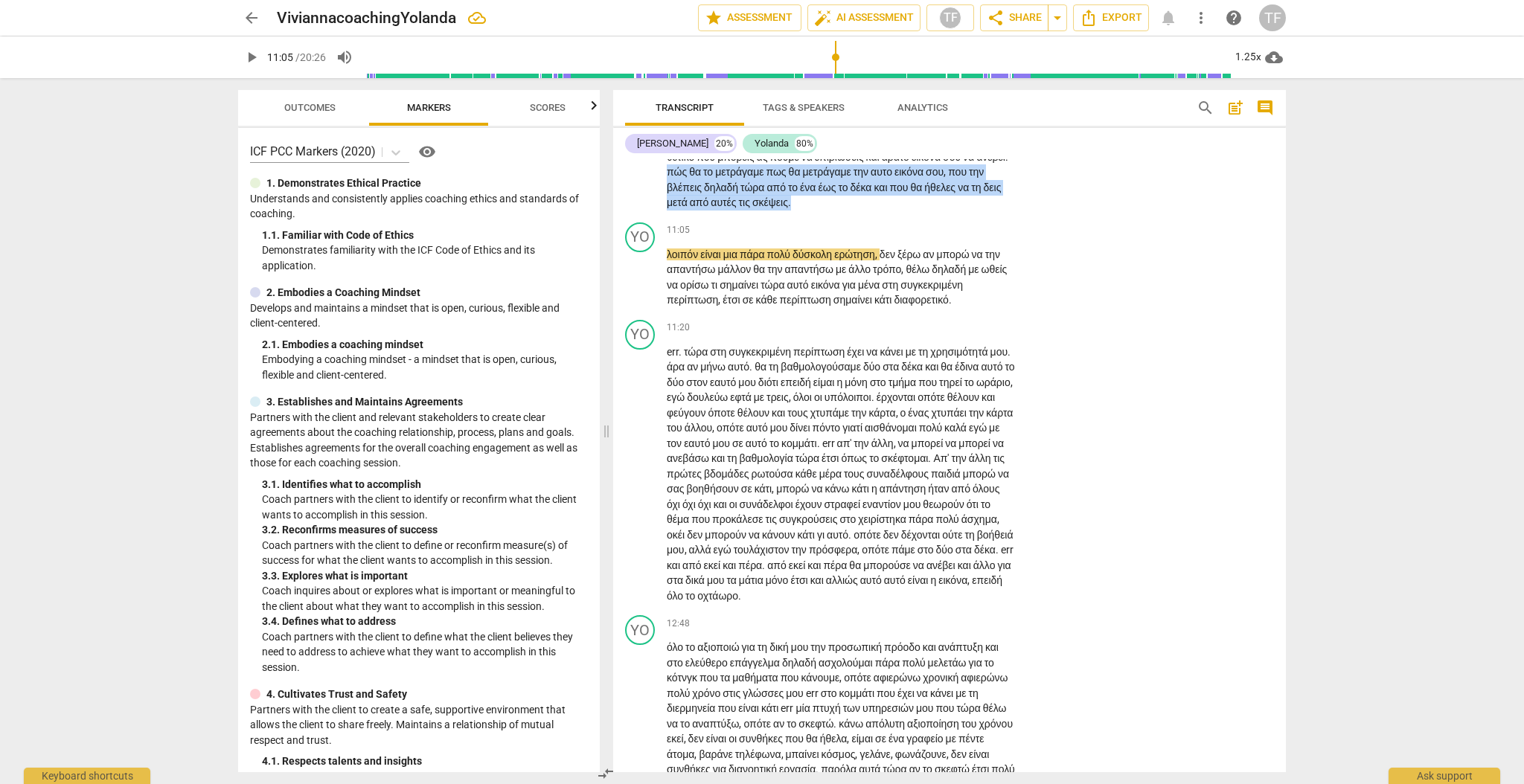
drag, startPoint x: 772, startPoint y: 226, endPoint x: 986, endPoint y: 253, distance: 215.7
click at [986, 211] on p "η ερώτηση που μου έρχεται στο μυαλό εφόσον μιλάμε για την αυτο εικόνα σου και α…" at bounding box center [841, 150] width 348 height 122
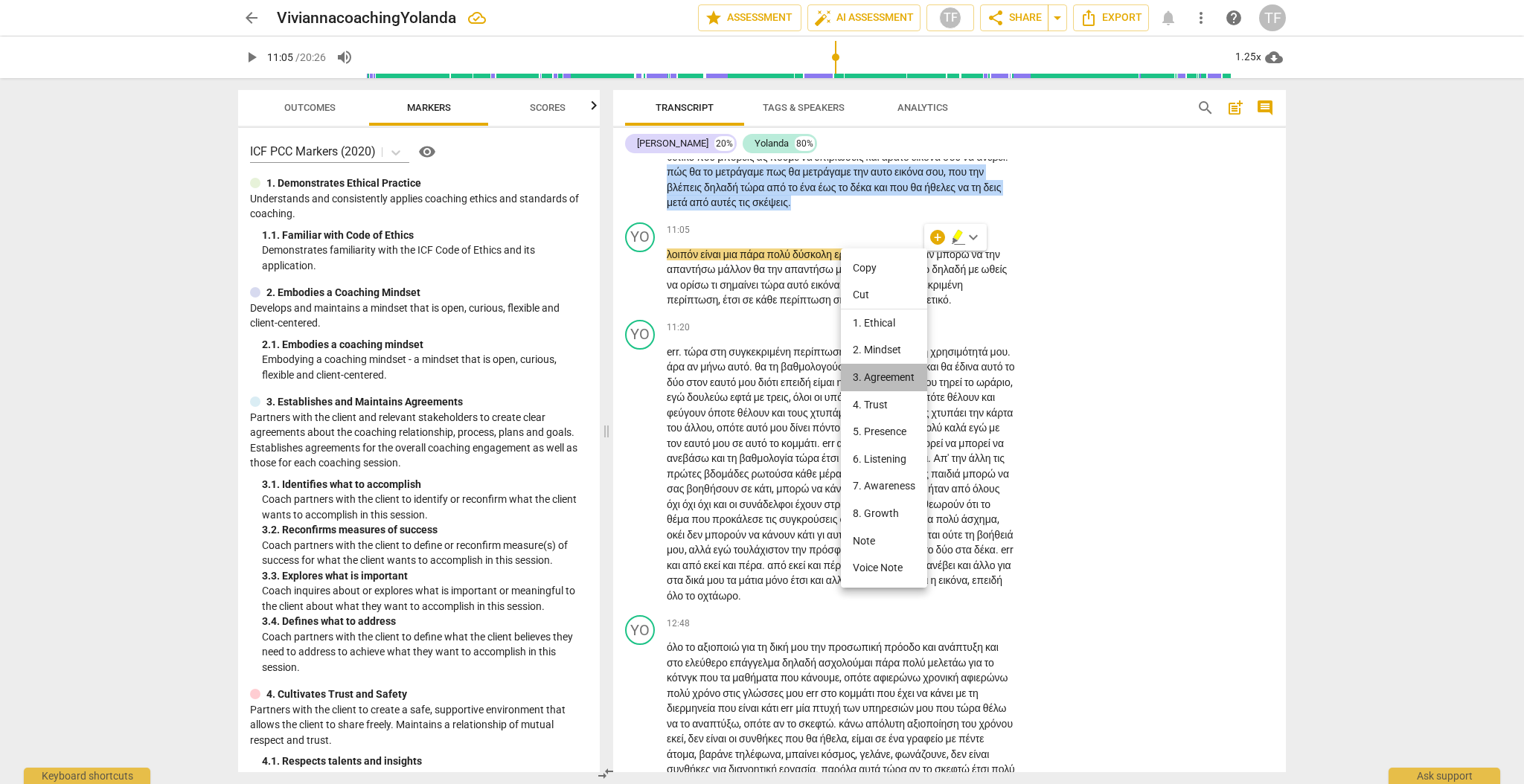
click at [875, 380] on li "3. Agreement" at bounding box center [884, 377] width 87 height 27
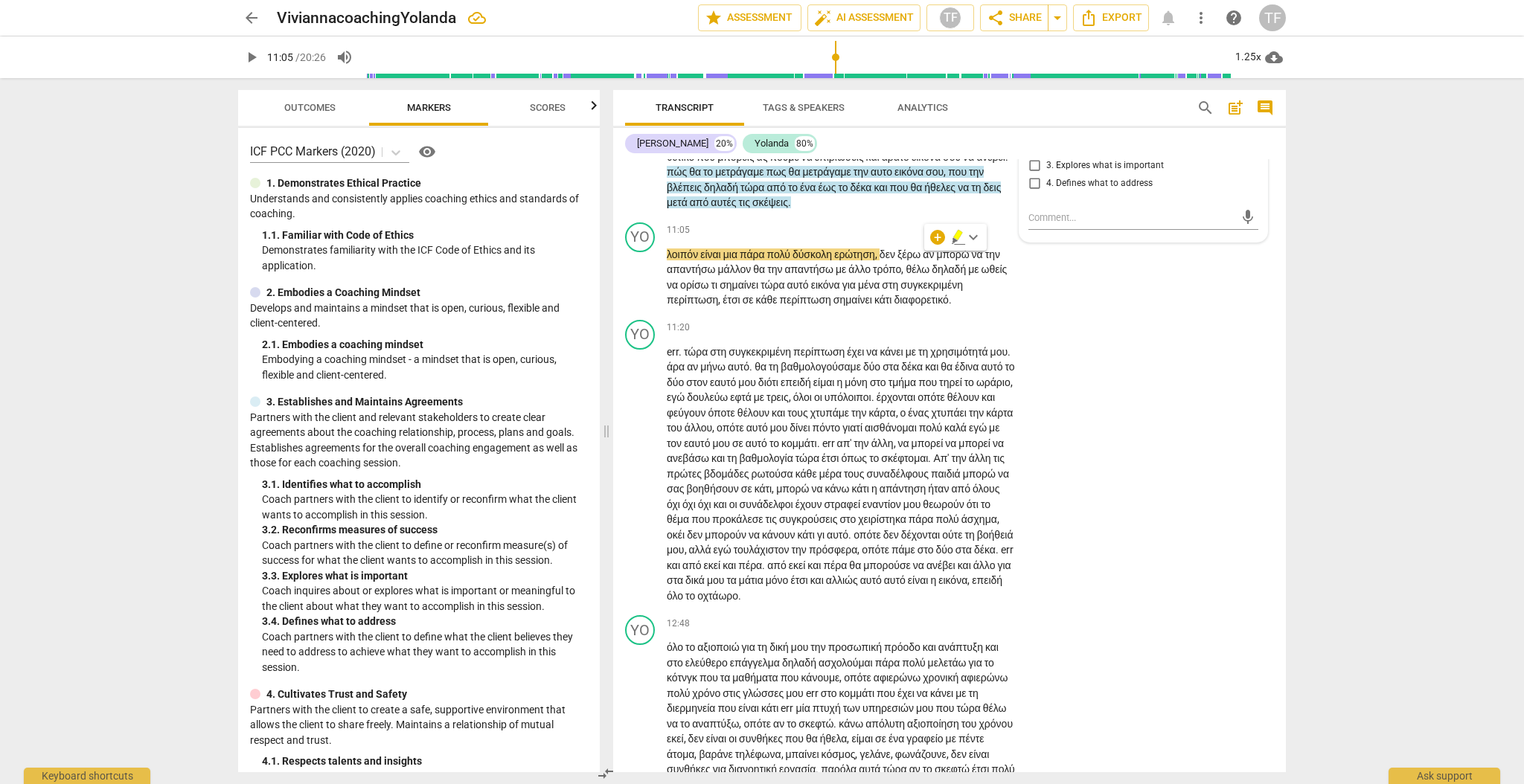
click at [1032, 139] on input "1. Identifies what to accomplish" at bounding box center [1034, 130] width 24 height 18
click at [1036, 224] on textarea at bounding box center [1131, 217] width 206 height 14
click at [1051, 239] on textarea "Coach applies a measure to self-esteem (αυτοοικονα)" at bounding box center [1131, 224] width 206 height 28
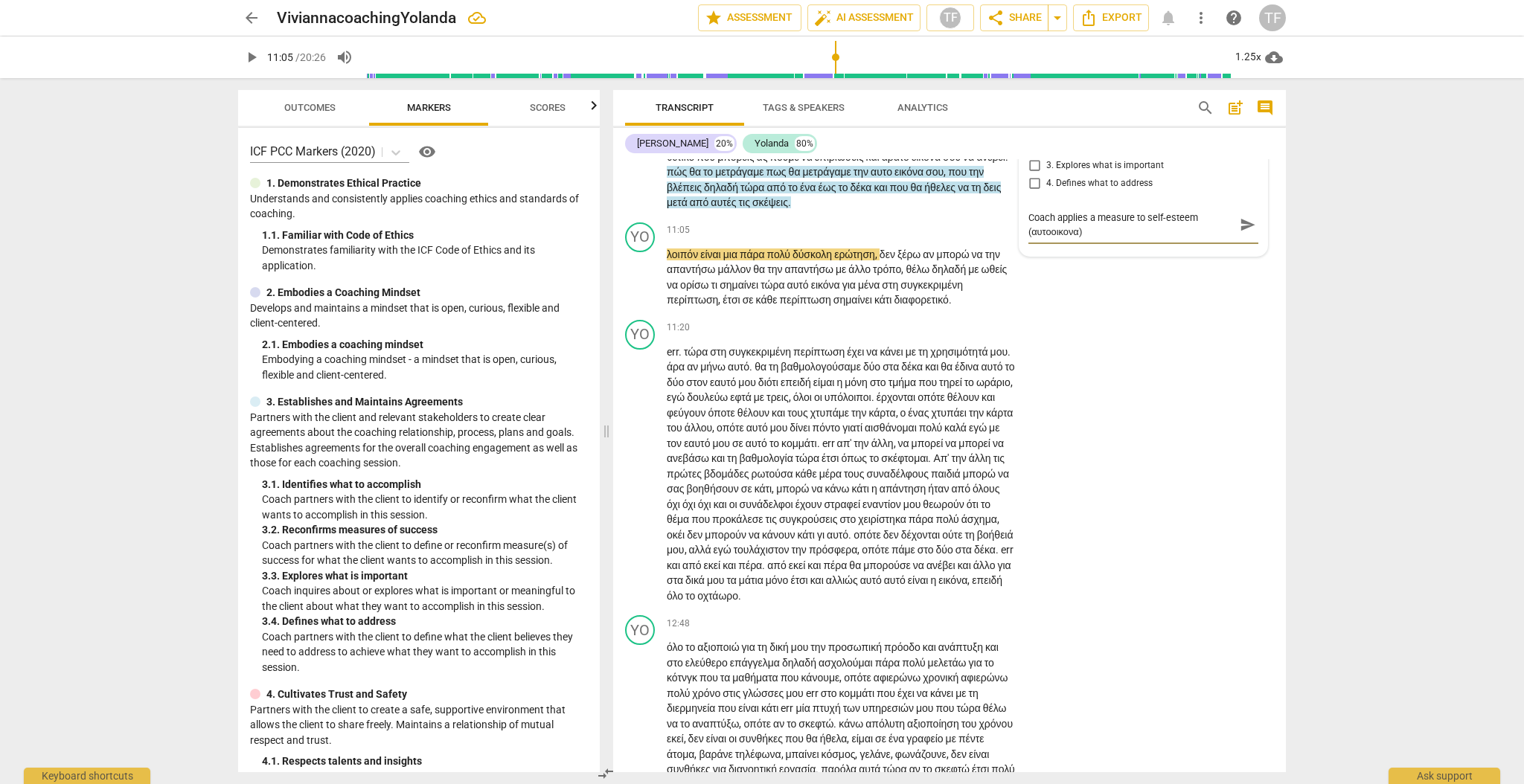
click at [1048, 239] on textarea "Coach applies a measure to self-esteem (αυτοοικονα)" at bounding box center [1131, 224] width 206 height 28
click at [1048, 239] on textarea "Coach applies a measure to self-esteem (αυτοεικονα)" at bounding box center [1131, 224] width 206 height 28
click at [1046, 239] on textarea "Coach applies a measure to self-esteem (αυτοεικονα)" at bounding box center [1131, 224] width 206 height 28
click at [1052, 239] on textarea "Coach applies a measure to self-esteem (αυτοεικονα)" at bounding box center [1131, 224] width 206 height 28
click at [1052, 239] on textarea "Coach applies a measure to self-esteem (αυτοεικονα)" at bounding box center [1131, 224] width 206 height 28
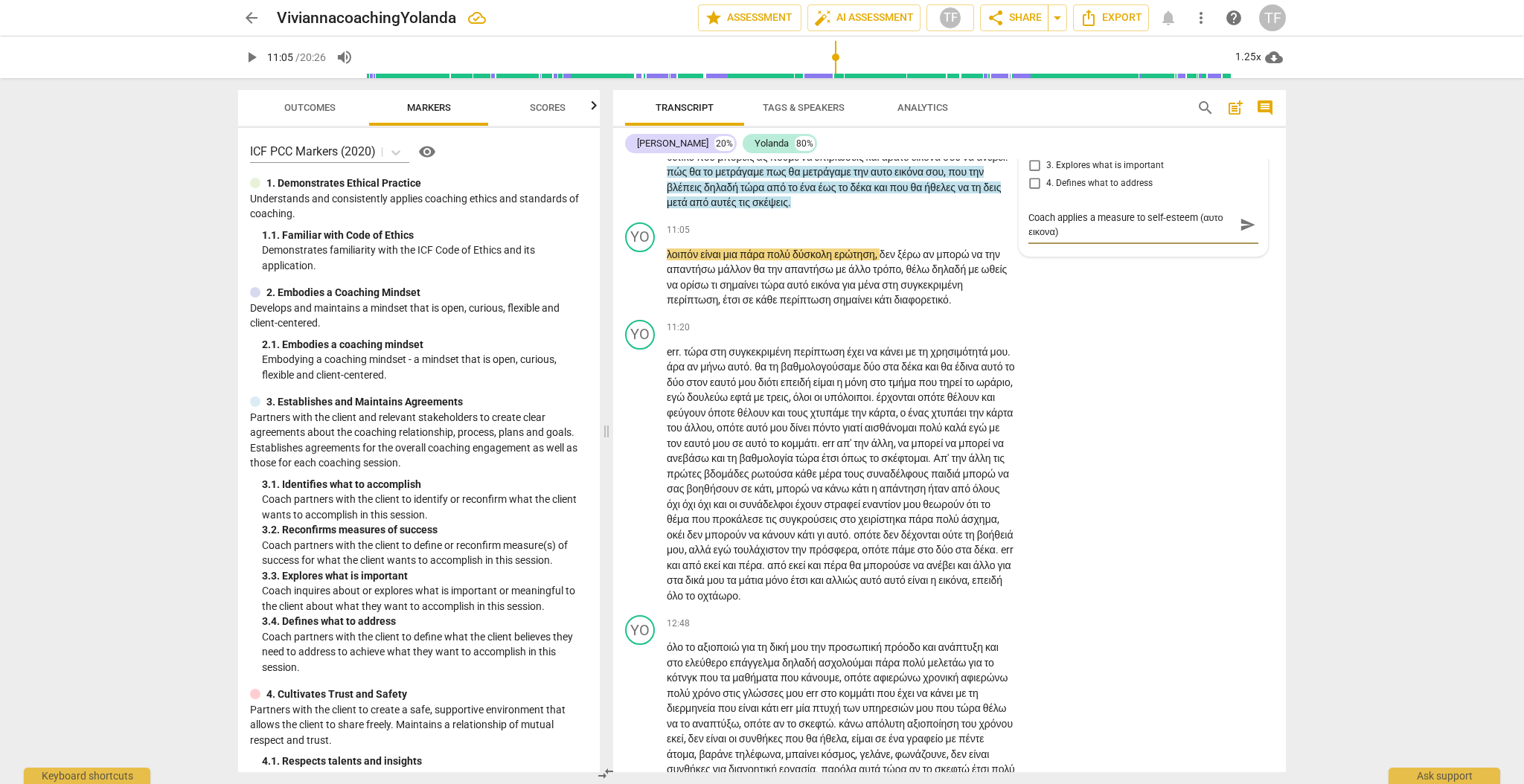
click at [1096, 239] on textarea "Coach applies a measure to self-esteem (αυτο εικονα)" at bounding box center [1131, 224] width 206 height 28
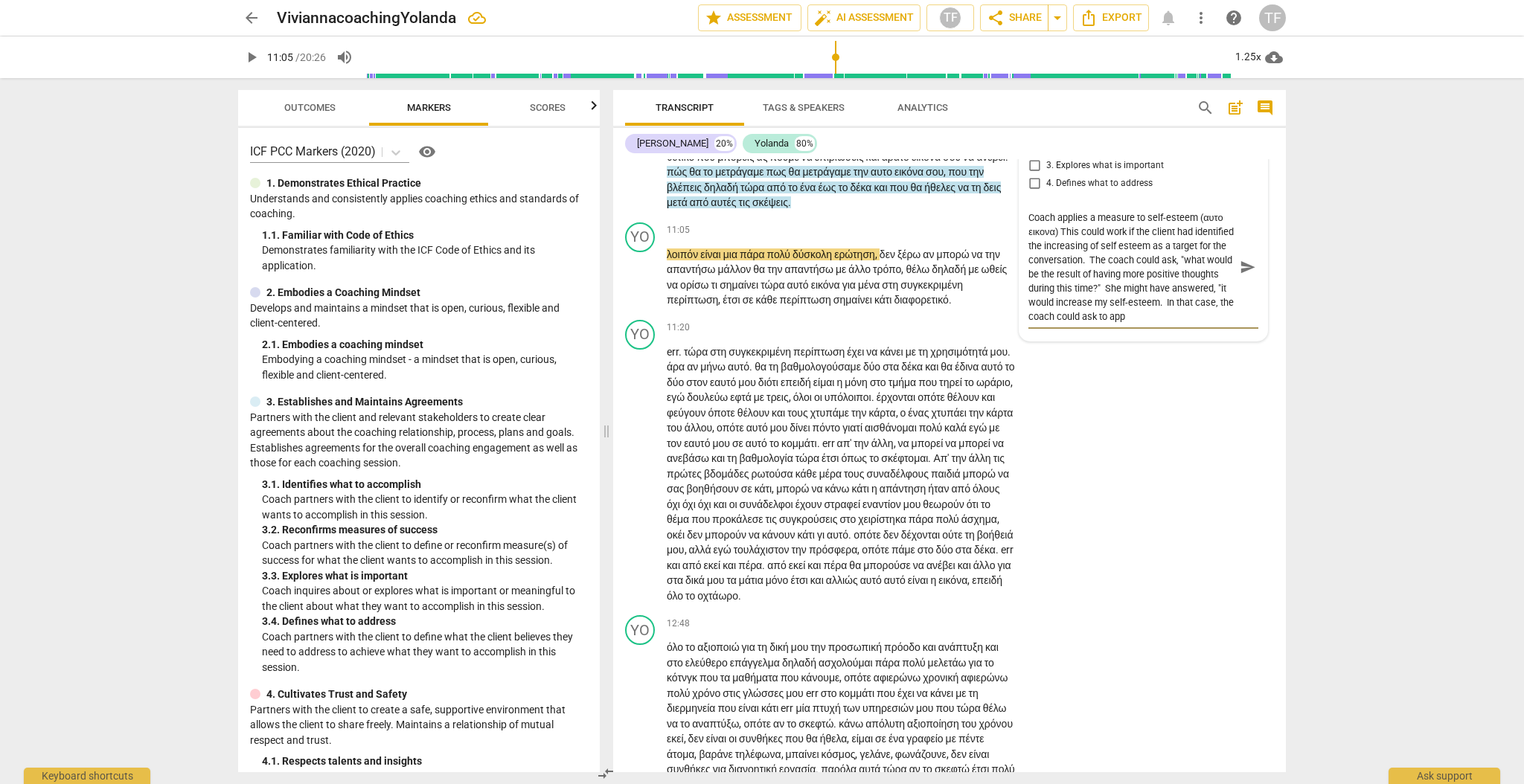
scroll to position [13, 0]
click at [1246, 275] on span "send" at bounding box center [1248, 267] width 16 height 16
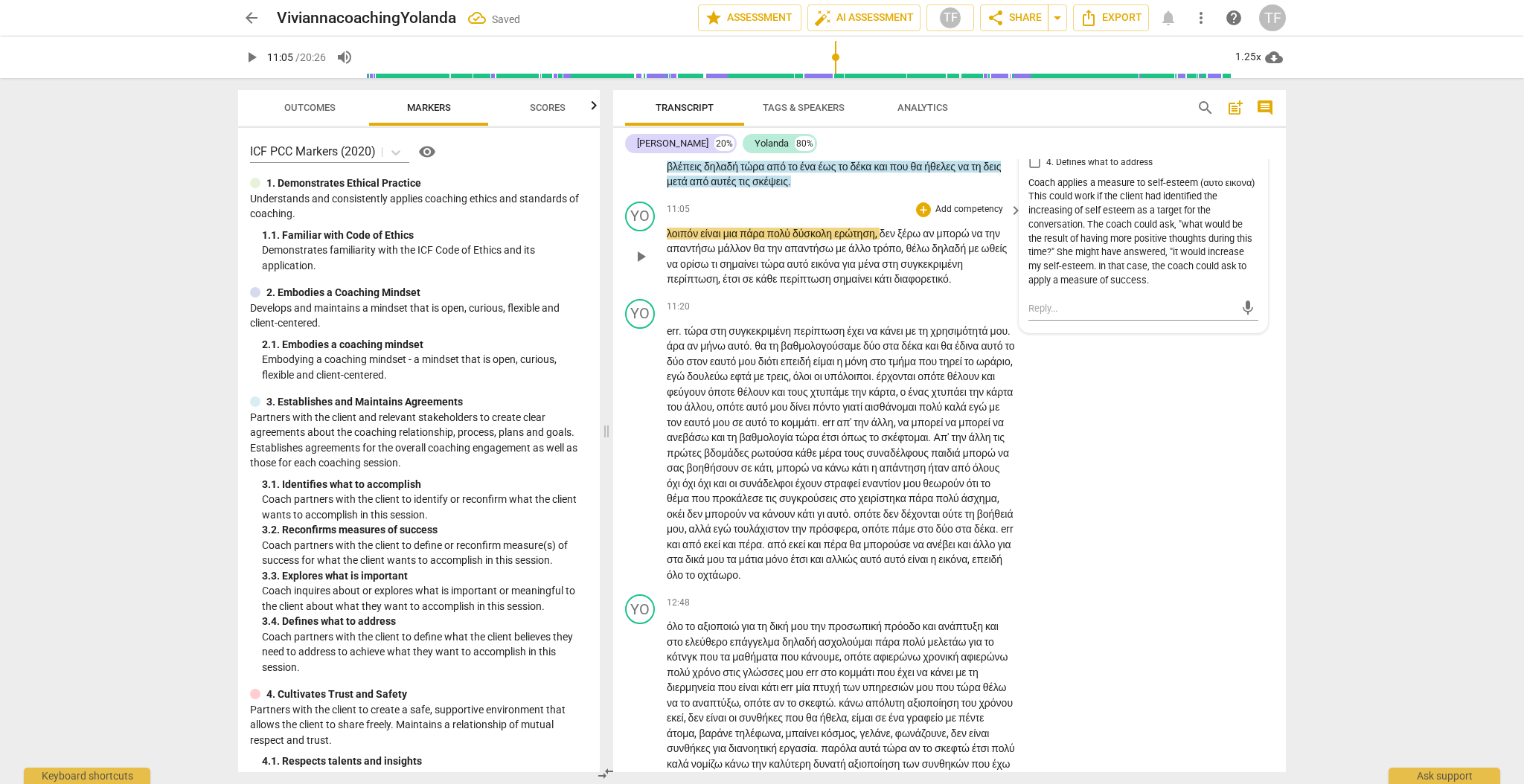
scroll to position [2969, 0]
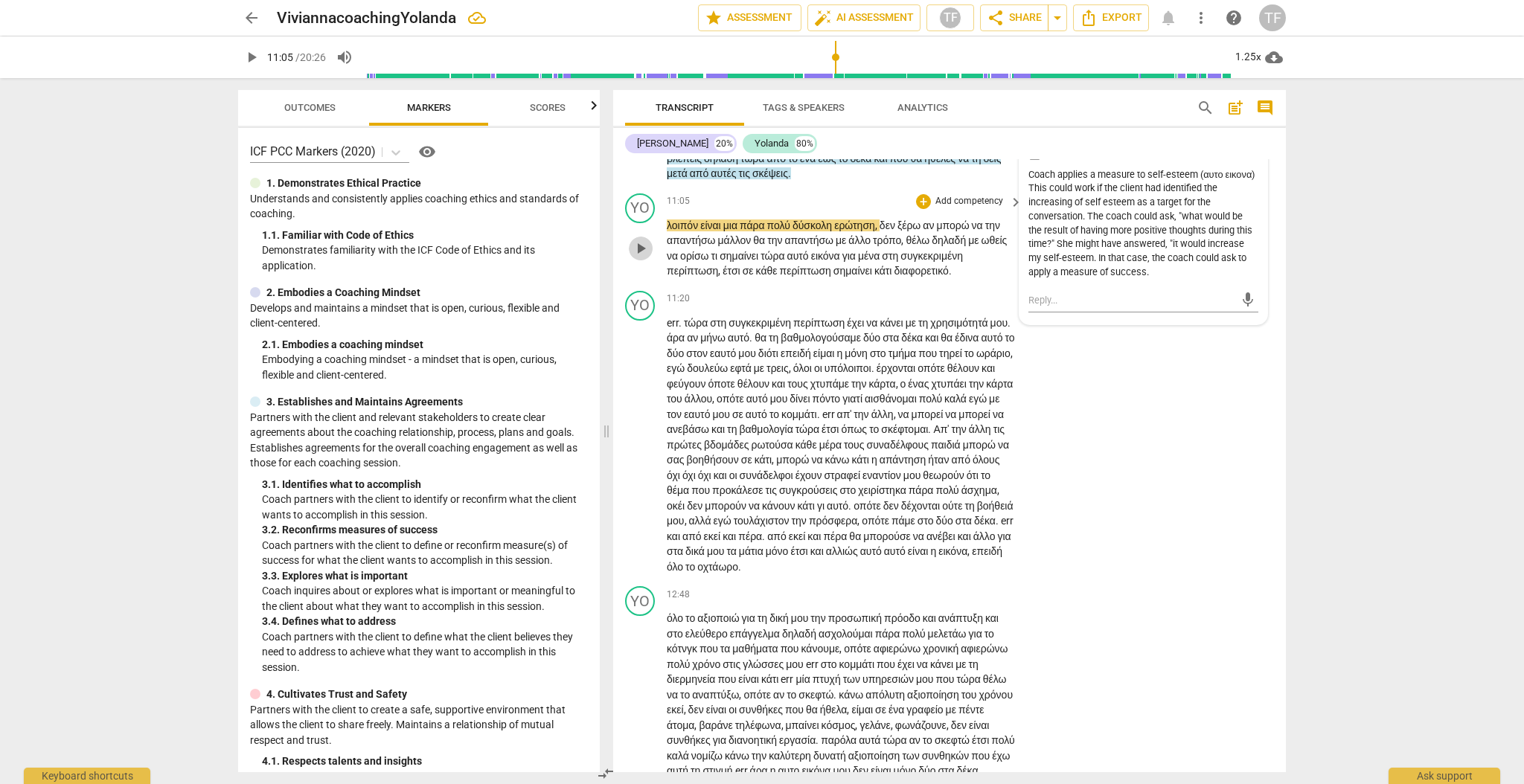
click at [639, 257] on span "play_arrow" at bounding box center [641, 249] width 18 height 18
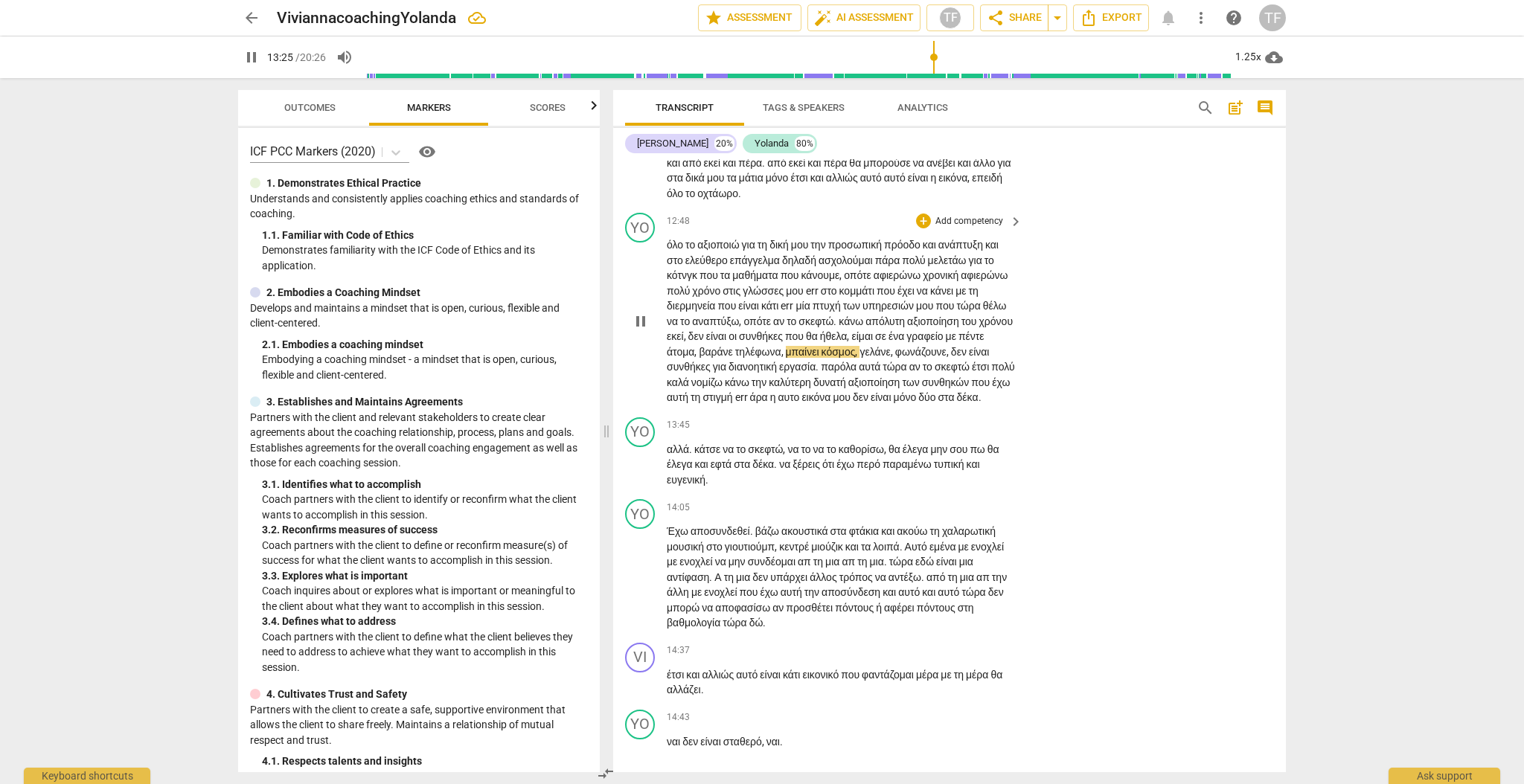
scroll to position [3343, 0]
drag, startPoint x: 641, startPoint y: 414, endPoint x: 644, endPoint y: 422, distance: 8.5
click at [642, 329] on span "pause" at bounding box center [641, 321] width 18 height 18
click at [694, 454] on span "κάτσε" at bounding box center [708, 448] width 28 height 12
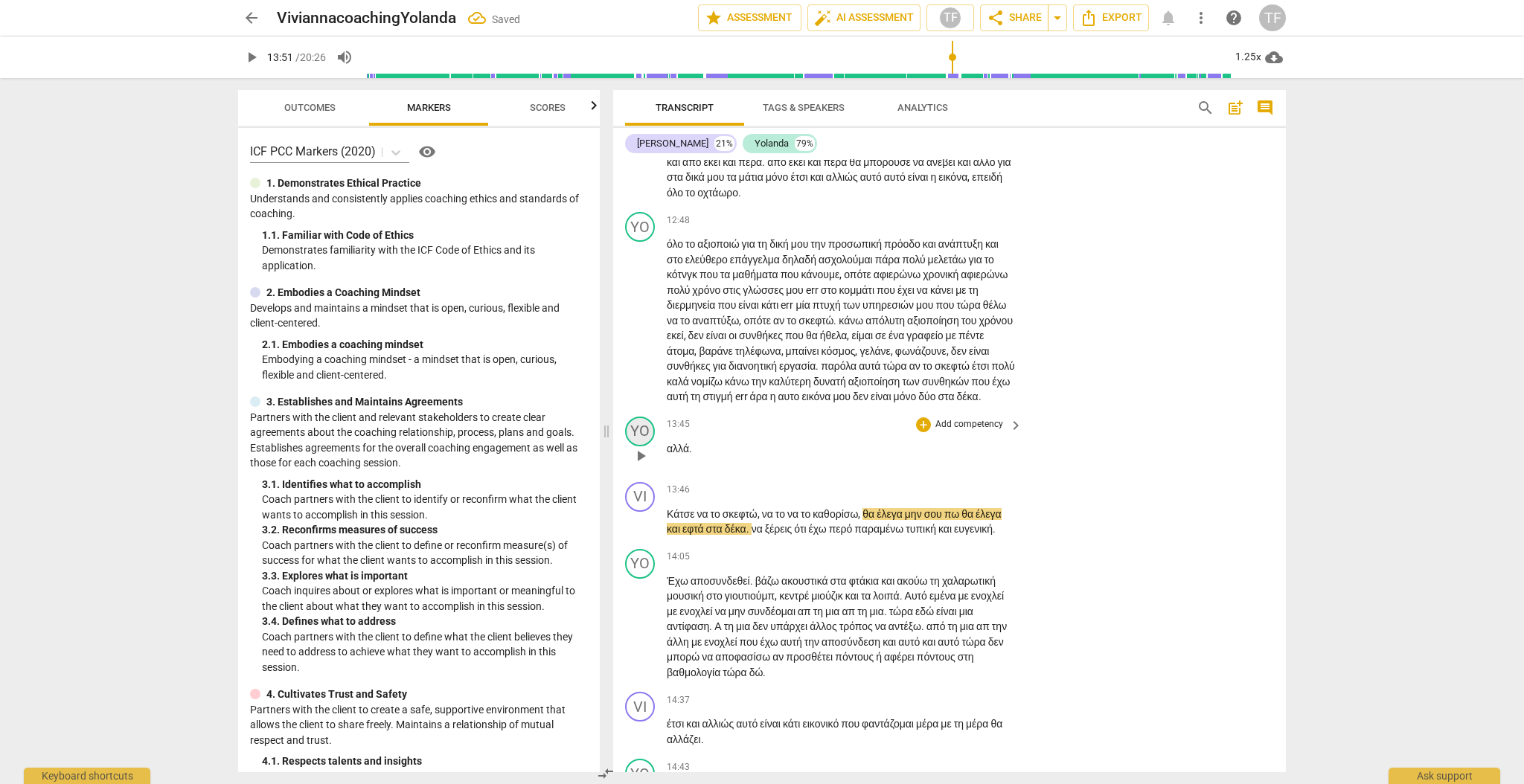
click at [647, 446] on div "YO" at bounding box center [639, 431] width 30 height 30
click at [743, 603] on div "Yolanda" at bounding box center [696, 603] width 111 height 24
click at [728, 579] on li "[PERSON_NAME]" at bounding box center [697, 573] width 113 height 28
click at [638, 511] on div "VI" at bounding box center [639, 497] width 30 height 30
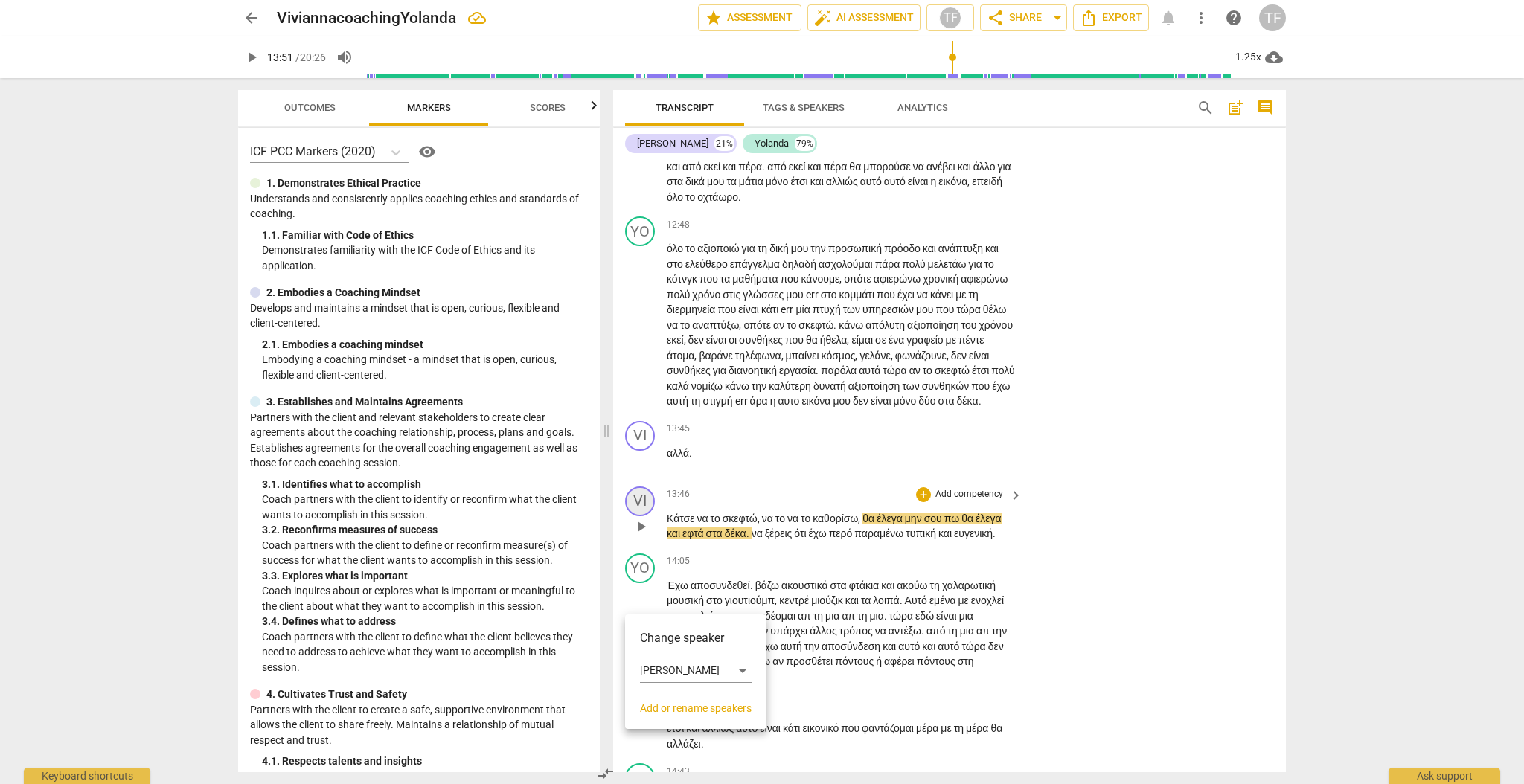
scroll to position [3339, 0]
click at [750, 672] on div "[PERSON_NAME]" at bounding box center [696, 671] width 111 height 24
click at [691, 710] on li "Yolanda" at bounding box center [697, 698] width 113 height 28
click at [640, 535] on span "play_arrow" at bounding box center [641, 526] width 18 height 18
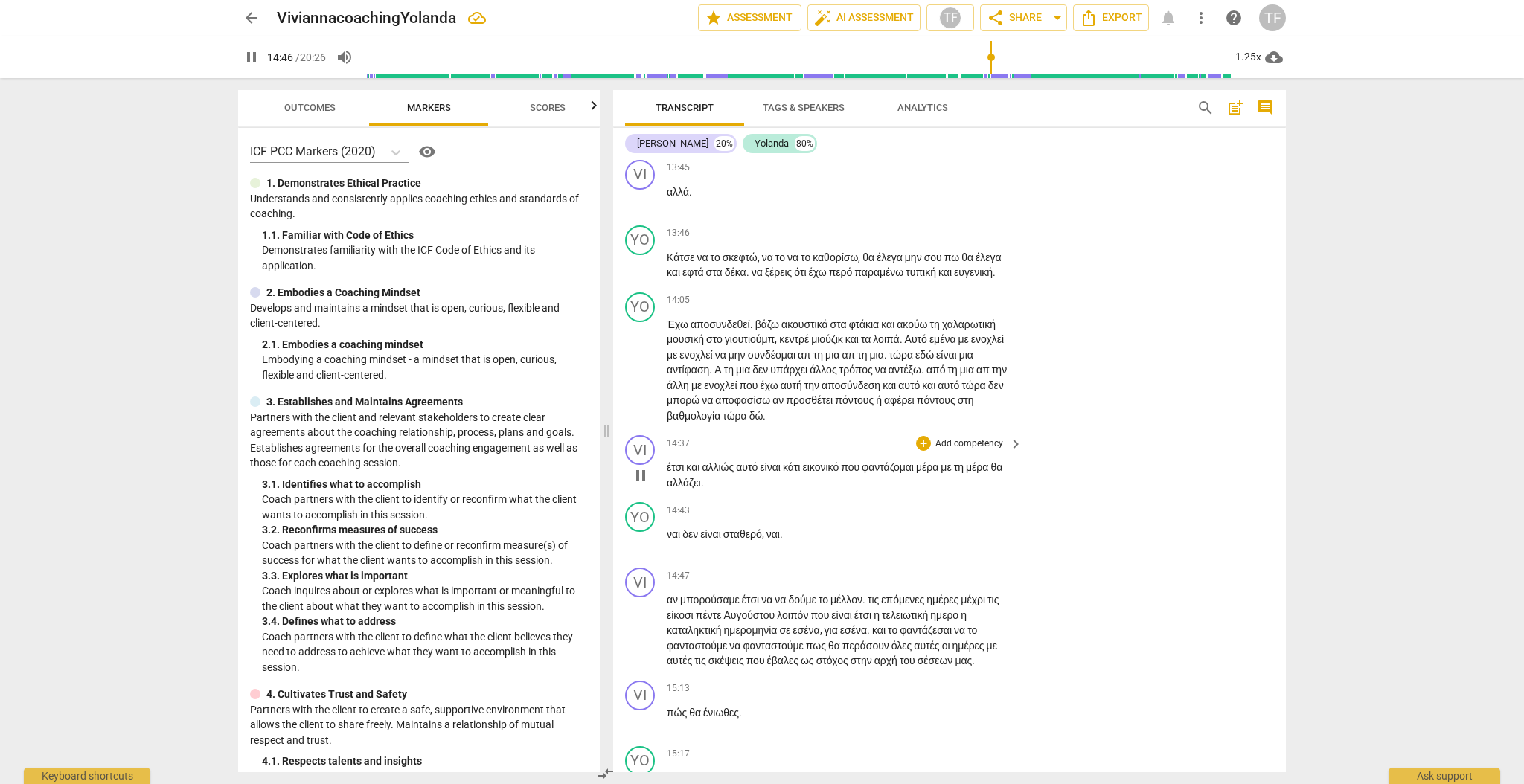
scroll to position [3608, 0]
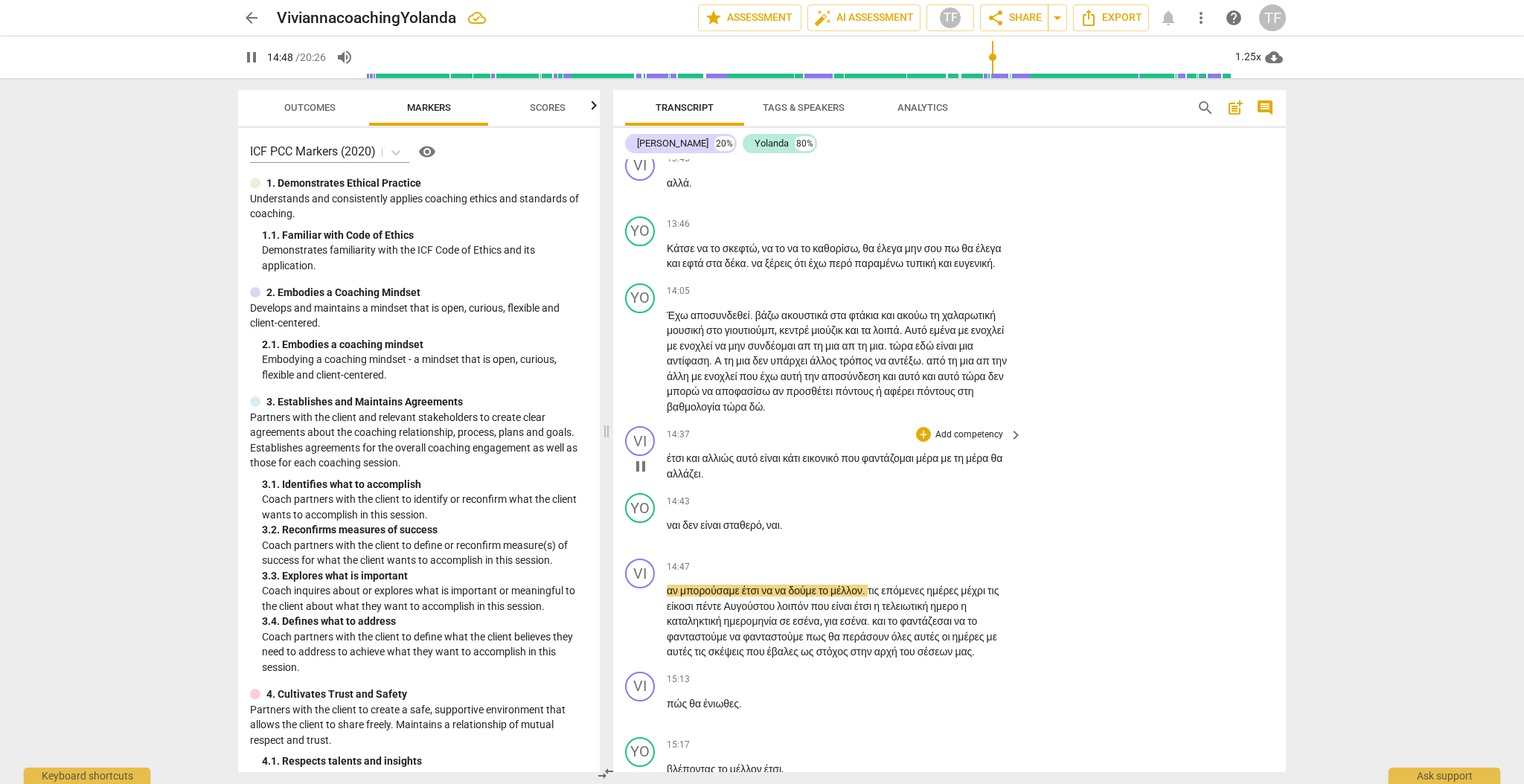
click at [638, 475] on span "pause" at bounding box center [641, 467] width 18 height 18
click at [924, 442] on div "+" at bounding box center [923, 434] width 15 height 15
click at [1028, 576] on b "6.Listening" at bounding box center [1018, 579] width 45 height 18
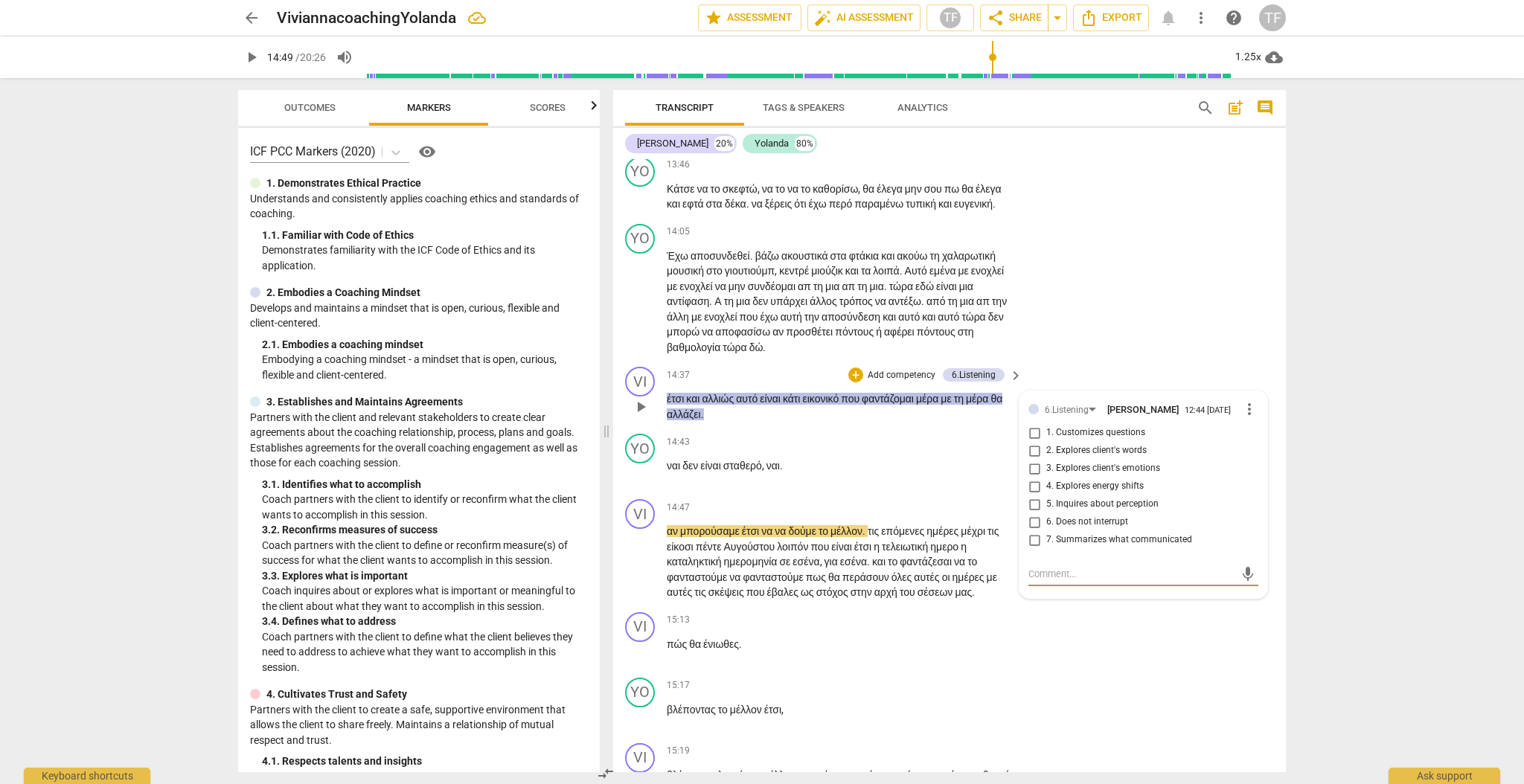
scroll to position [3669, 0]
click at [1032, 494] on input "4. Explores energy shifts" at bounding box center [1034, 485] width 24 height 18
click at [1063, 579] on textarea at bounding box center [1131, 572] width 206 height 14
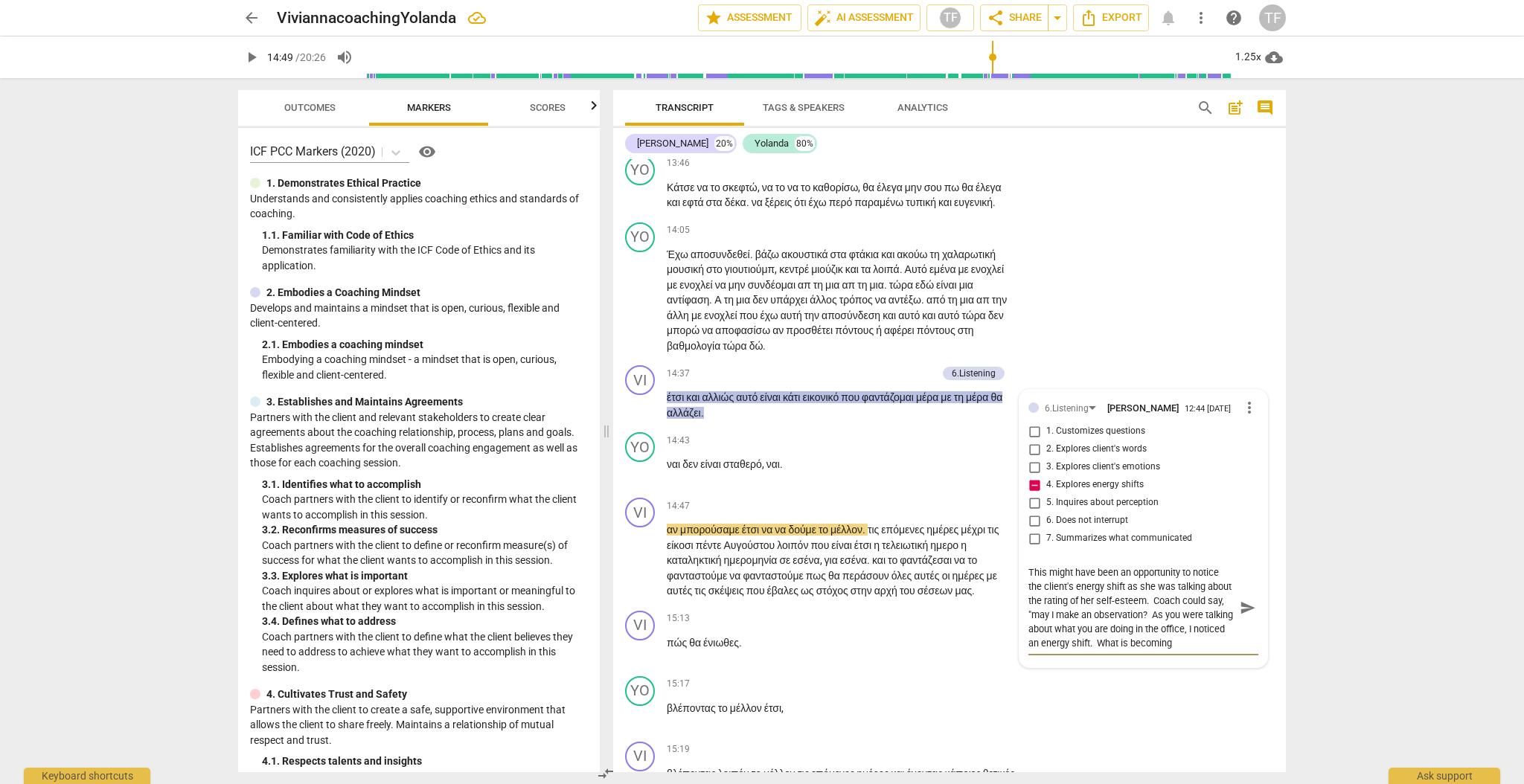
scroll to position [12, 0]
click at [1239, 615] on span "send" at bounding box center [1248, 608] width 16 height 16
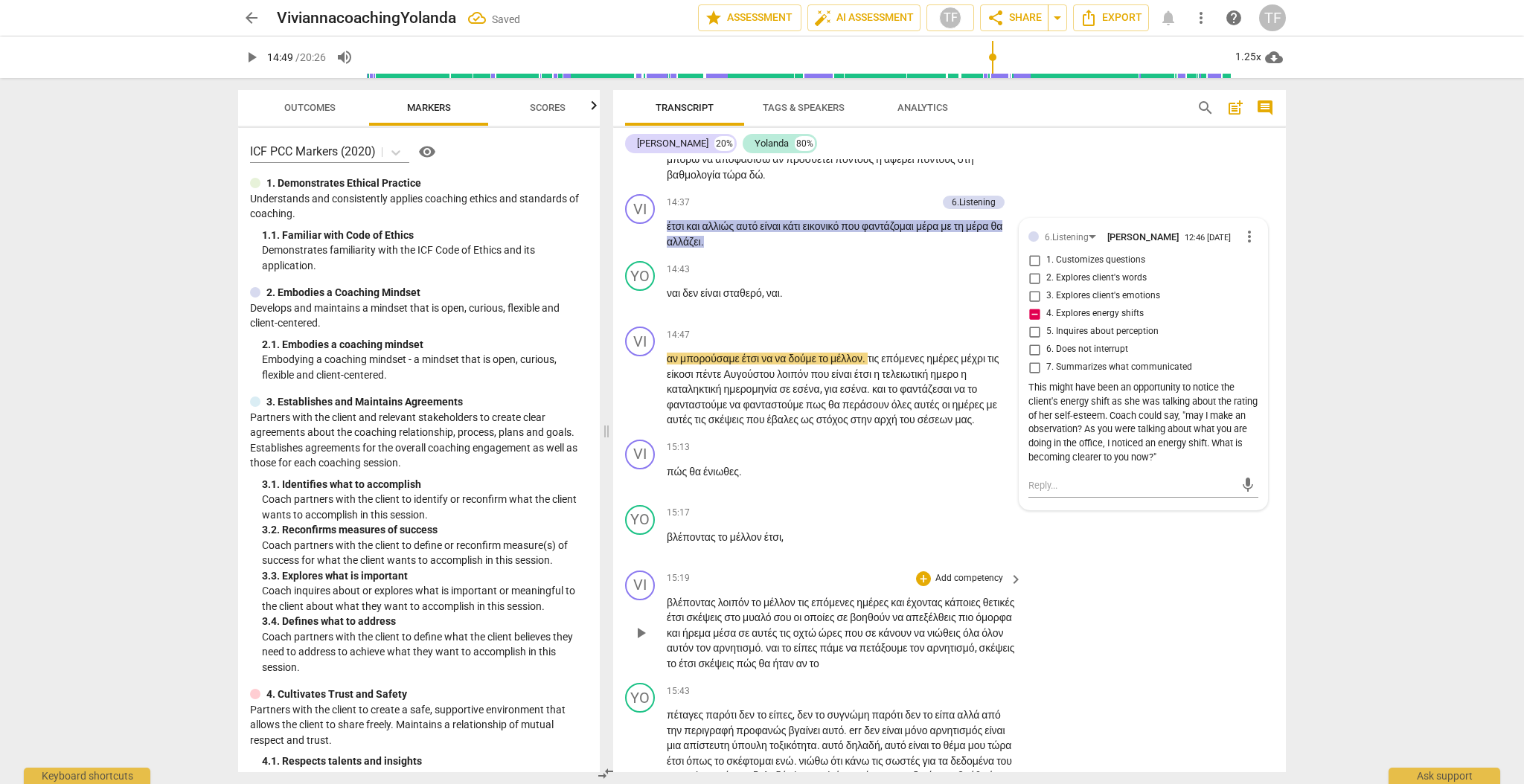
scroll to position [3845, 0]
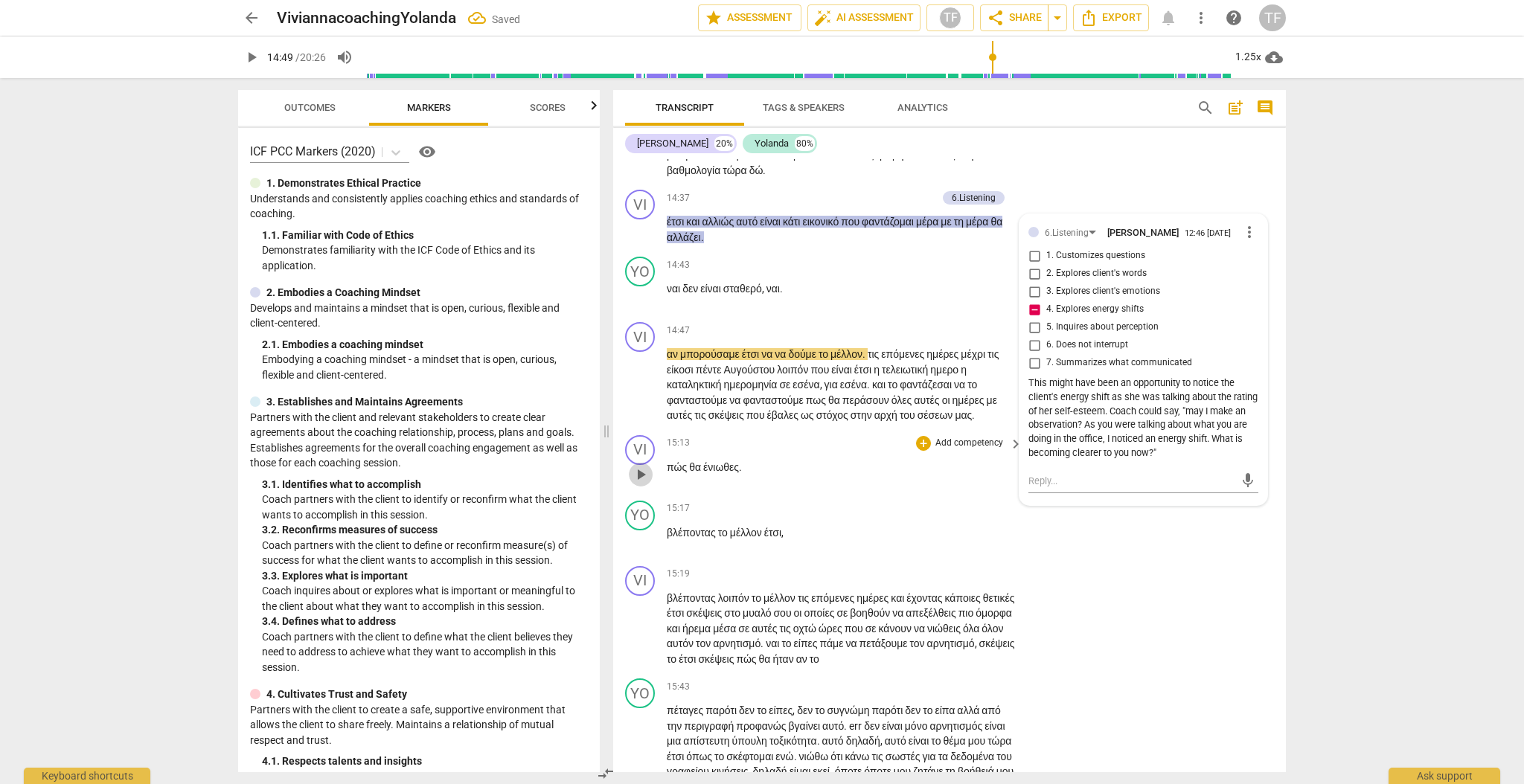
click at [641, 483] on span "play_arrow" at bounding box center [641, 475] width 18 height 18
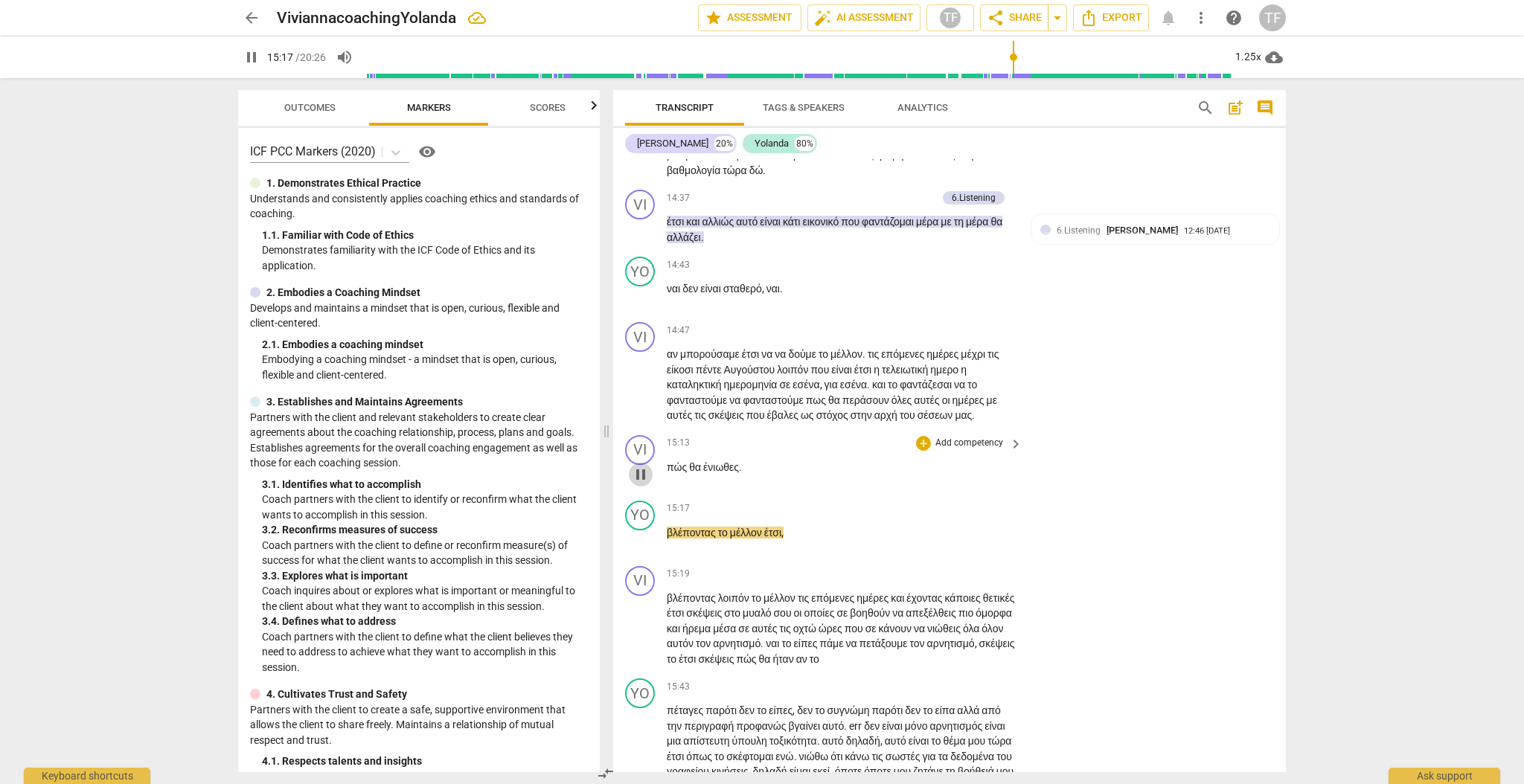
click at [644, 483] on span "pause" at bounding box center [641, 475] width 18 height 18
click at [640, 394] on span "play_arrow" at bounding box center [641, 386] width 18 height 18
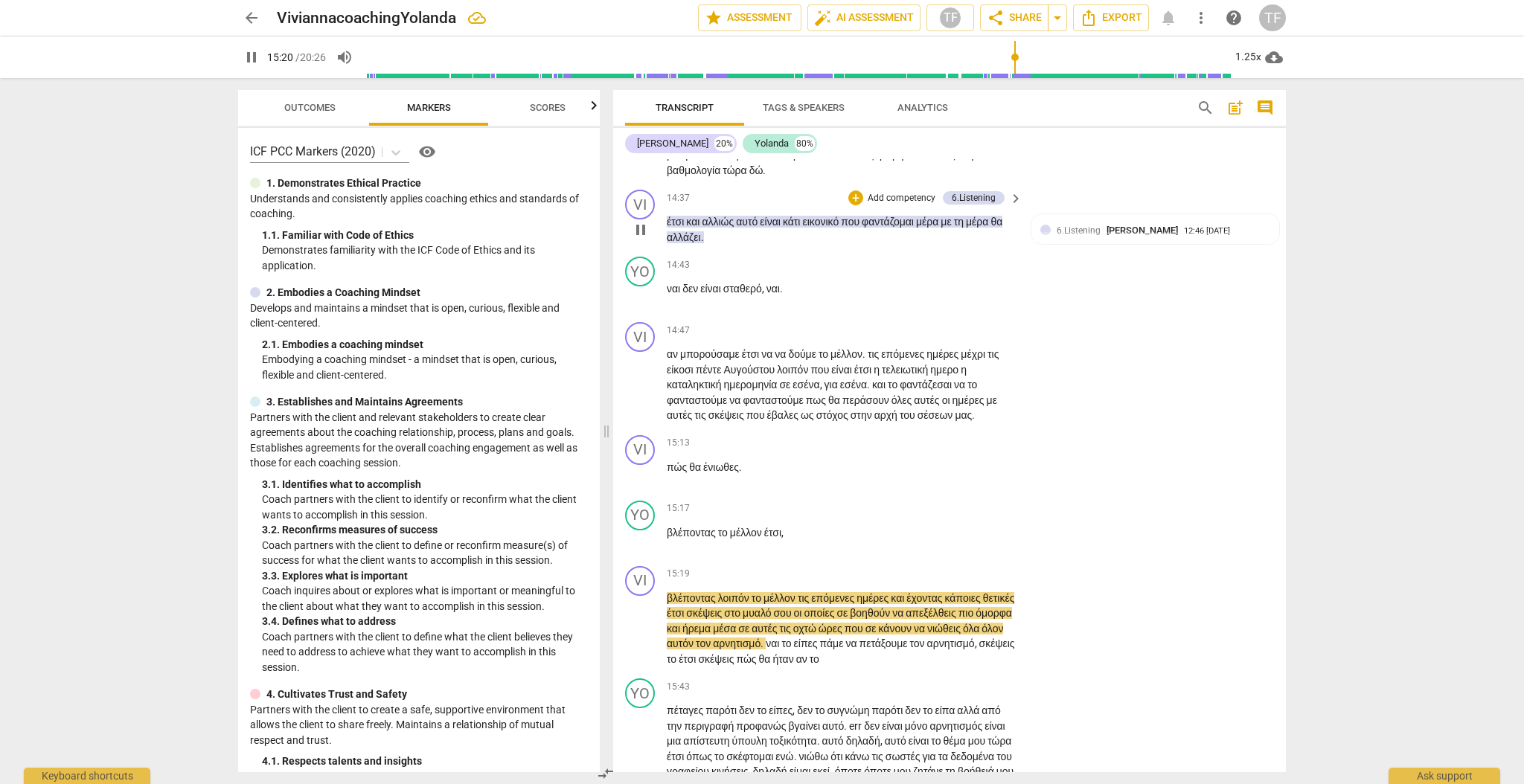
click at [644, 239] on span "pause" at bounding box center [641, 230] width 18 height 18
click at [643, 239] on span "play_arrow" at bounding box center [641, 230] width 18 height 18
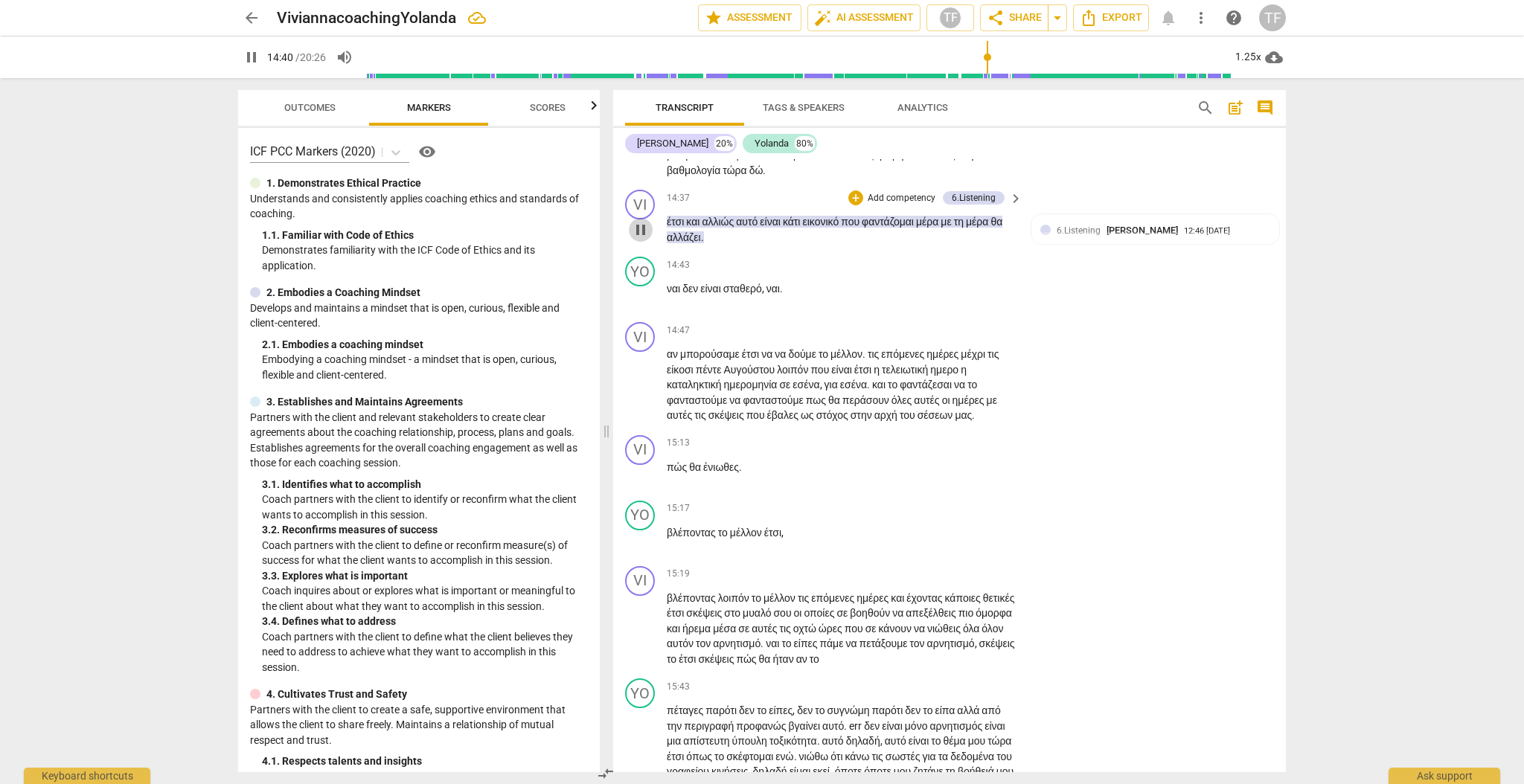
click at [648, 239] on span "pause" at bounding box center [641, 230] width 18 height 18
click at [0, 0] on span "play_arrow" at bounding box center [0, 0] width 0 height 0
click at [644, 239] on span "pause" at bounding box center [641, 230] width 18 height 18
click at [645, 239] on span "play_arrow" at bounding box center [641, 230] width 18 height 18
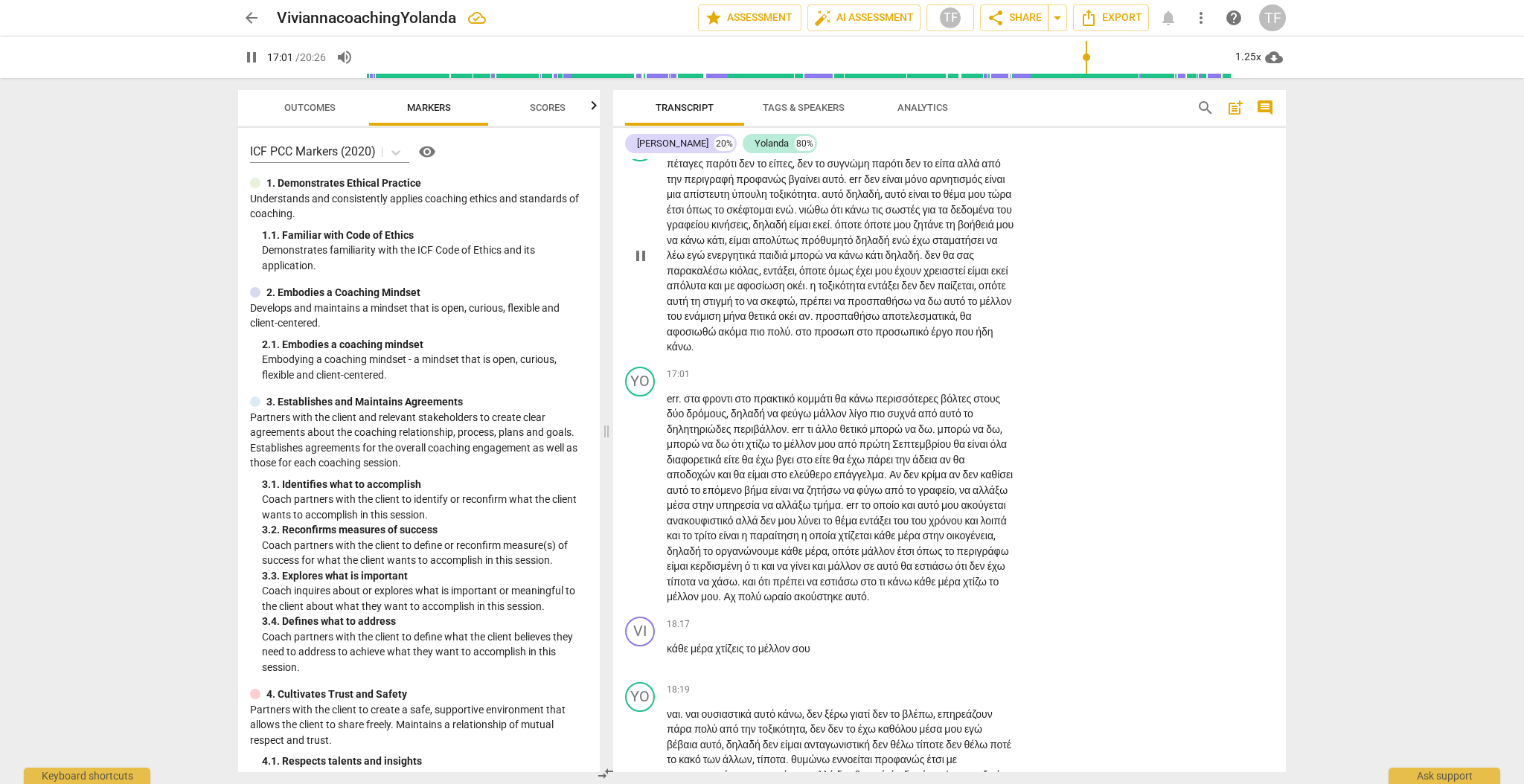
scroll to position [4395, 0]
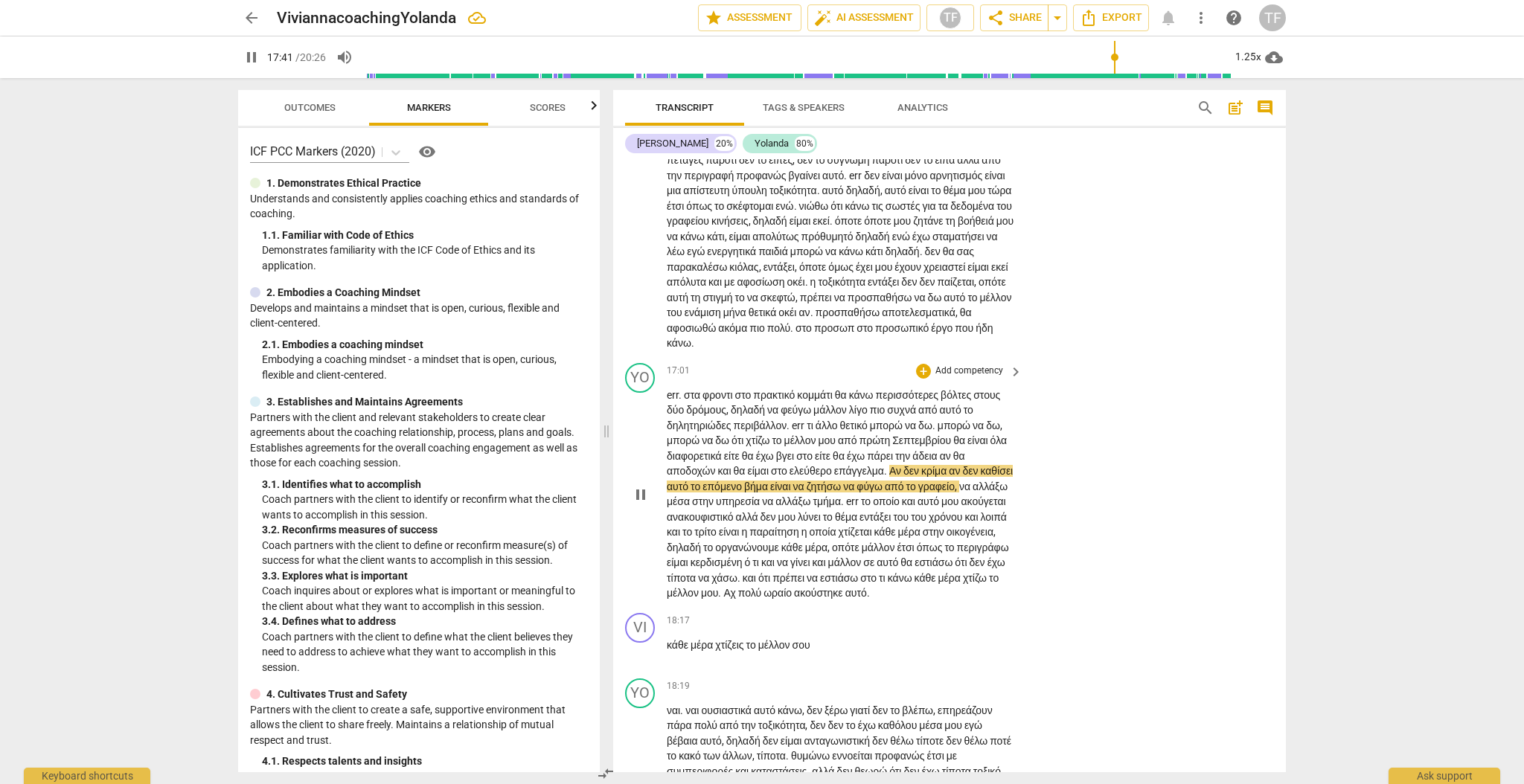
click at [806, 492] on span "να" at bounding box center [800, 486] width 14 height 12
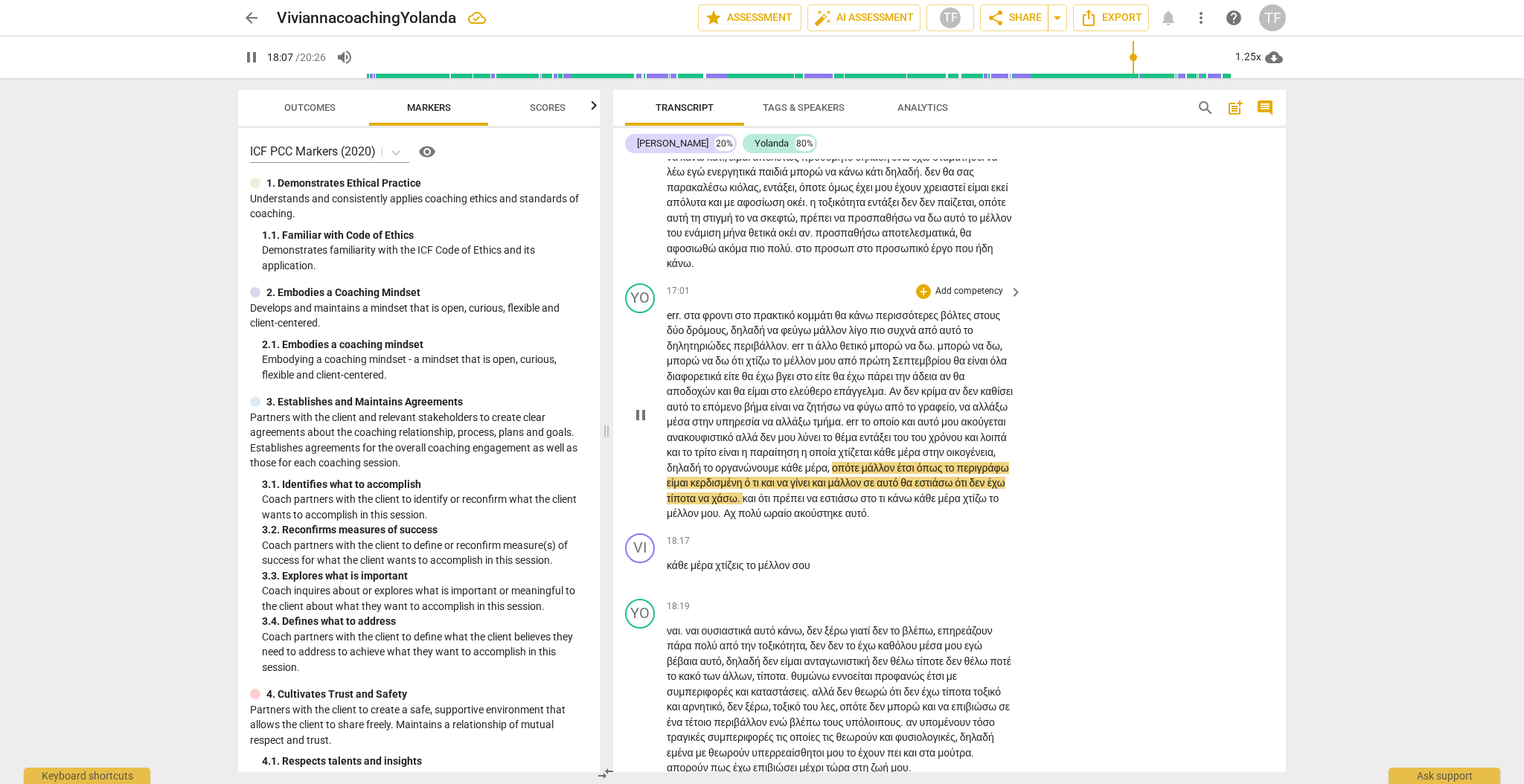
scroll to position [4476, 0]
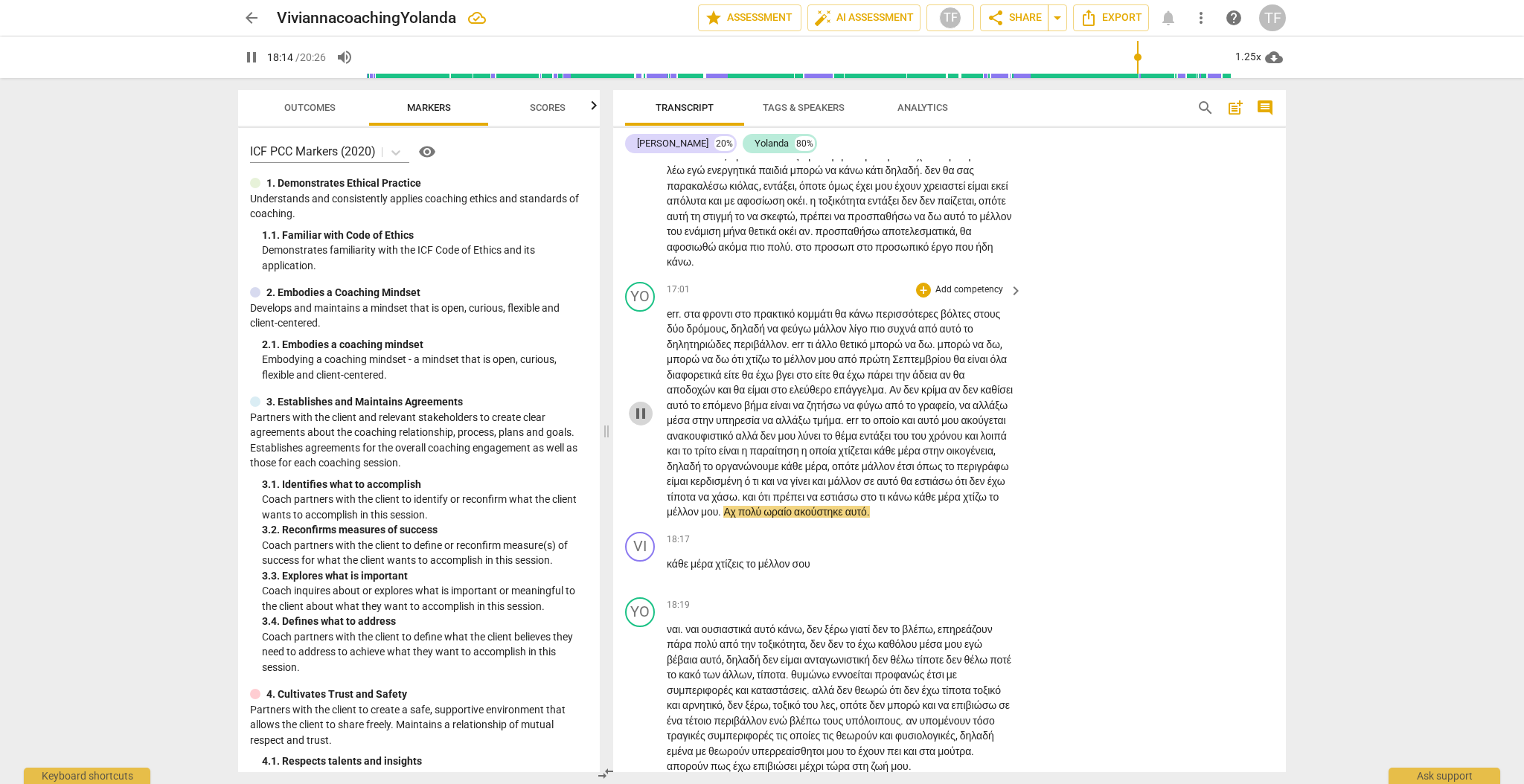
click at [639, 422] on span "pause" at bounding box center [641, 414] width 18 height 18
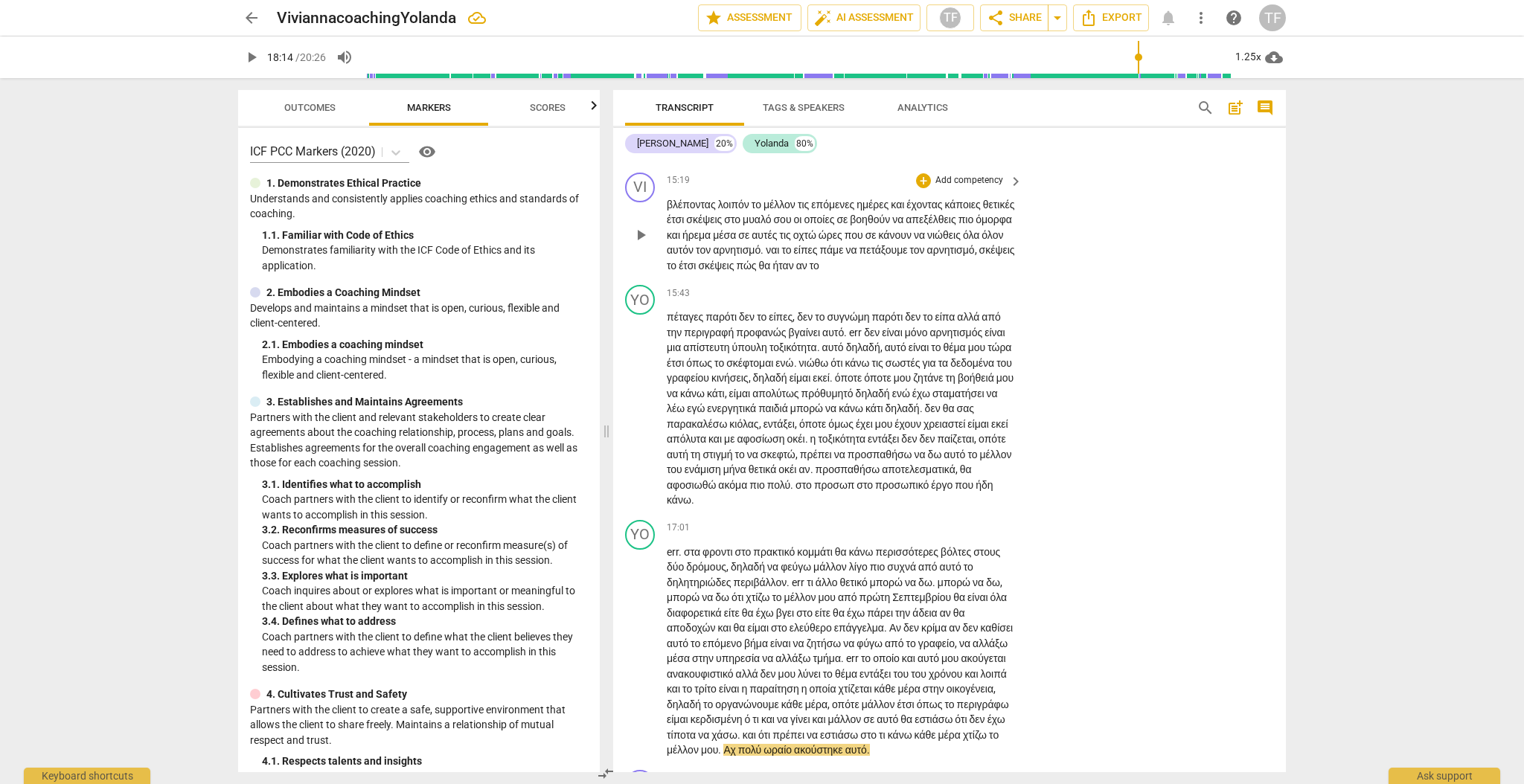
scroll to position [4230, 0]
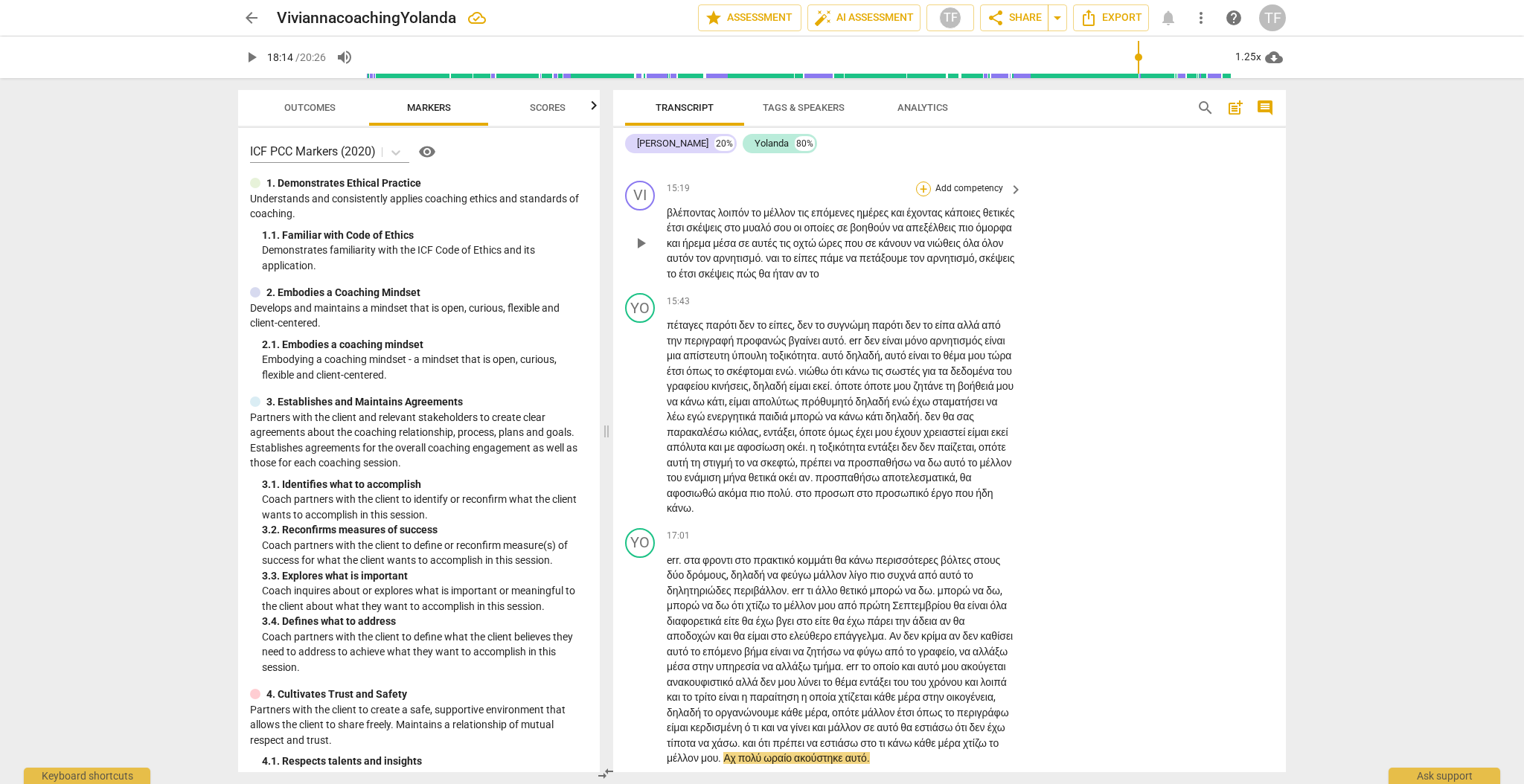
click at [922, 196] on div "+" at bounding box center [923, 189] width 15 height 15
click at [1008, 355] on b "7.Awareness" at bounding box center [1014, 356] width 50 height 18
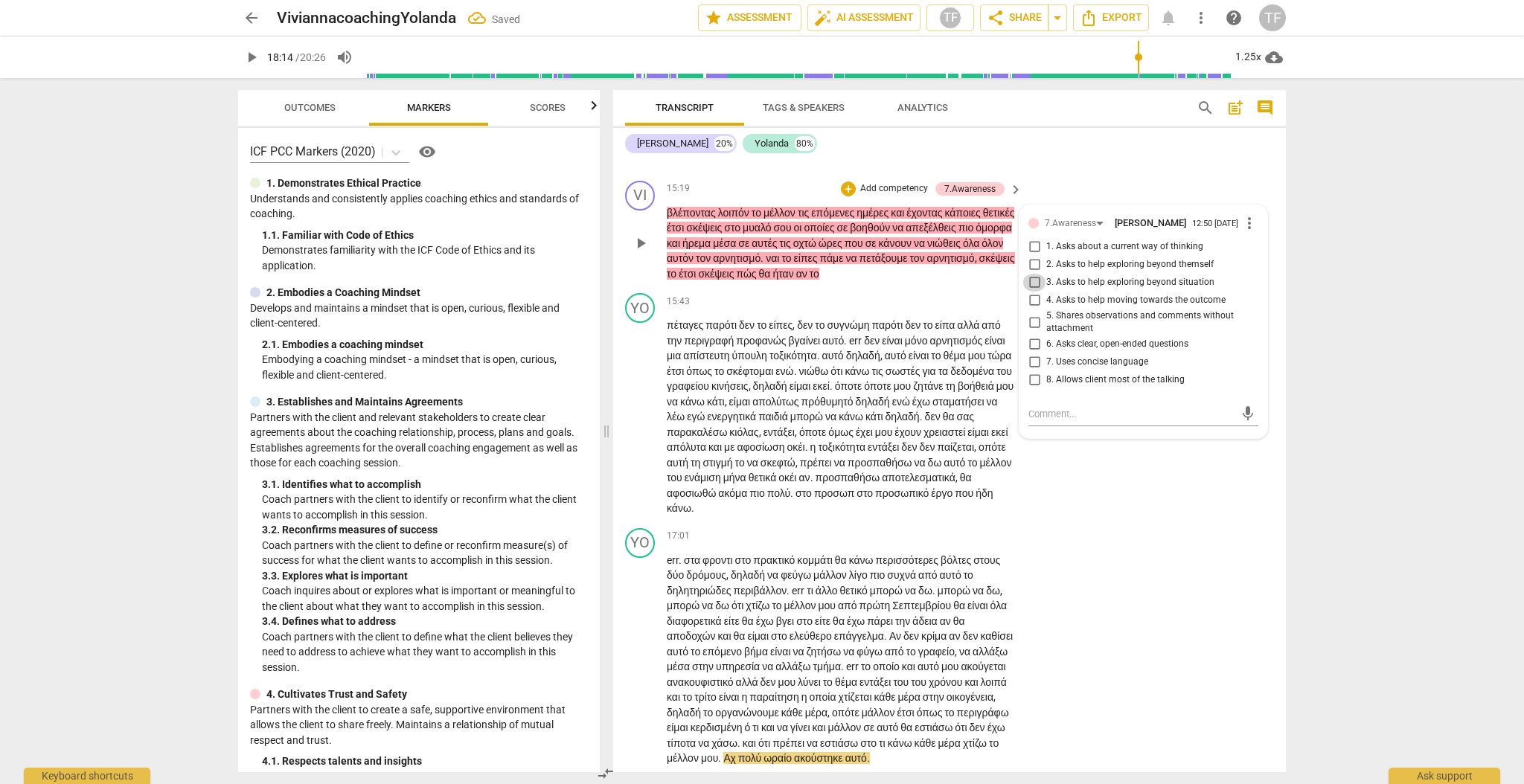
click at [1028, 292] on input "3. Asks to help exploring beyond situation" at bounding box center [1034, 283] width 24 height 18
click at [1038, 421] on textarea at bounding box center [1131, 413] width 206 height 14
click at [1033, 389] on input "8. Allows client most of the talking" at bounding box center [1034, 380] width 24 height 18
click at [1097, 421] on textarea at bounding box center [1131, 413] width 206 height 14
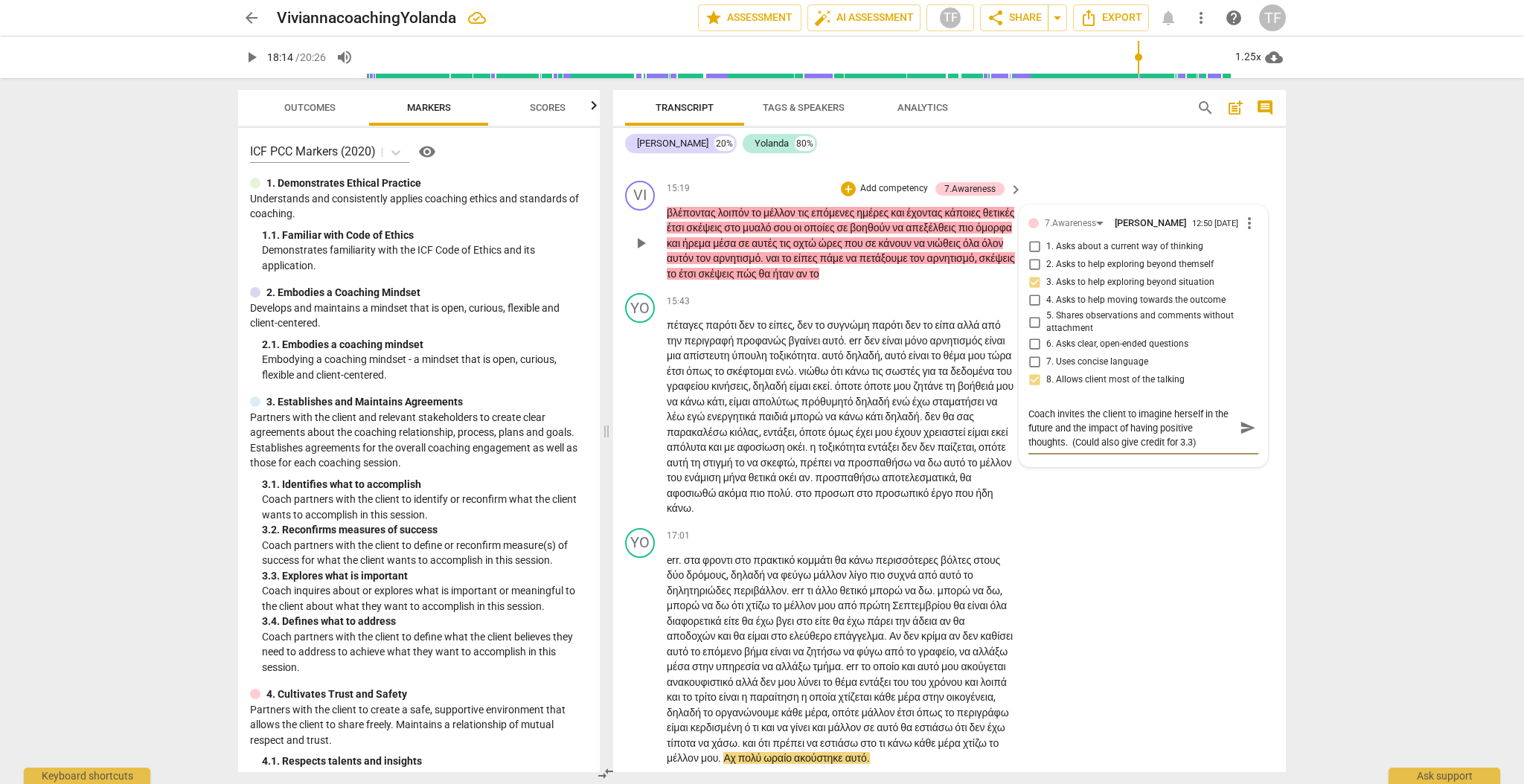
click at [1239, 436] on span "send" at bounding box center [1248, 428] width 16 height 16
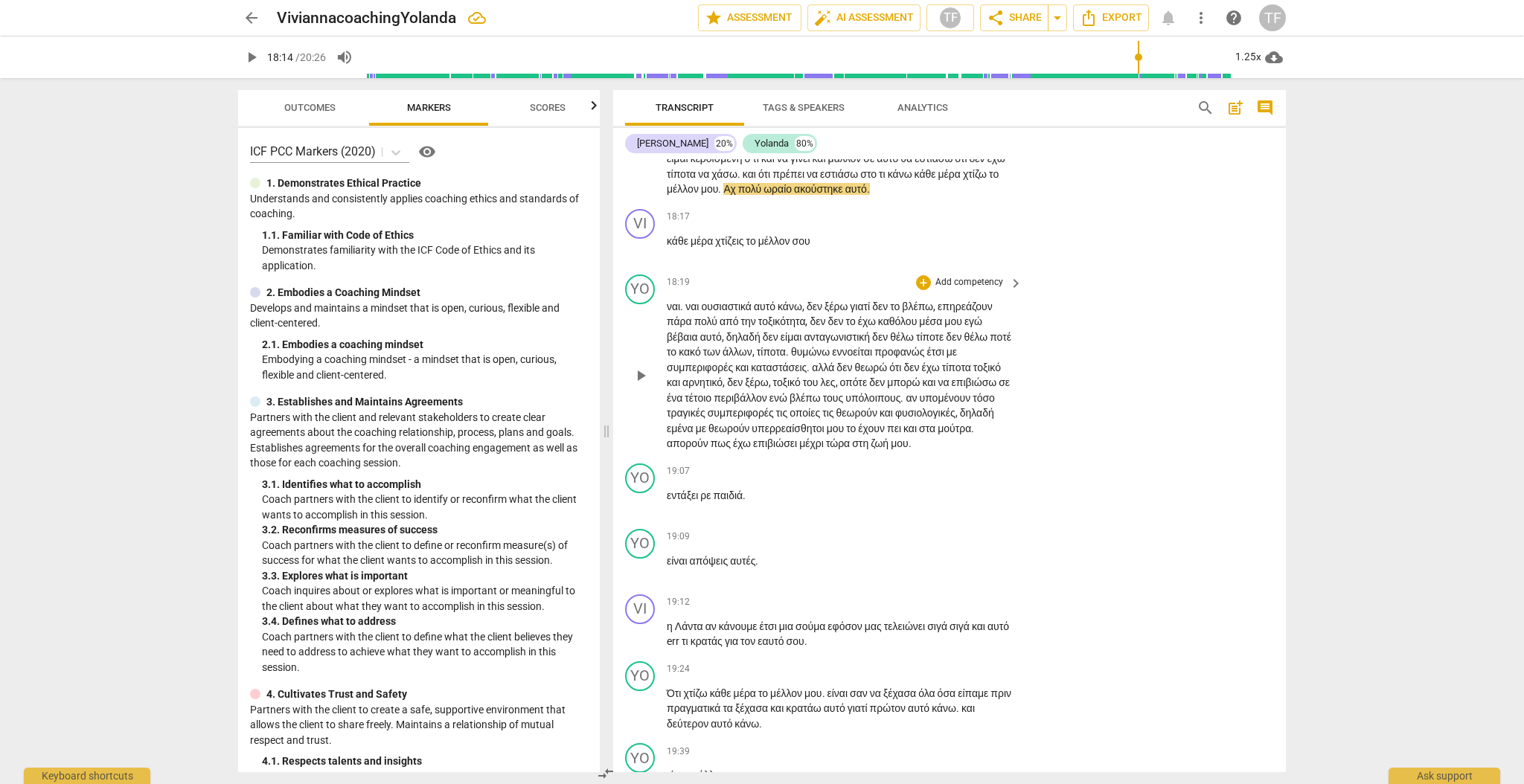
scroll to position [4798, 0]
click at [923, 225] on div "+" at bounding box center [923, 218] width 15 height 15
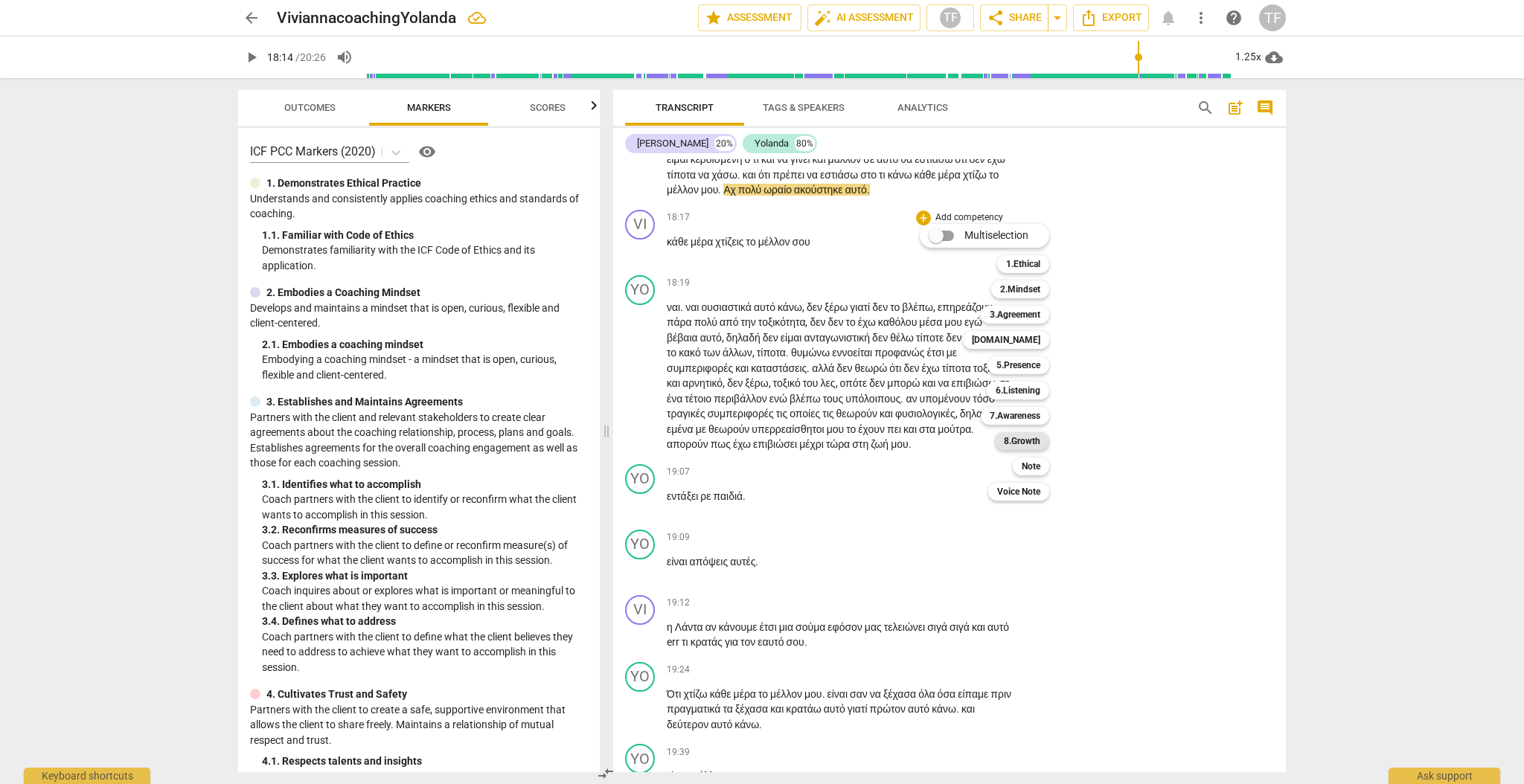
click at [1023, 438] on b "8.Growth" at bounding box center [1021, 441] width 36 height 18
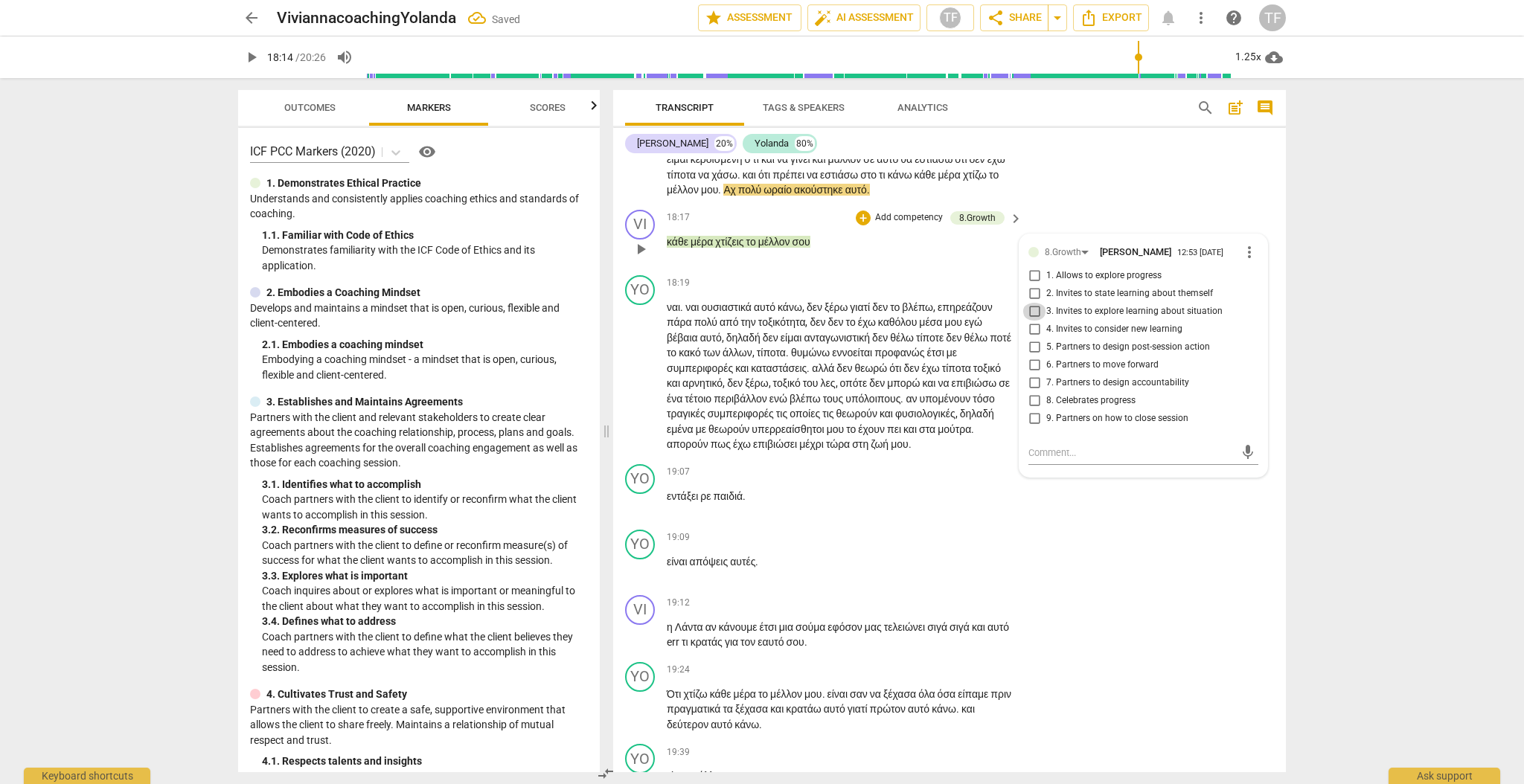
click at [1034, 321] on input "3. Invites to explore learning about situation" at bounding box center [1034, 312] width 24 height 18
click at [1039, 459] on textarea at bounding box center [1131, 452] width 206 height 14
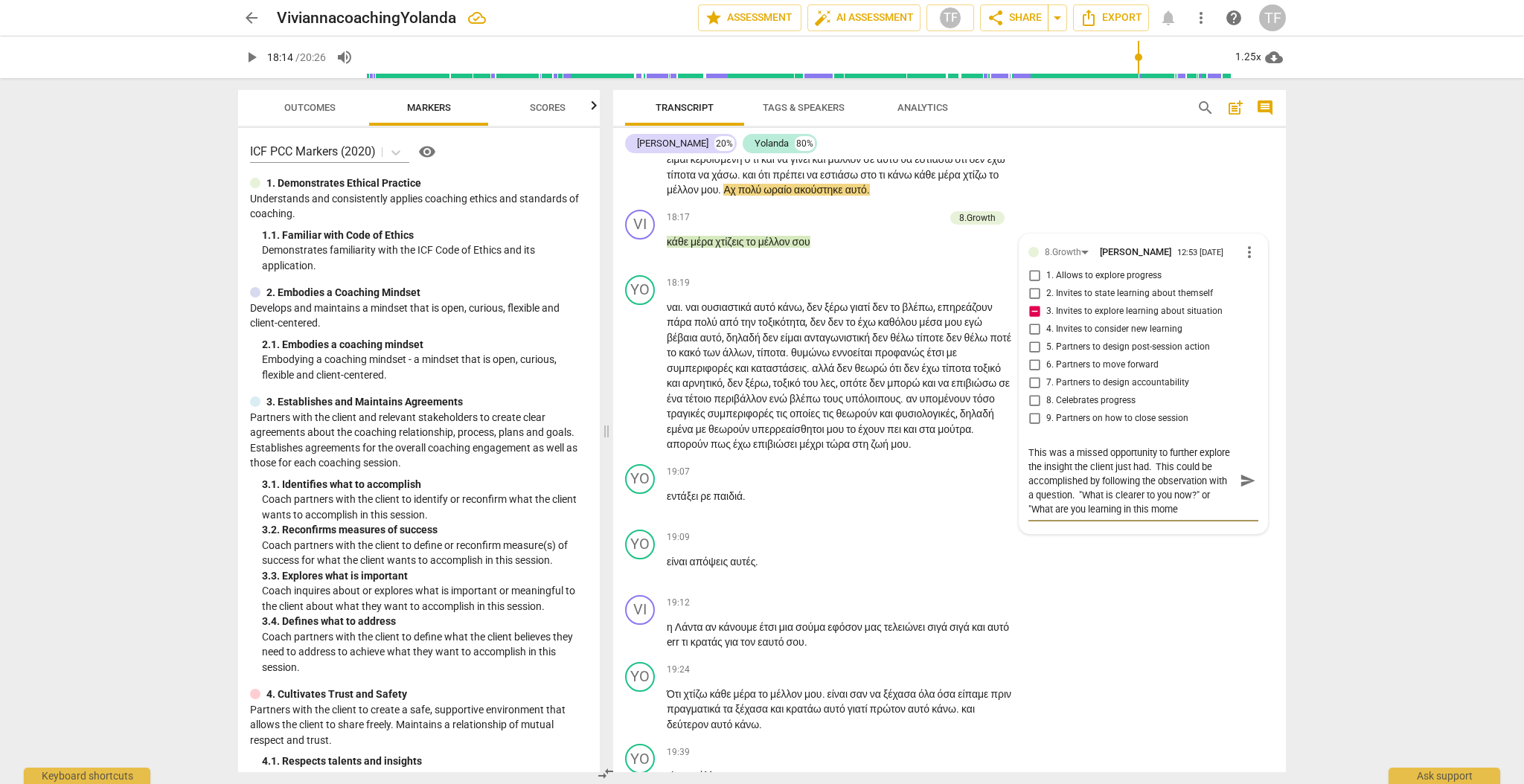
scroll to position [12, 0]
click at [1246, 489] on span "send" at bounding box center [1248, 480] width 16 height 16
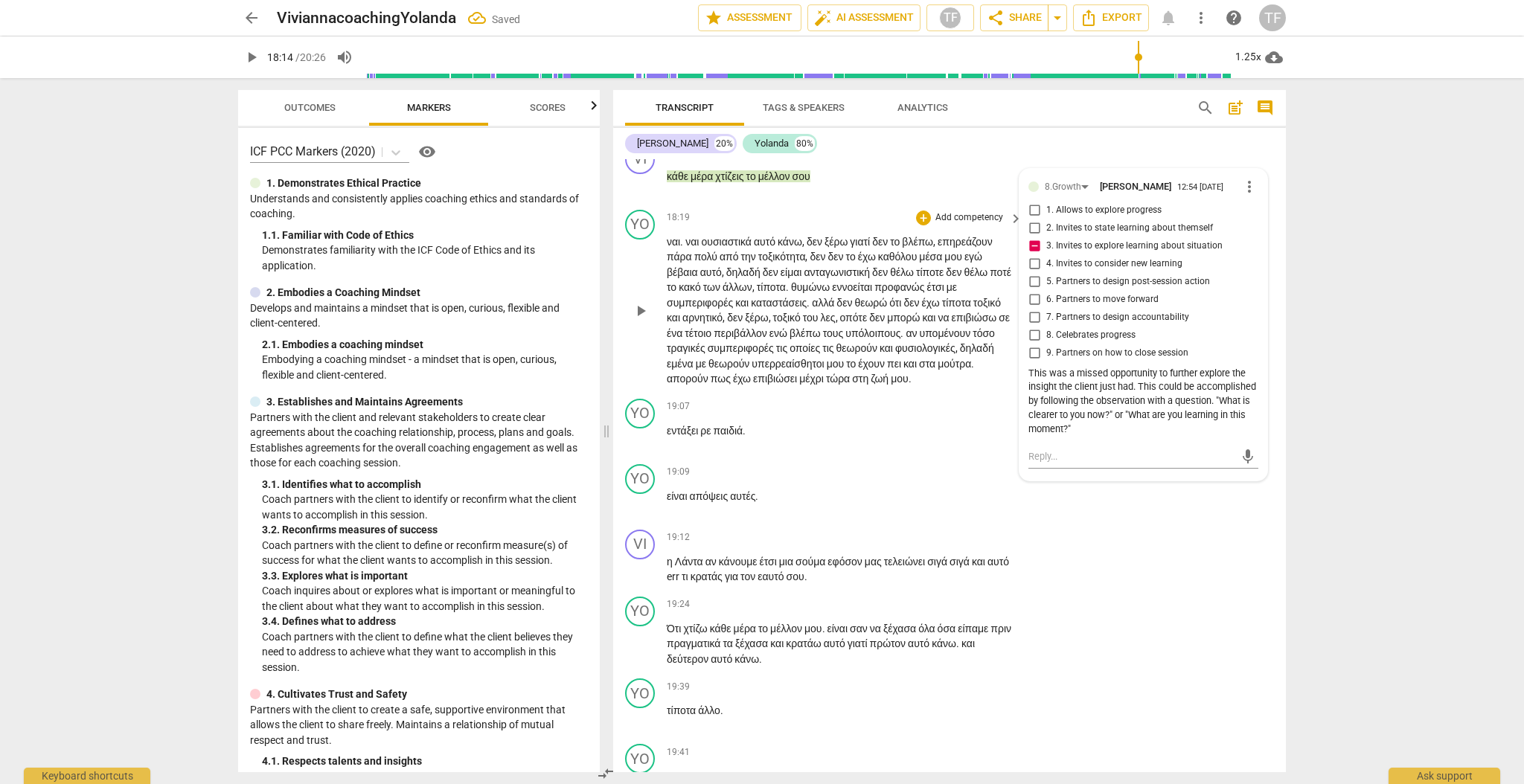
scroll to position [4864, 0]
click at [636, 319] on span "play_arrow" at bounding box center [641, 310] width 18 height 18
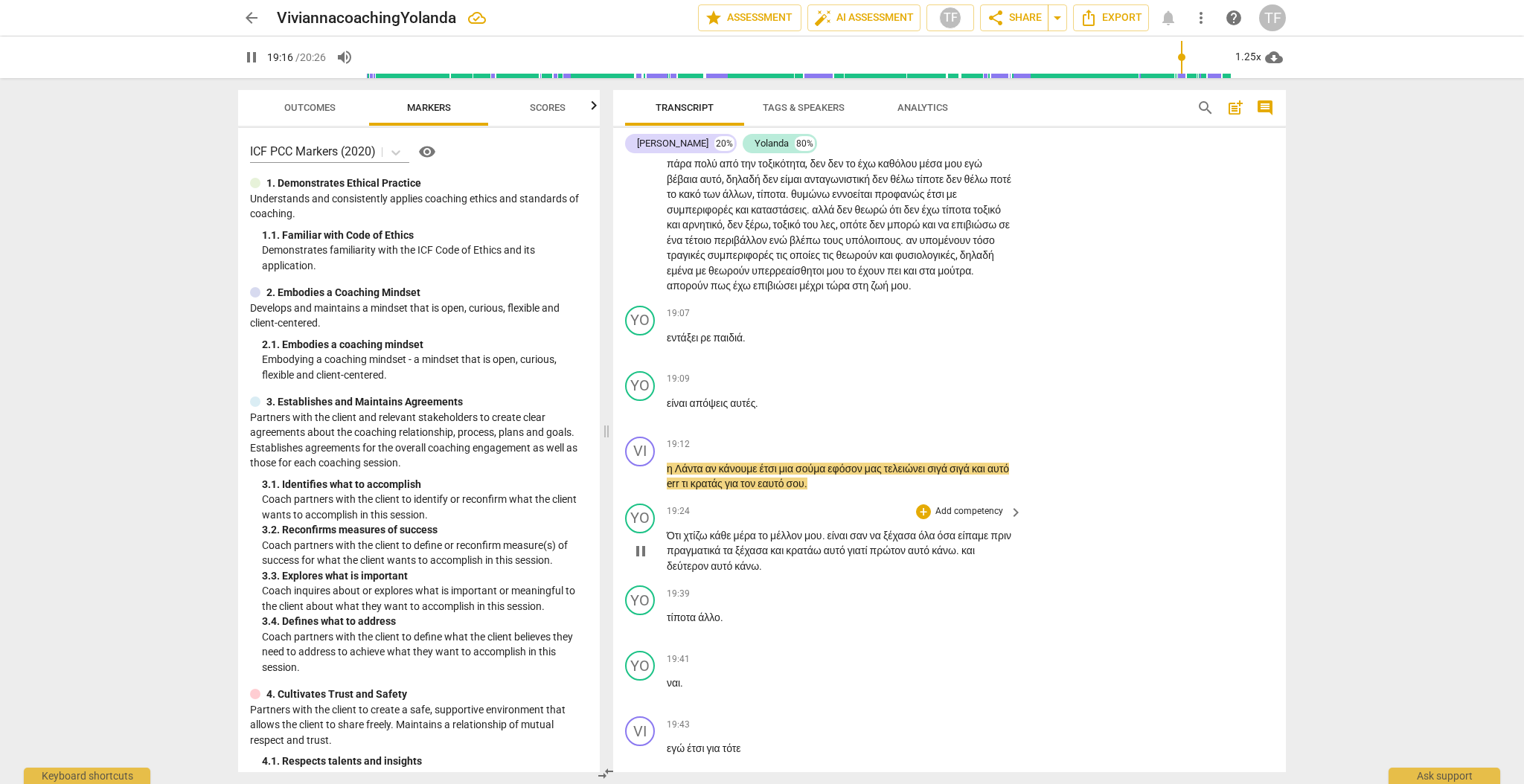
scroll to position [4957, 0]
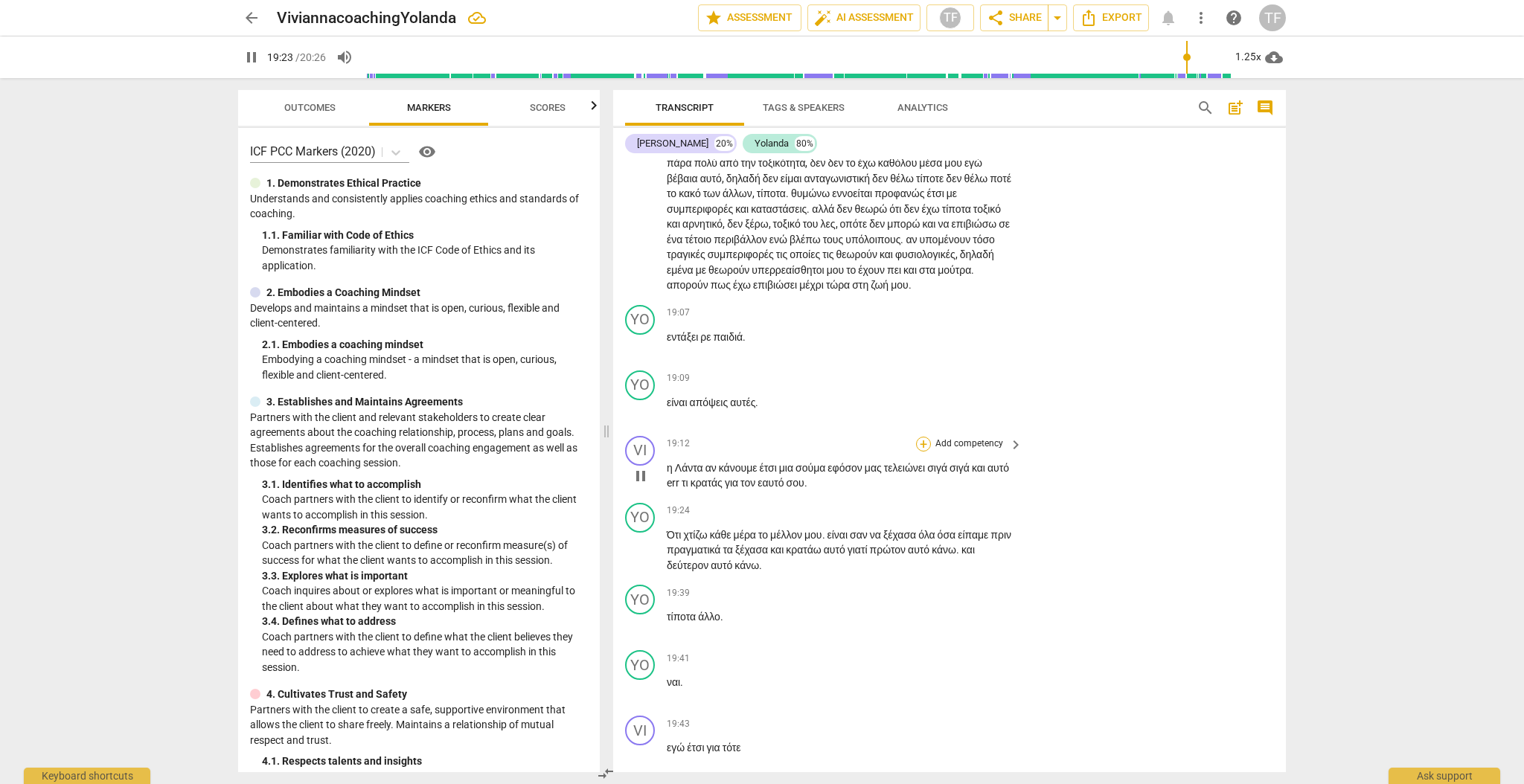
click at [923, 451] on div "+" at bounding box center [923, 444] width 15 height 15
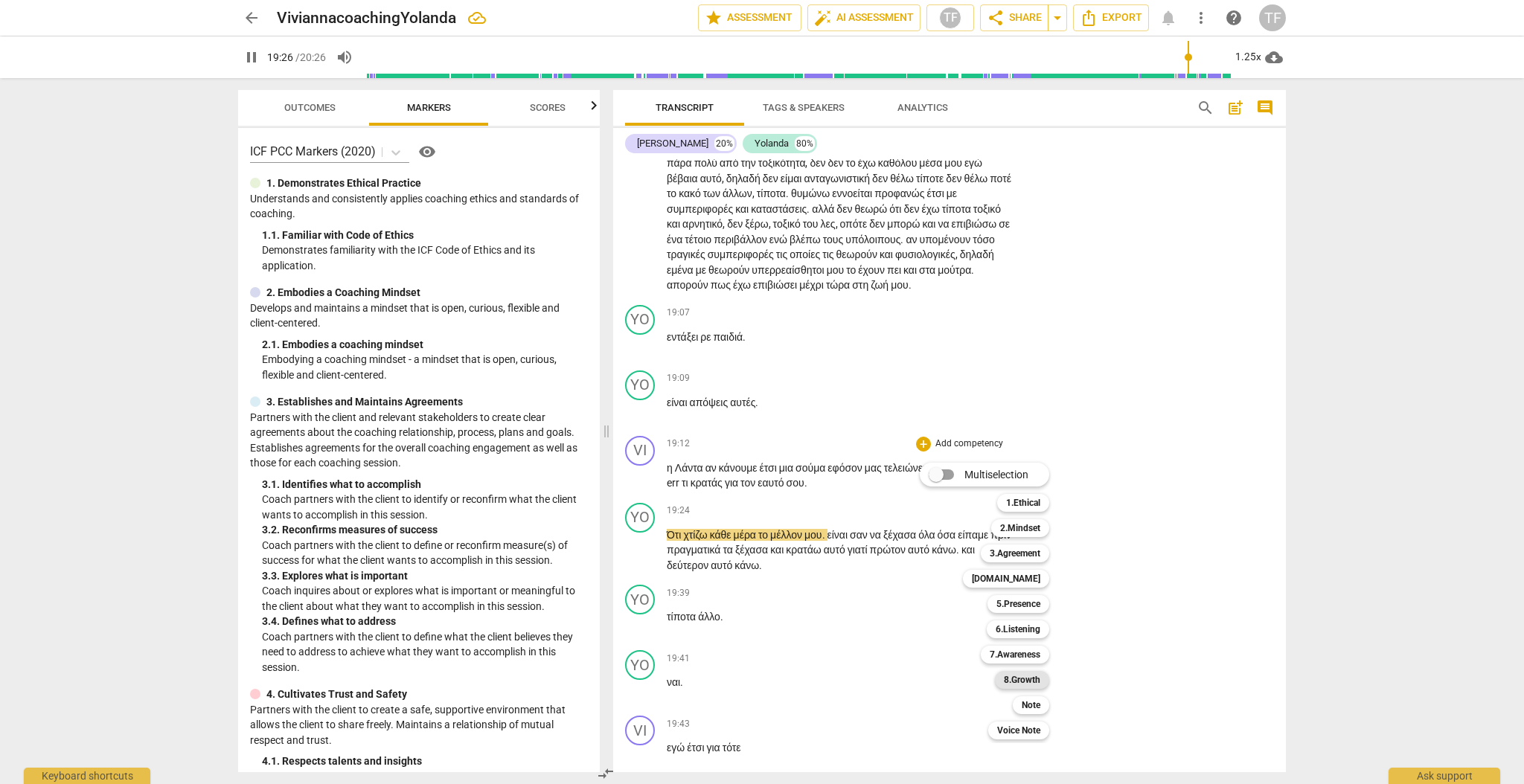
click at [1019, 679] on b "8.Growth" at bounding box center [1021, 680] width 36 height 18
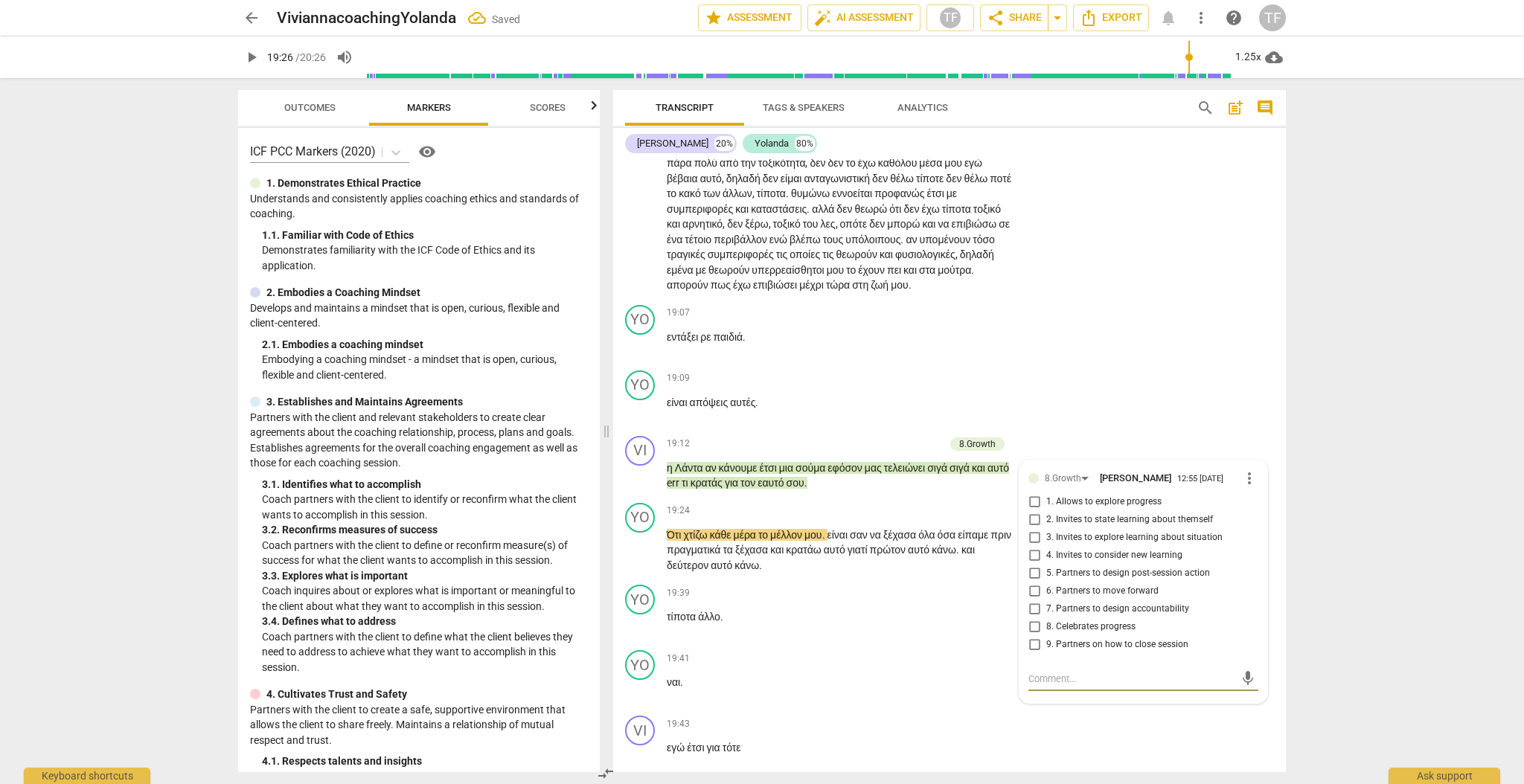
scroll to position [5333, 0]
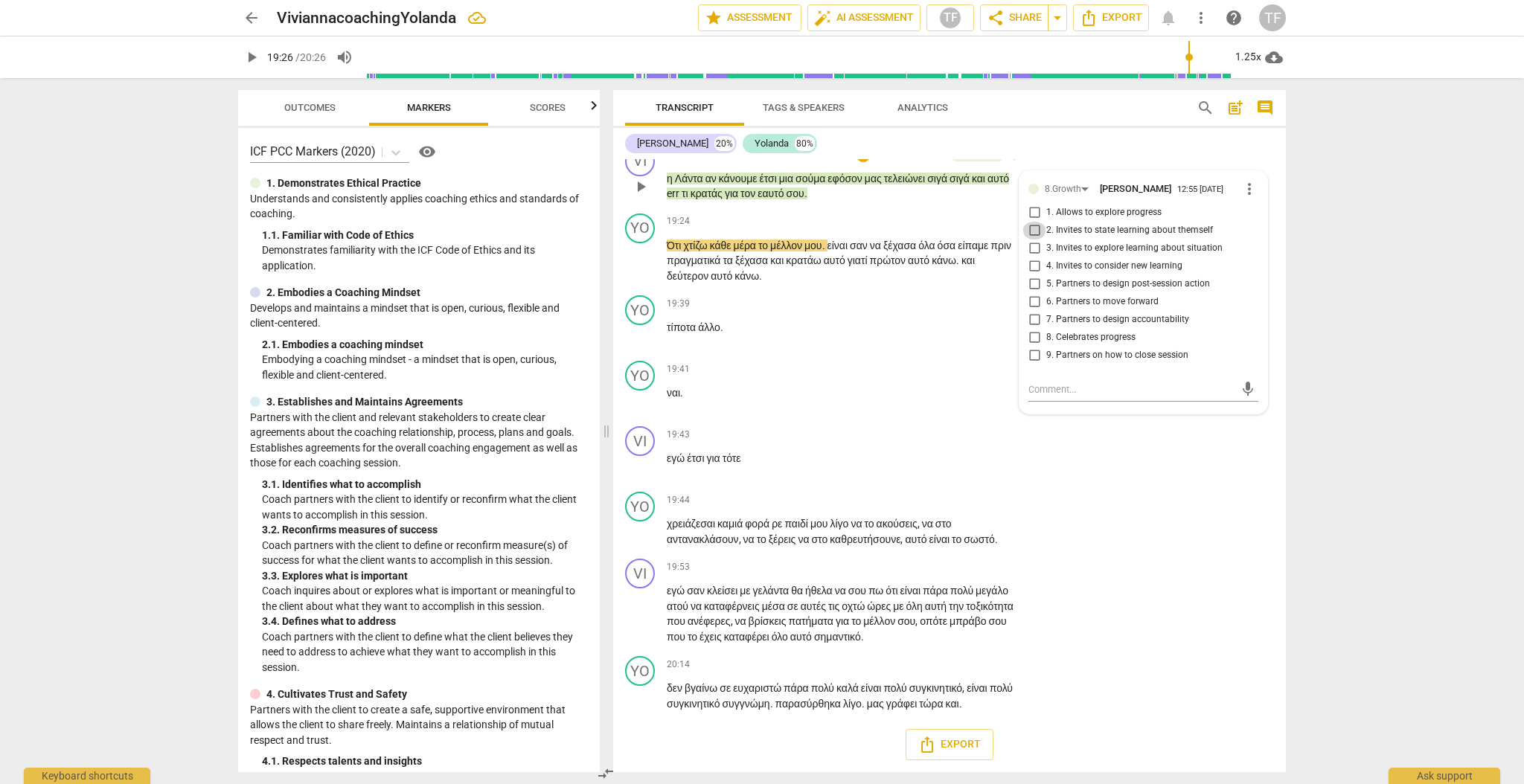
click at [1032, 240] on input "2. Invites to state learning about themself" at bounding box center [1034, 231] width 24 height 18
click at [1030, 240] on input "2. Invites to state learning about themself" at bounding box center [1034, 231] width 24 height 18
click at [1035, 240] on input "2. Invites to state learning about themself" at bounding box center [1034, 231] width 24 height 18
click at [1046, 397] on textarea at bounding box center [1131, 388] width 206 height 14
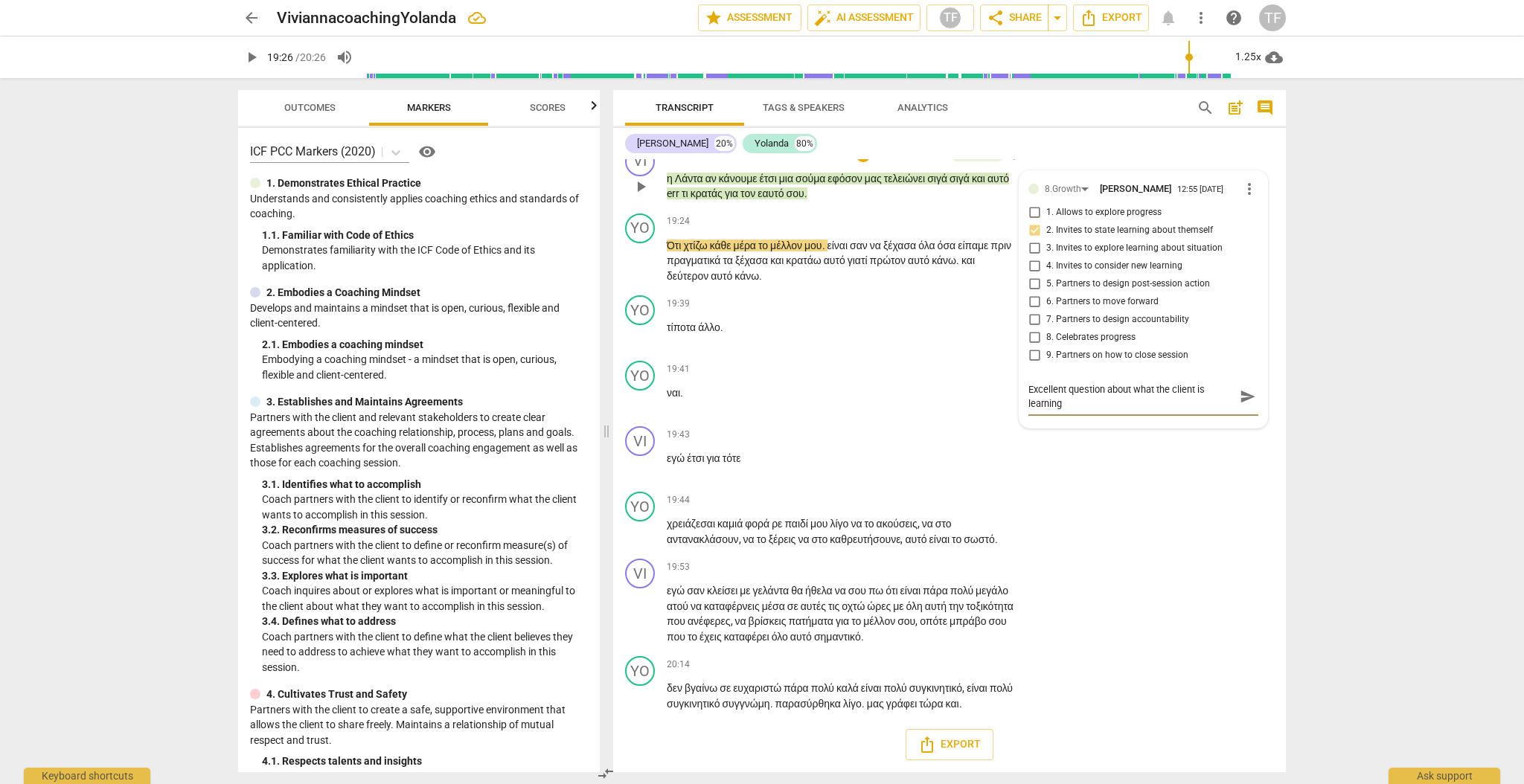
scroll to position [12, 0]
click at [1241, 405] on span "send" at bounding box center [1248, 397] width 16 height 16
click at [638, 270] on span "play_arrow" at bounding box center [641, 262] width 18 height 18
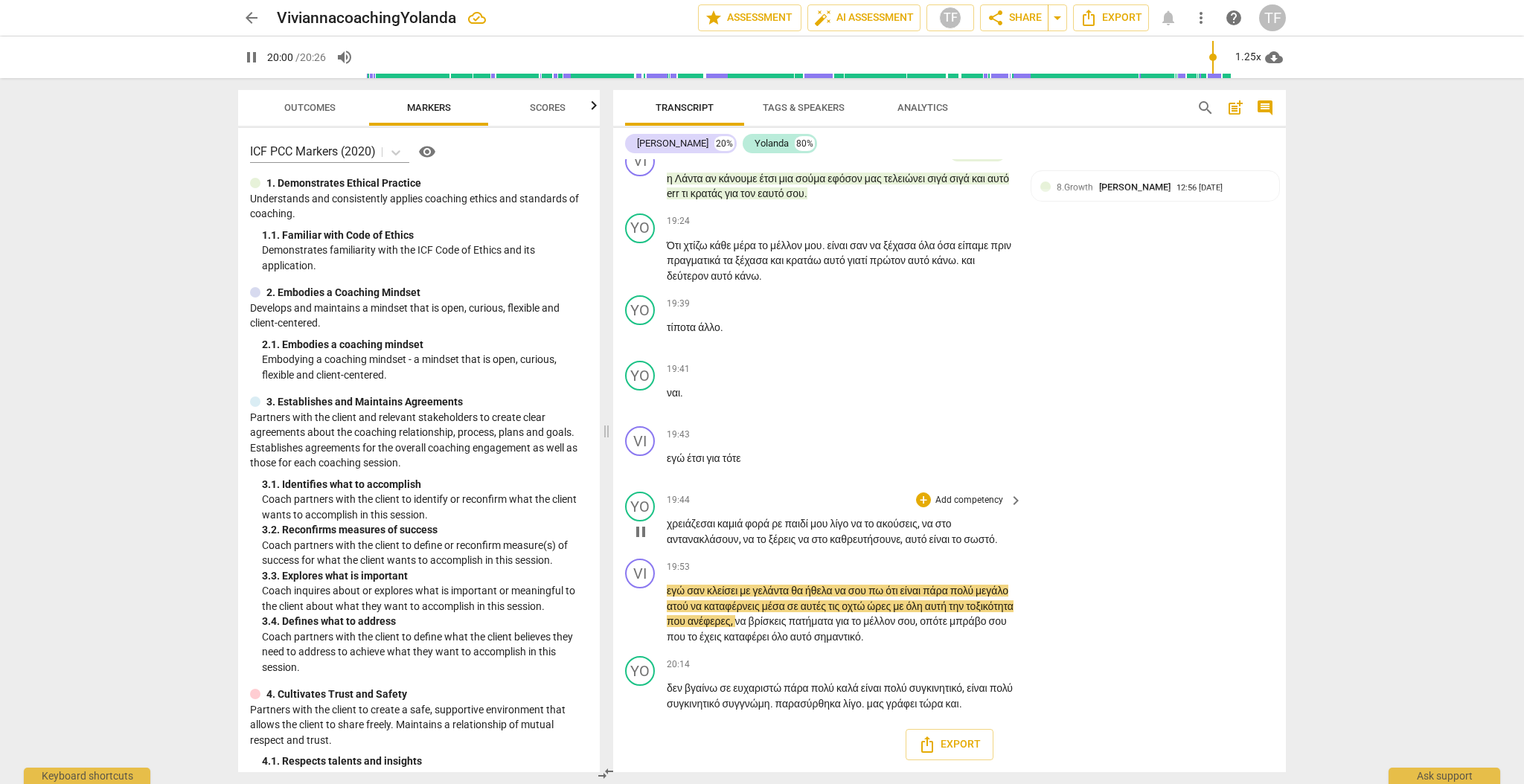
scroll to position [5417, 0]
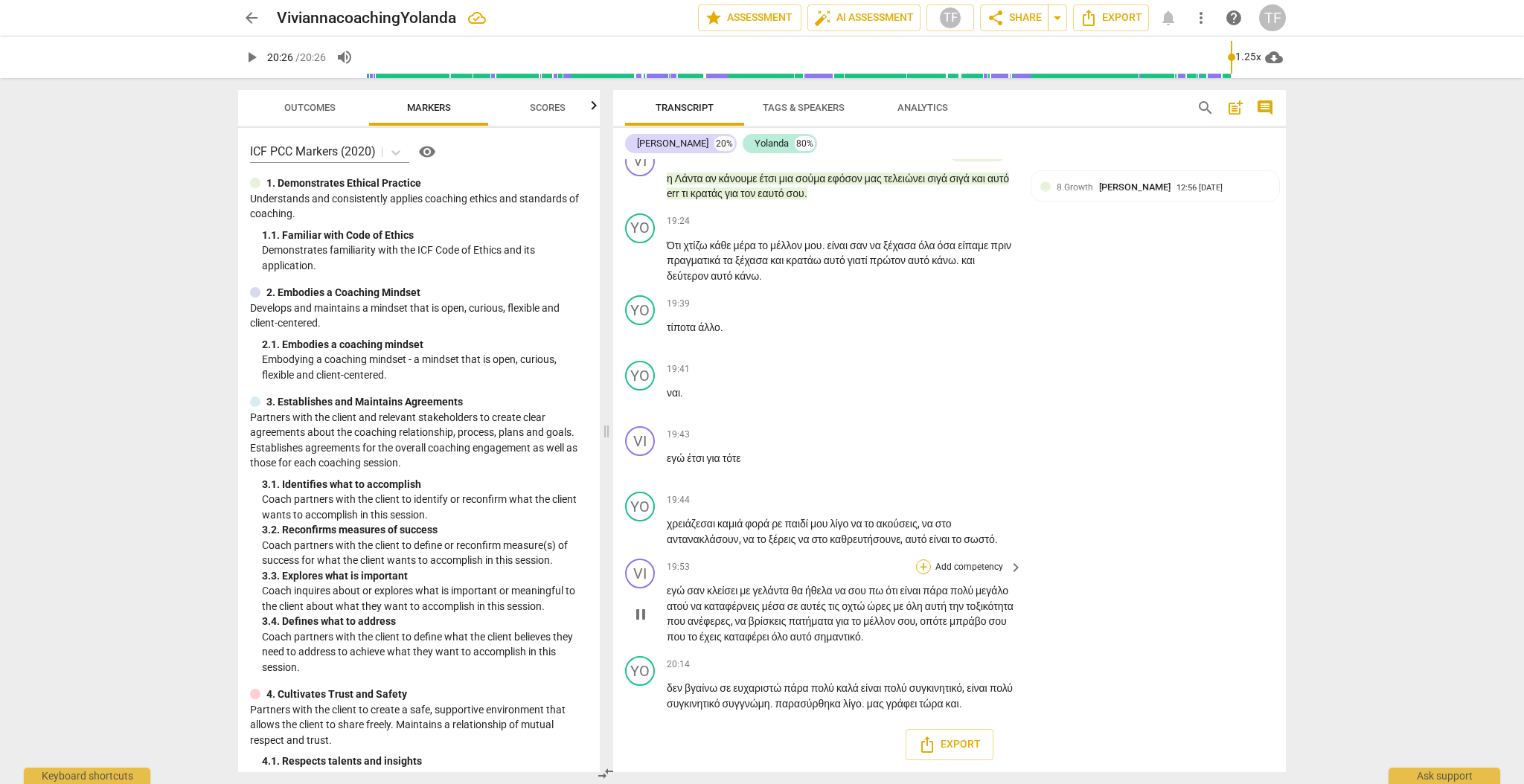
click at [918, 567] on div "+" at bounding box center [923, 566] width 15 height 15
click at [1029, 647] on b "8.Growth" at bounding box center [1021, 646] width 36 height 18
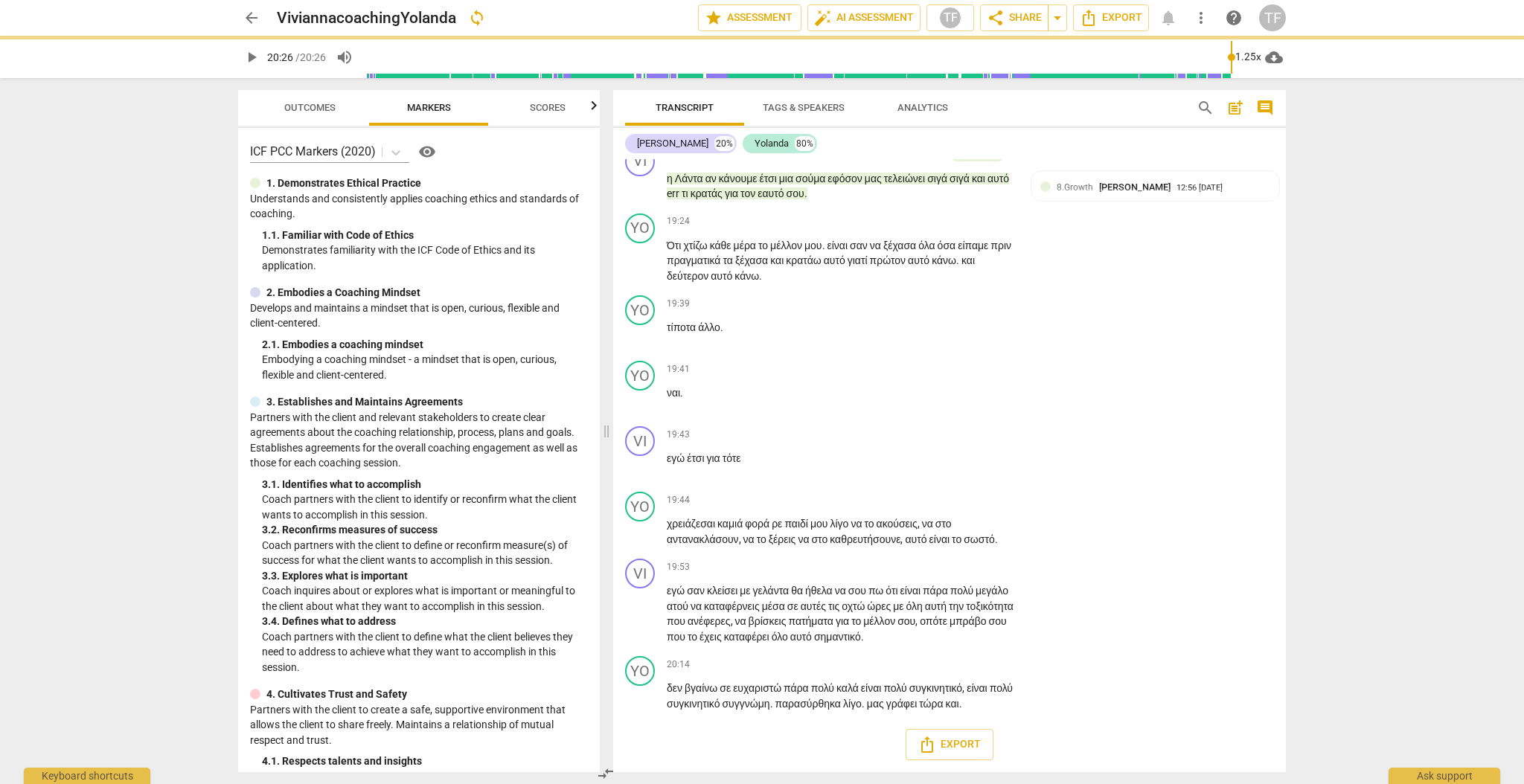
scroll to position [5476, 0]
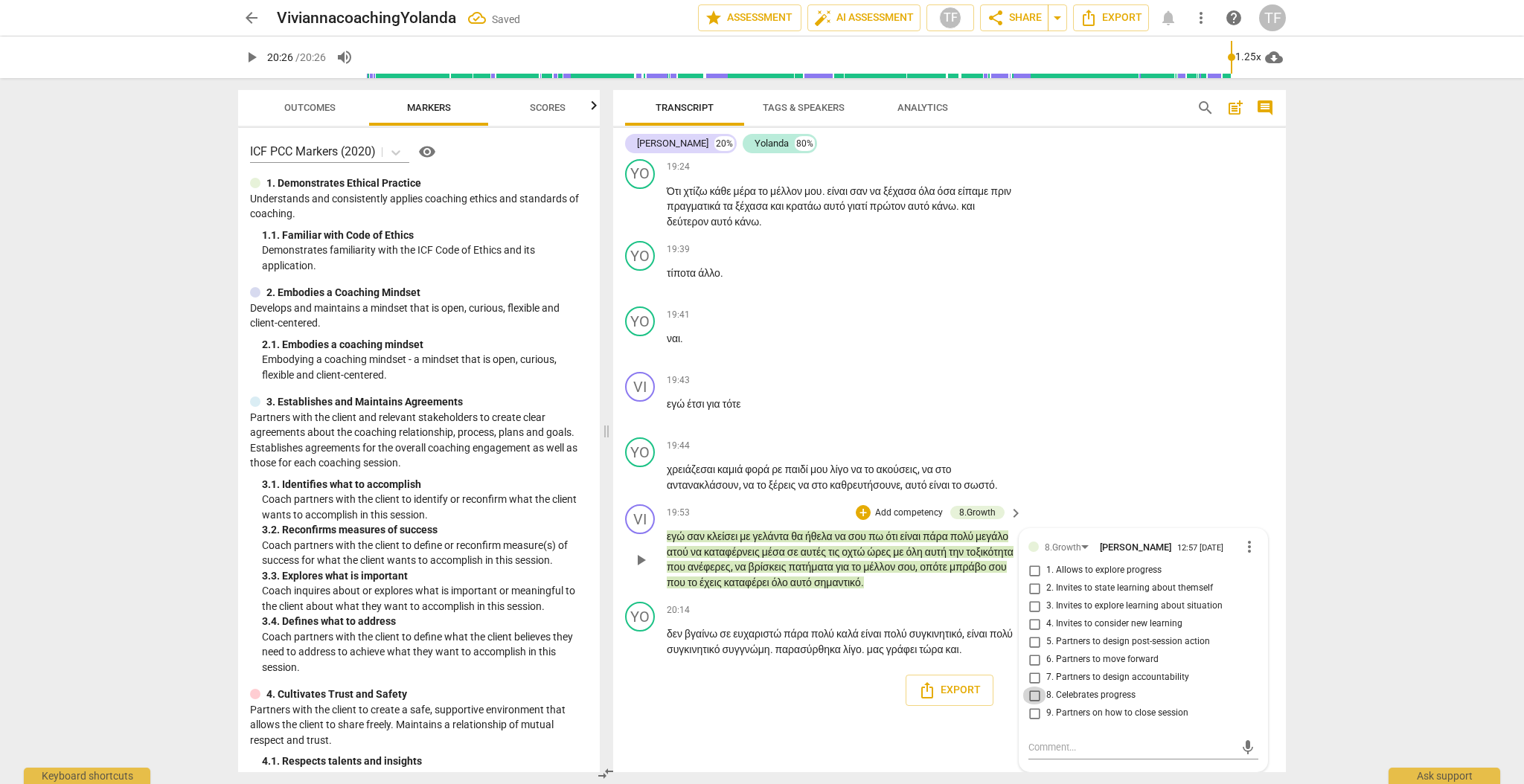
click at [1032, 696] on input "8. Celebrates progress" at bounding box center [1034, 696] width 24 height 18
click at [1044, 747] on textarea at bounding box center [1131, 747] width 206 height 14
click at [1048, 739] on div "mic" at bounding box center [1143, 748] width 230 height 24
click at [1062, 743] on textarea at bounding box center [1131, 747] width 206 height 14
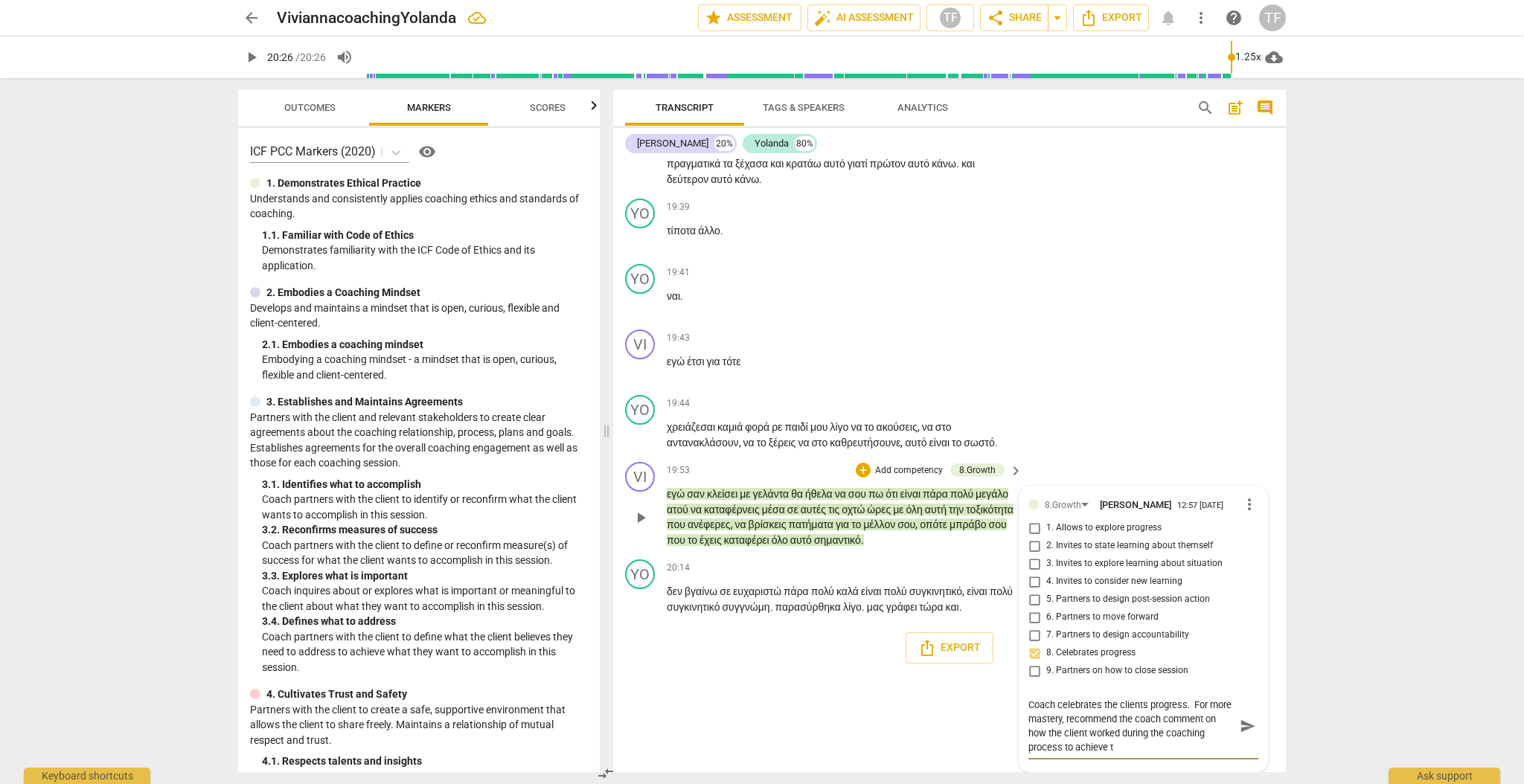
scroll to position [0, 0]
click at [1242, 734] on span "send" at bounding box center [1248, 726] width 16 height 16
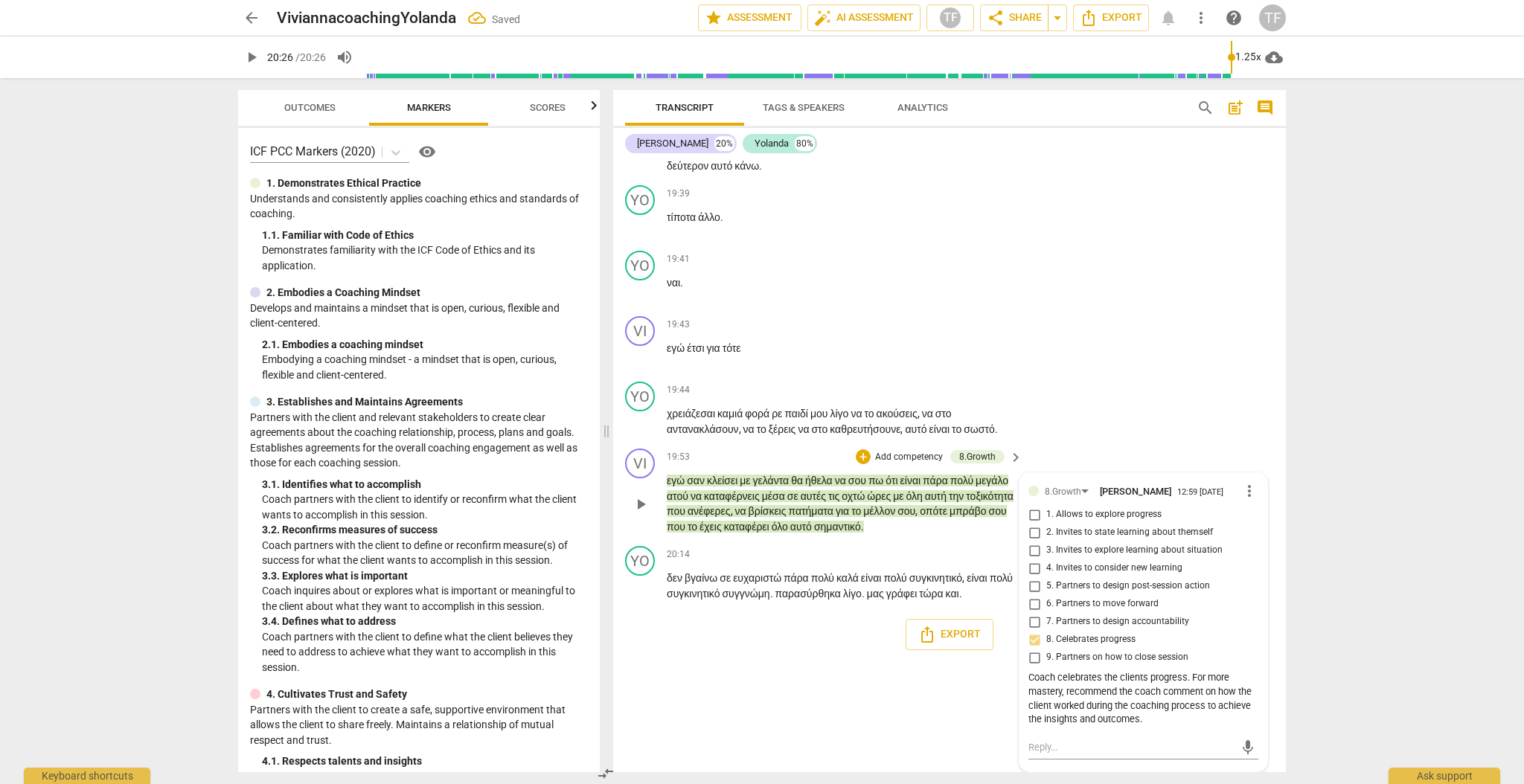
scroll to position [5533, 0]
click at [944, 629] on span "Export" at bounding box center [949, 634] width 63 height 18
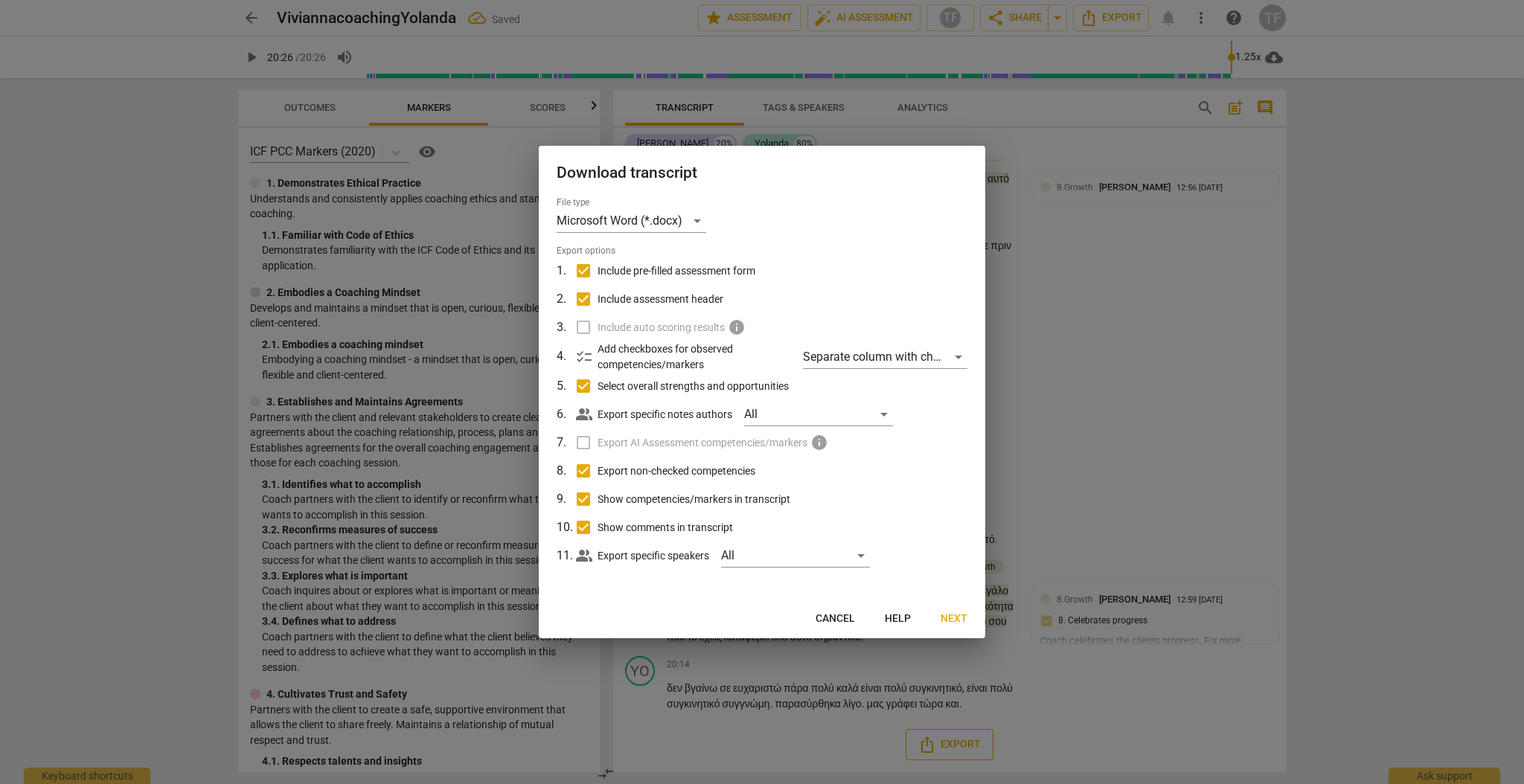
scroll to position [5417, 0]
click at [955, 621] on span "Next" at bounding box center [953, 619] width 26 height 15
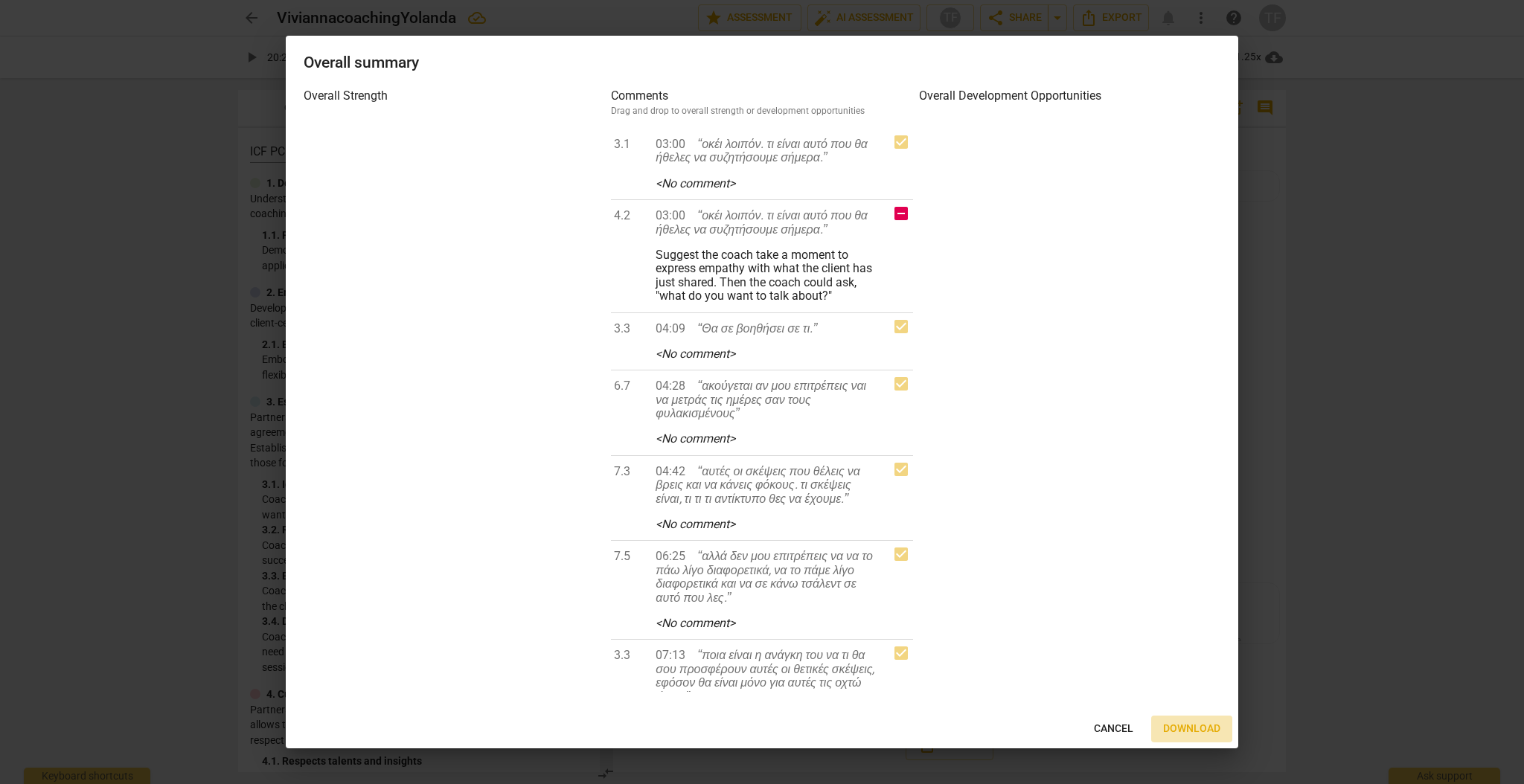
click at [1201, 726] on span "Download" at bounding box center [1191, 728] width 57 height 15
